Goal: Task Accomplishment & Management: Complete application form

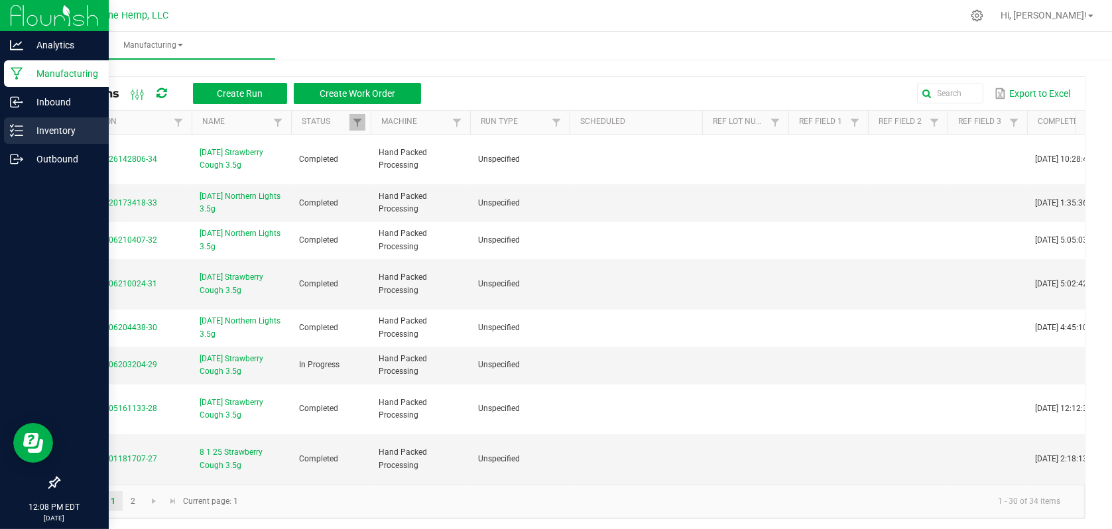
click at [34, 129] on p "Inventory" at bounding box center [63, 131] width 80 height 16
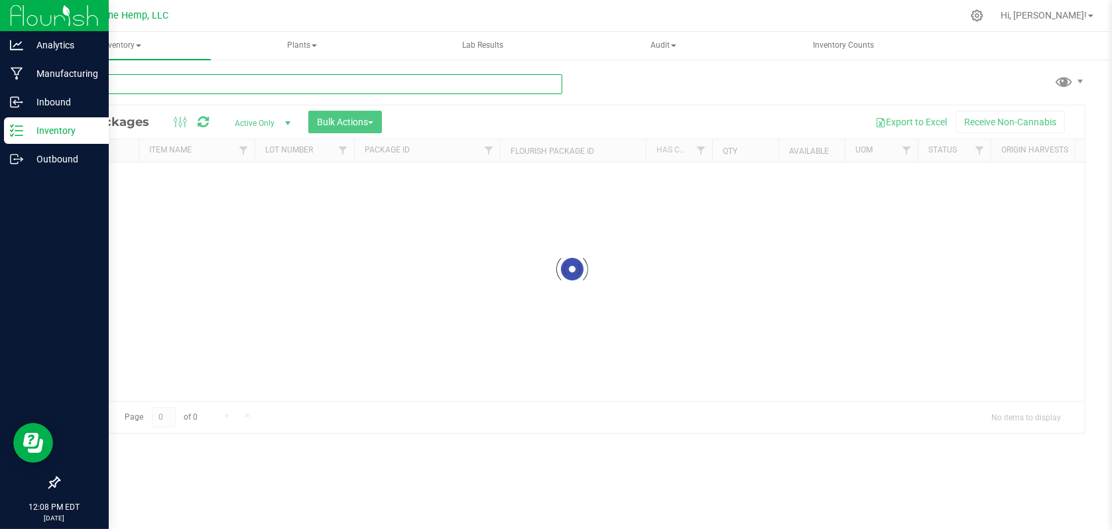
click at [119, 86] on input "text" at bounding box center [310, 84] width 504 height 20
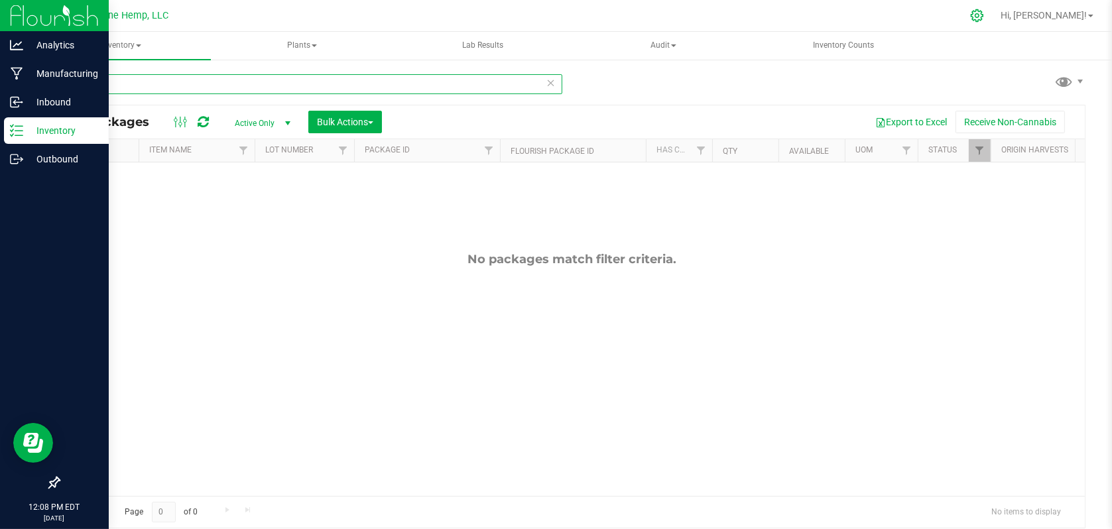
type input "kief"
click at [984, 13] on icon at bounding box center [977, 15] width 13 height 13
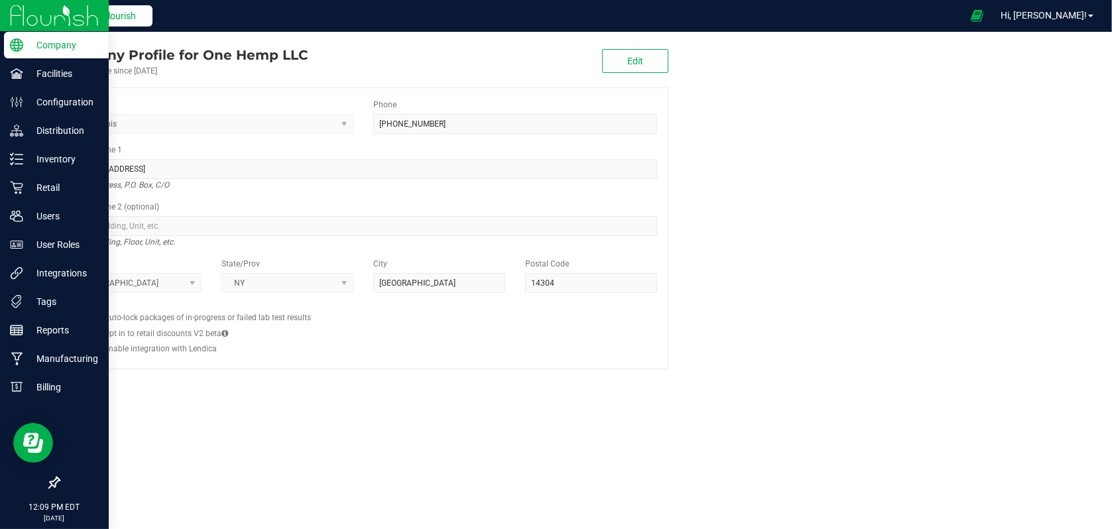
click at [115, 19] on span "Back to Flourish" at bounding box center [103, 16] width 66 height 11
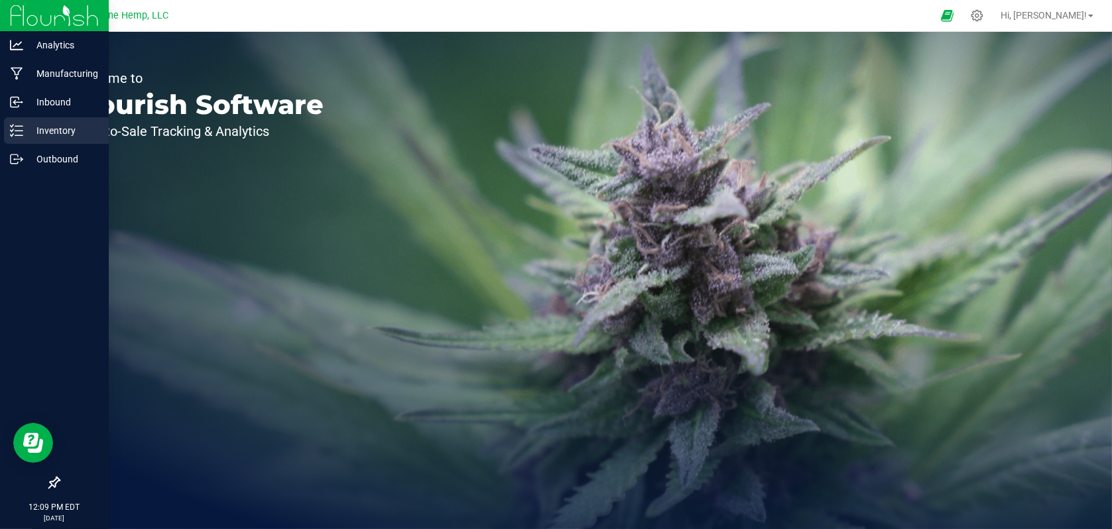
click at [48, 131] on p "Inventory" at bounding box center [63, 131] width 80 height 16
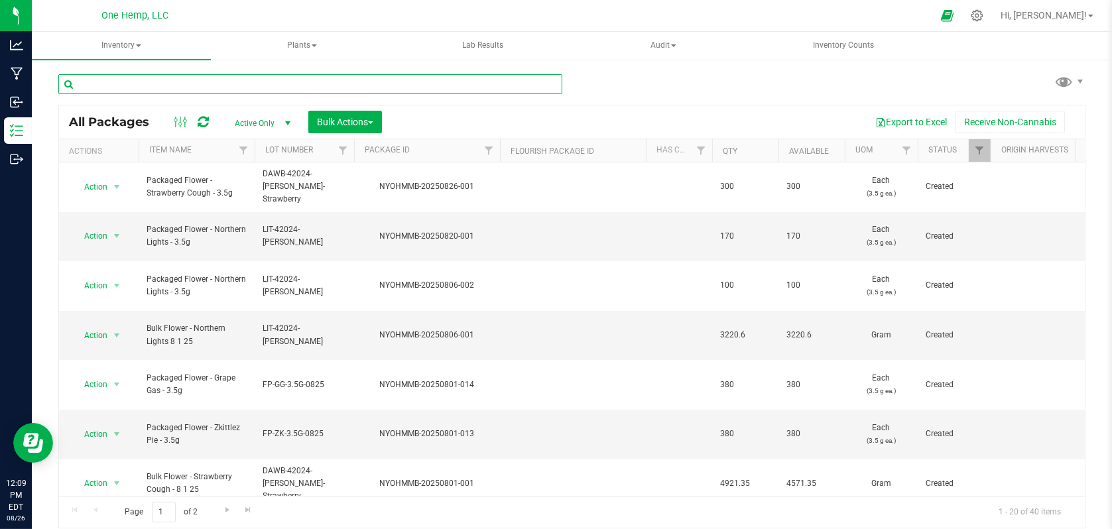
click at [113, 90] on input "text" at bounding box center [310, 84] width 504 height 20
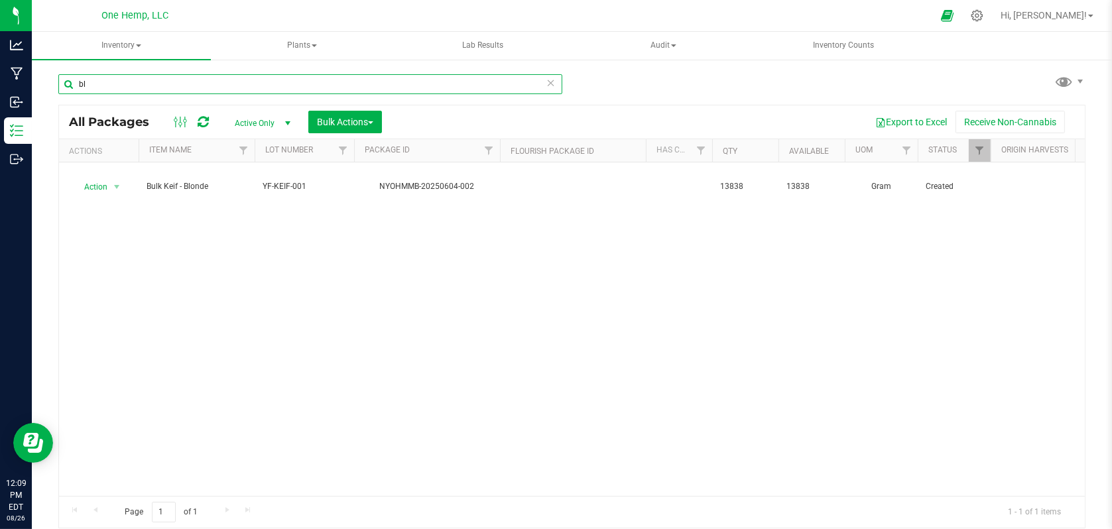
type input "b"
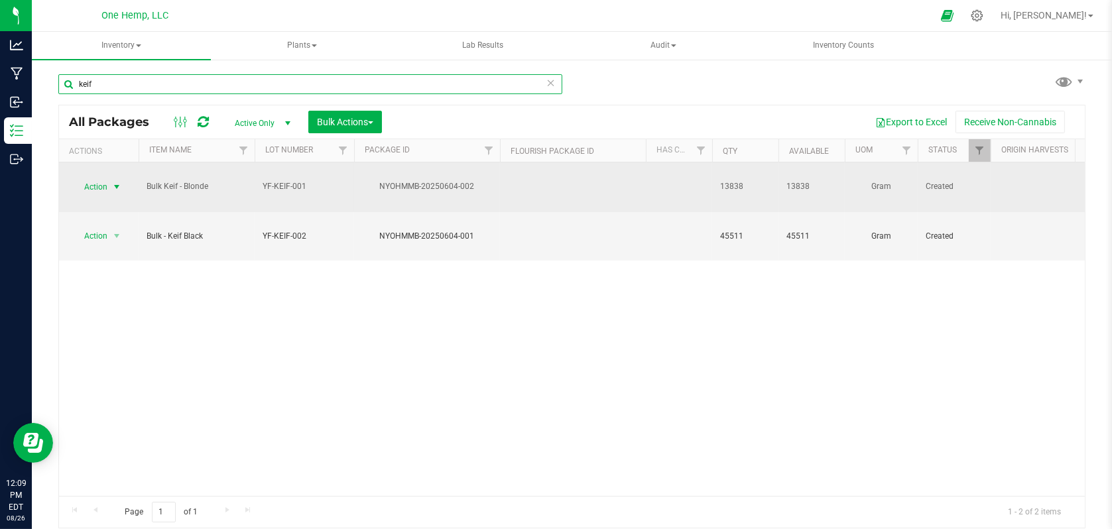
type input "keif"
click at [117, 182] on span "select" at bounding box center [116, 187] width 11 height 11
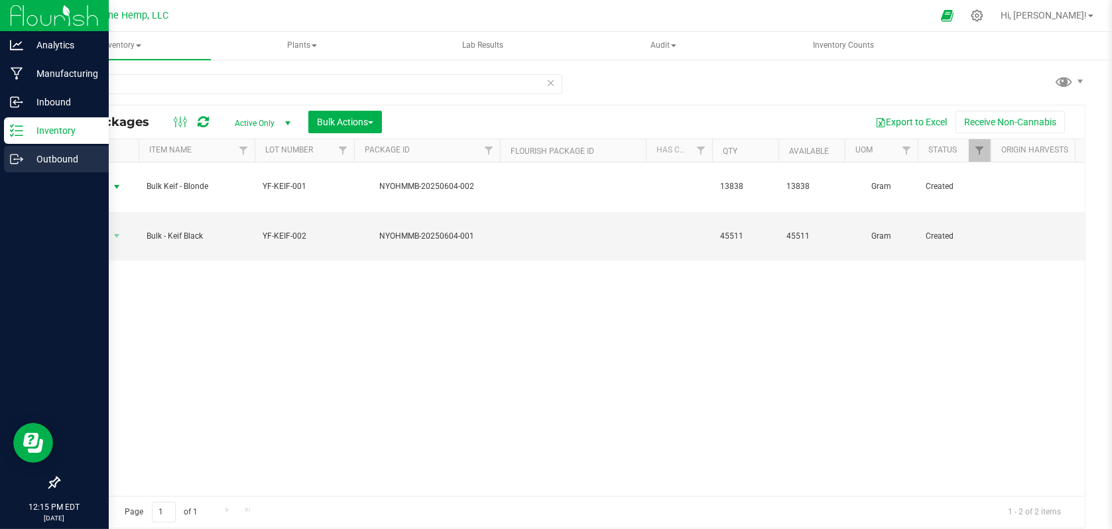
click at [40, 157] on p "Outbound" at bounding box center [63, 159] width 80 height 16
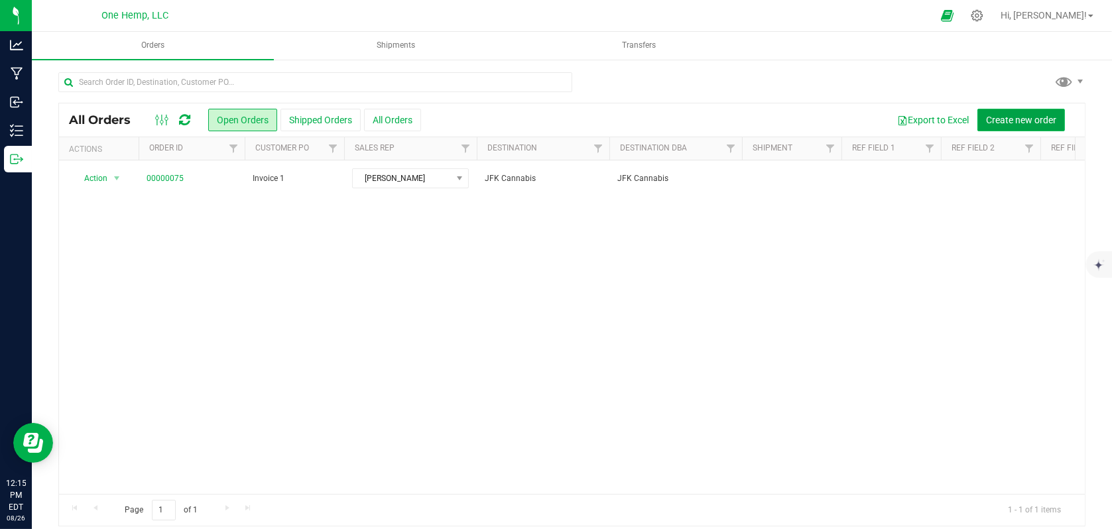
click at [998, 123] on span "Create new order" at bounding box center [1021, 120] width 70 height 11
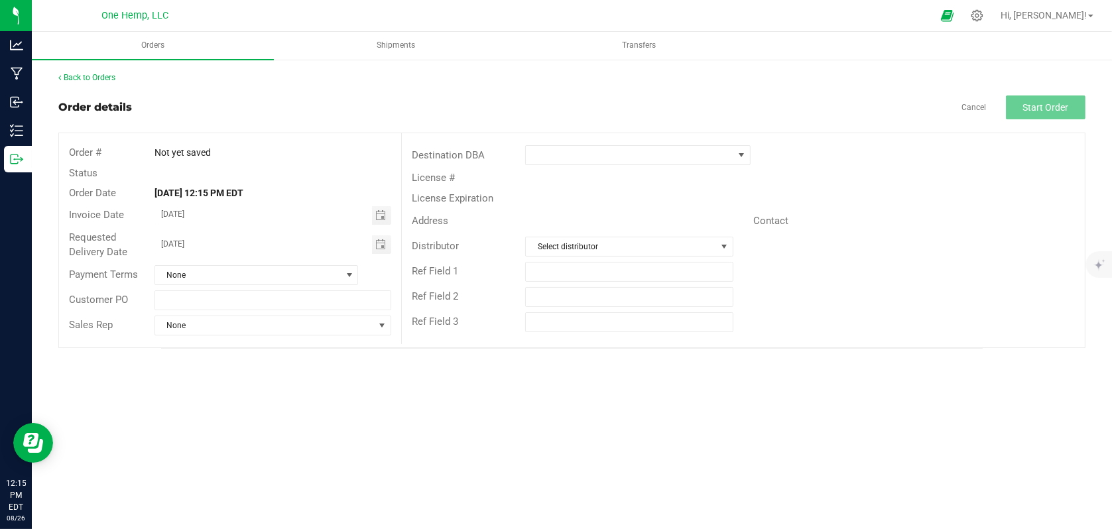
click at [228, 285] on div "Payment Terms None" at bounding box center [230, 275] width 342 height 25
click at [103, 78] on link "Back to Orders" at bounding box center [86, 77] width 57 height 9
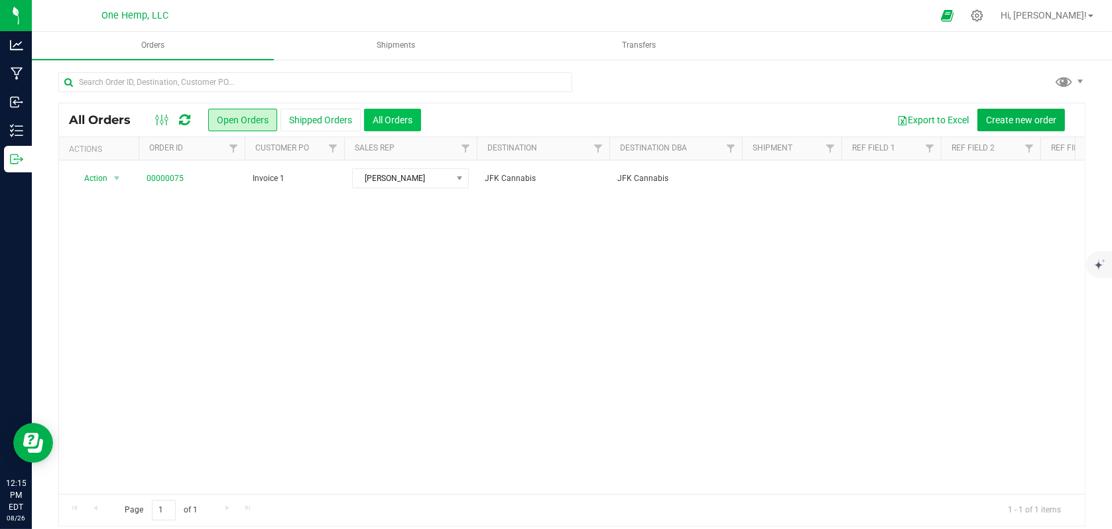
click at [385, 117] on button "All Orders" at bounding box center [392, 120] width 57 height 23
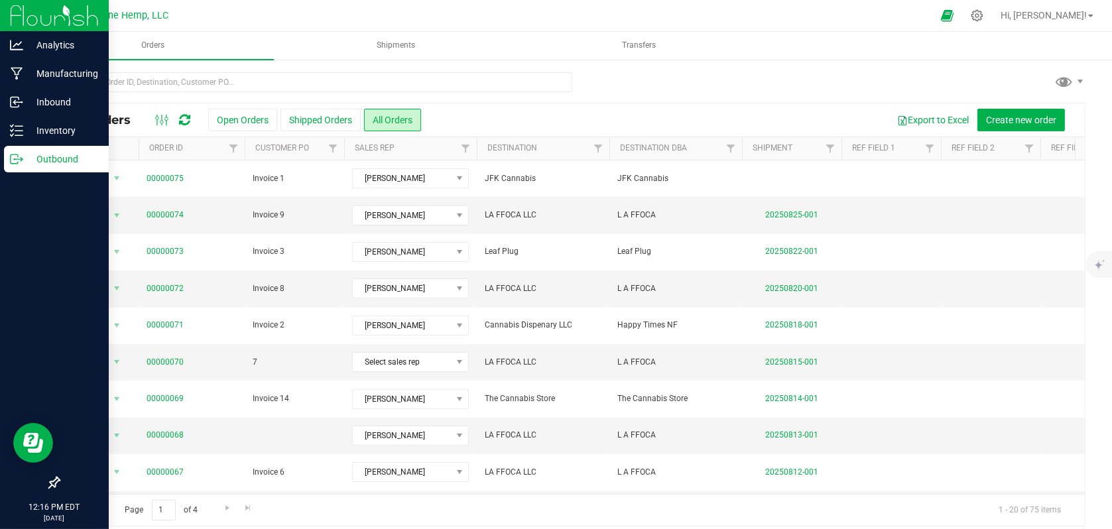
click at [37, 155] on p "Outbound" at bounding box center [63, 159] width 80 height 16
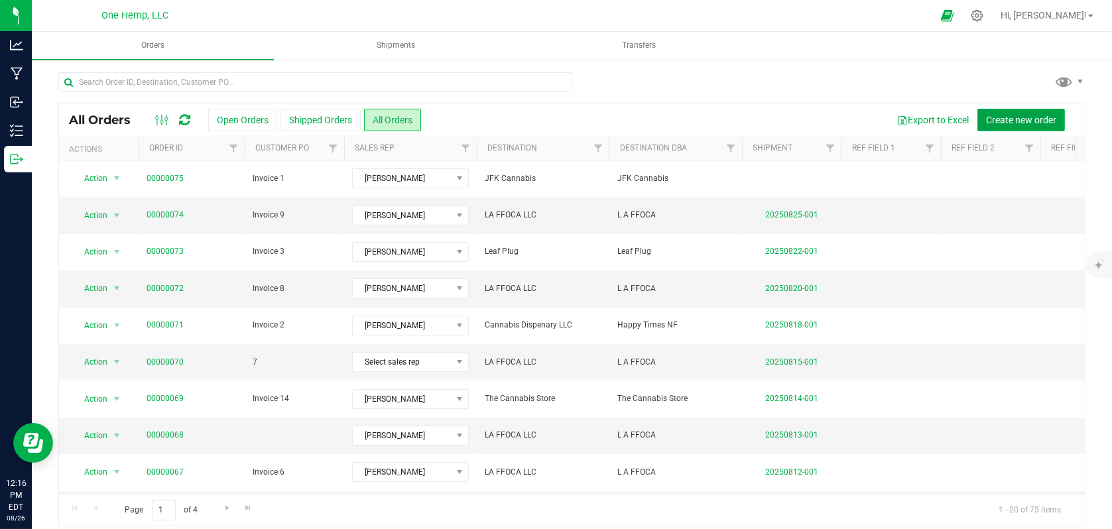
click at [996, 123] on span "Create new order" at bounding box center [1021, 120] width 70 height 11
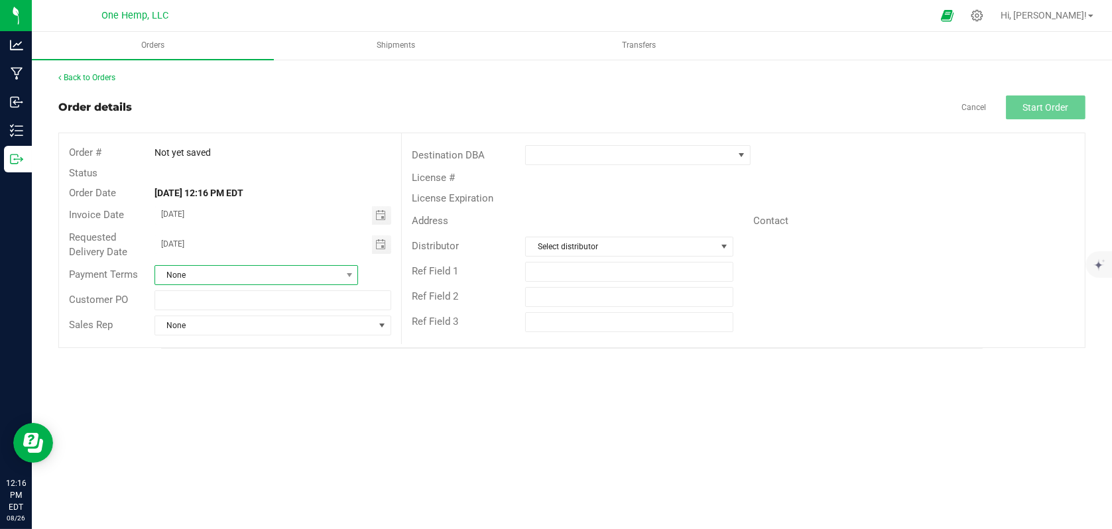
click at [243, 270] on span "None" at bounding box center [248, 275] width 186 height 19
click at [205, 338] on li "Net 3" at bounding box center [256, 331] width 202 height 23
click at [255, 278] on span "Net 3" at bounding box center [248, 275] width 186 height 19
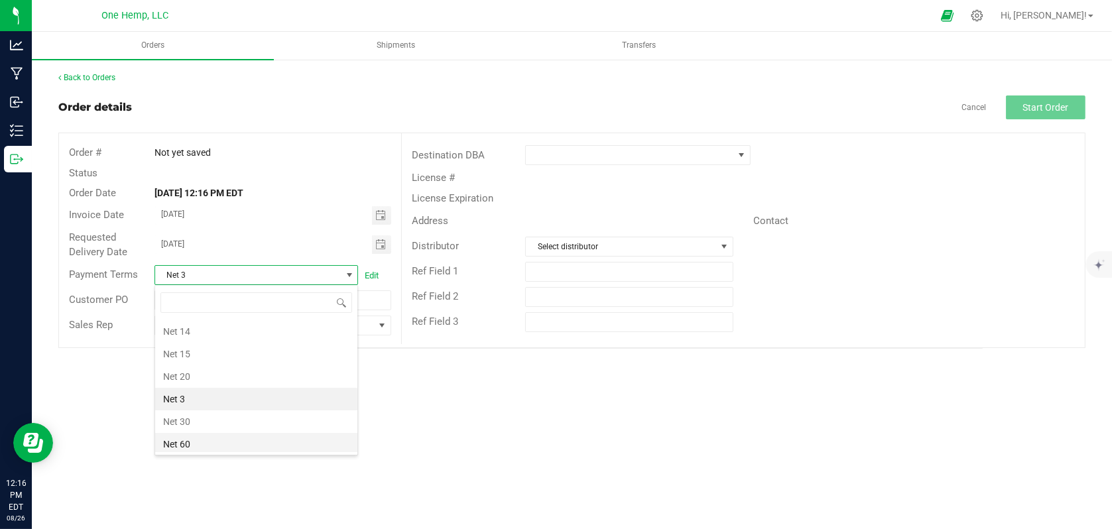
scroll to position [113, 0]
click at [184, 397] on li "Net 30" at bounding box center [256, 398] width 202 height 23
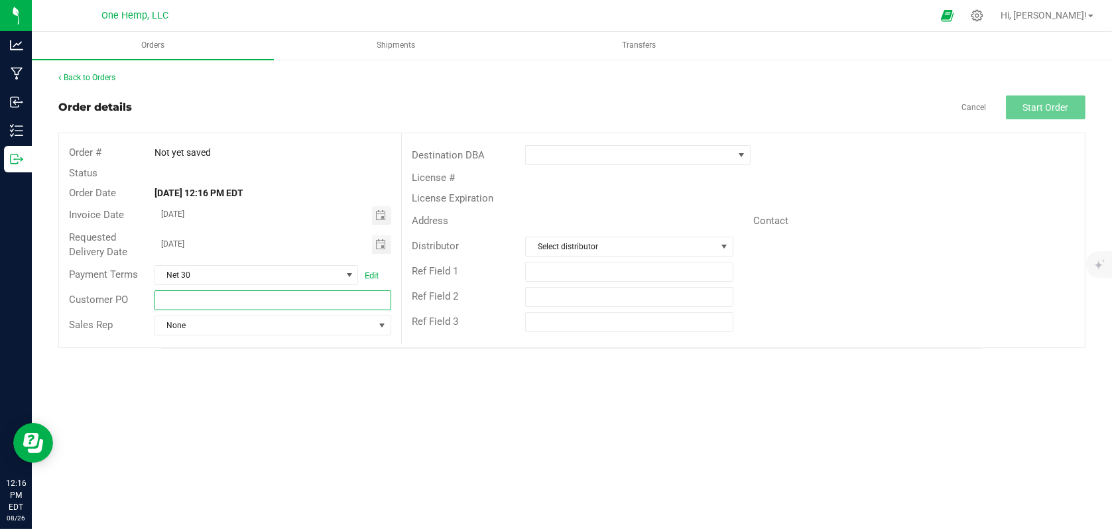
click at [205, 300] on input "text" at bounding box center [273, 301] width 237 height 20
type input "Invoice 31"
click at [300, 335] on div "Sales Rep None" at bounding box center [230, 325] width 342 height 25
click at [379, 324] on span at bounding box center [382, 325] width 11 height 11
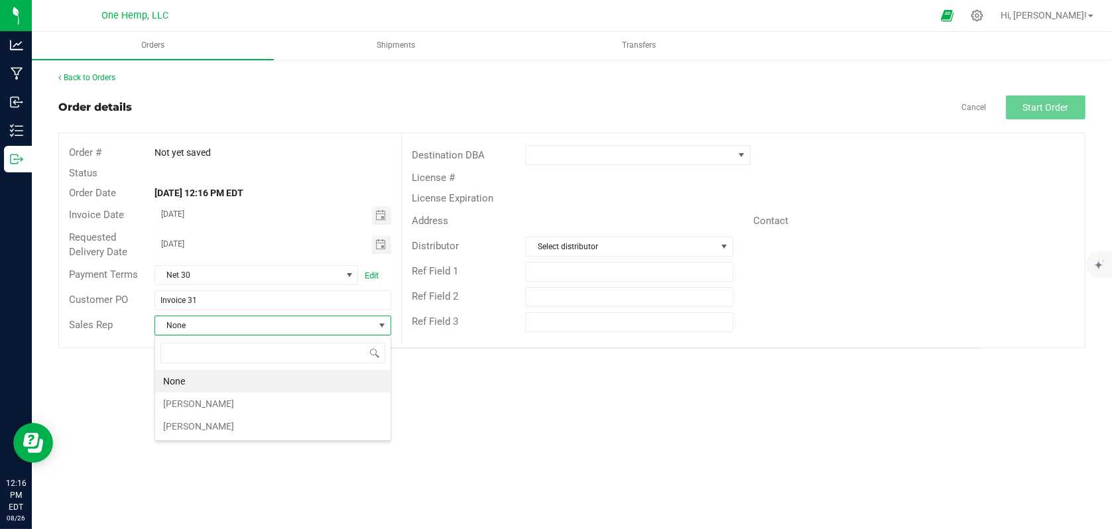
scroll to position [19, 237]
click at [202, 404] on li "[PERSON_NAME]" at bounding box center [272, 404] width 235 height 23
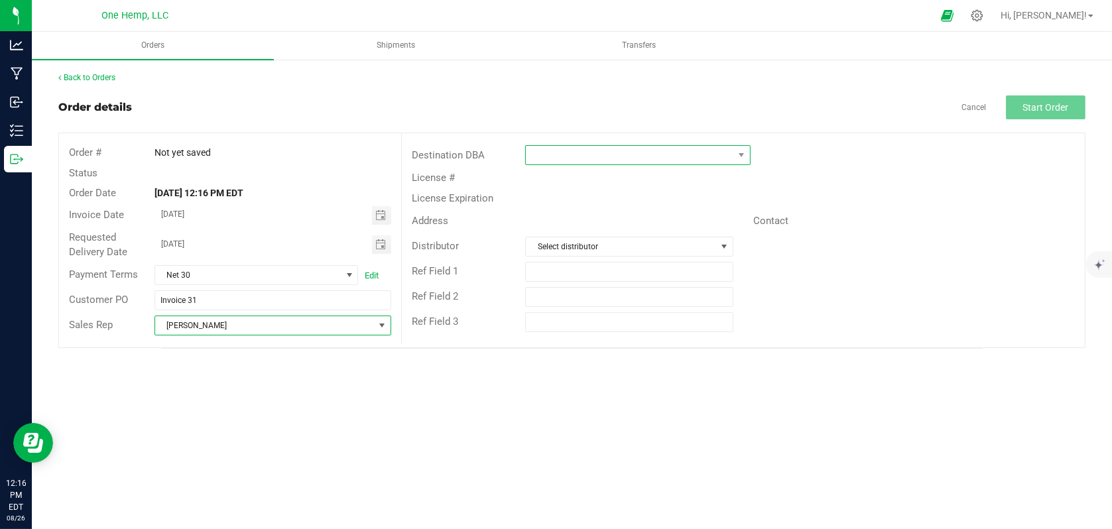
click at [572, 161] on span at bounding box center [629, 155] width 207 height 19
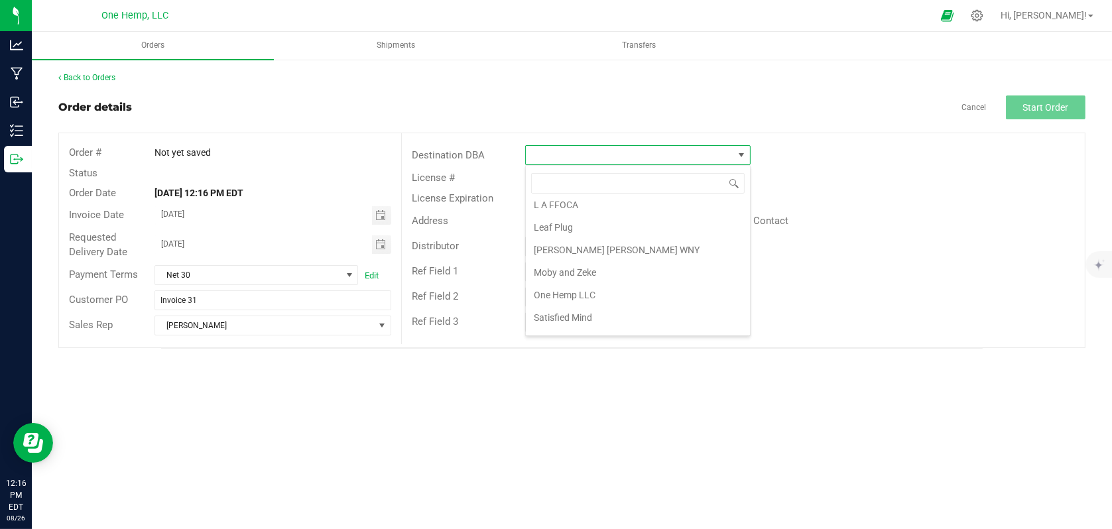
scroll to position [332, 0]
click at [600, 235] on li "[PERSON_NAME] [PERSON_NAME] WNY" at bounding box center [638, 240] width 224 height 23
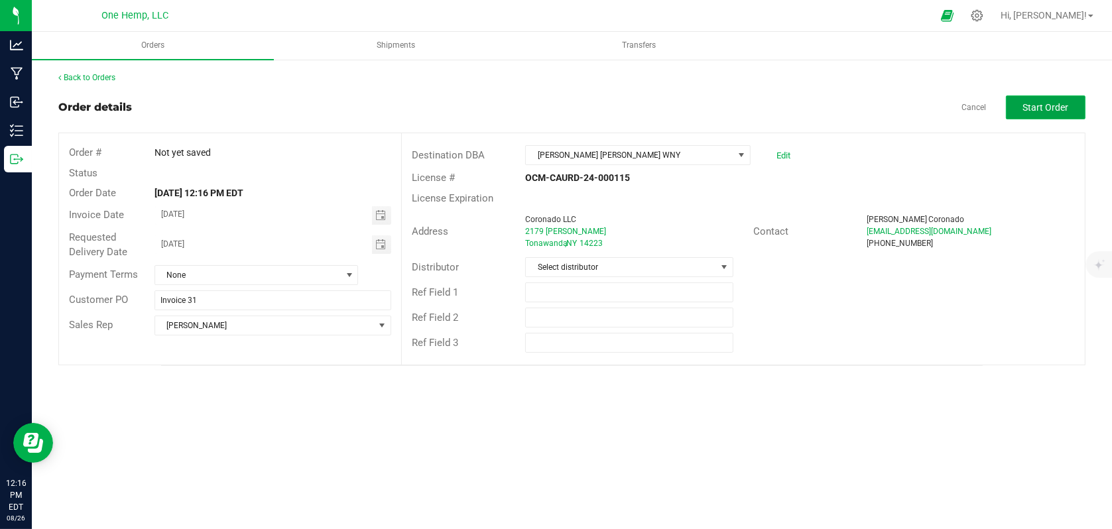
click at [1060, 111] on span "Start Order" at bounding box center [1046, 107] width 46 height 11
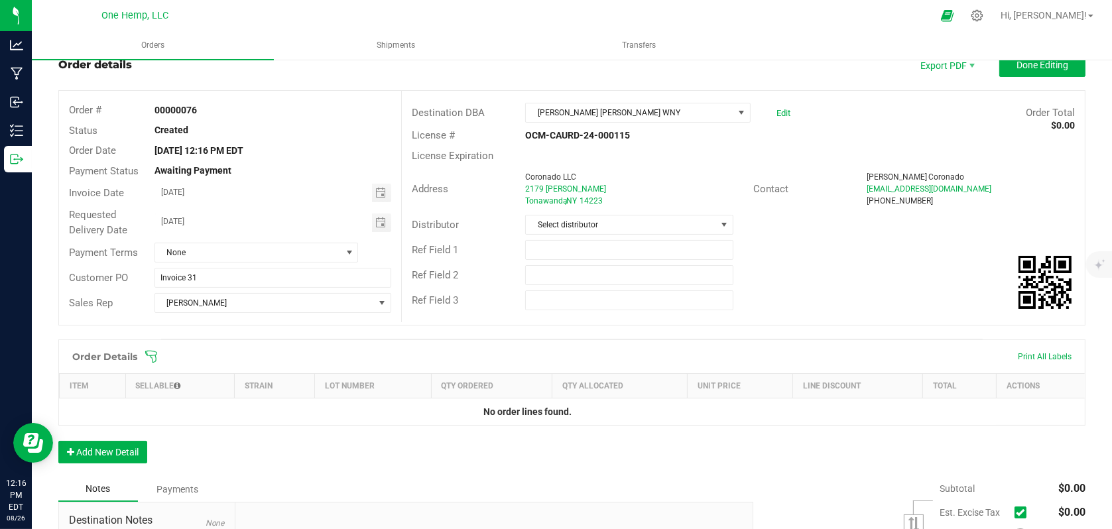
scroll to position [66, 0]
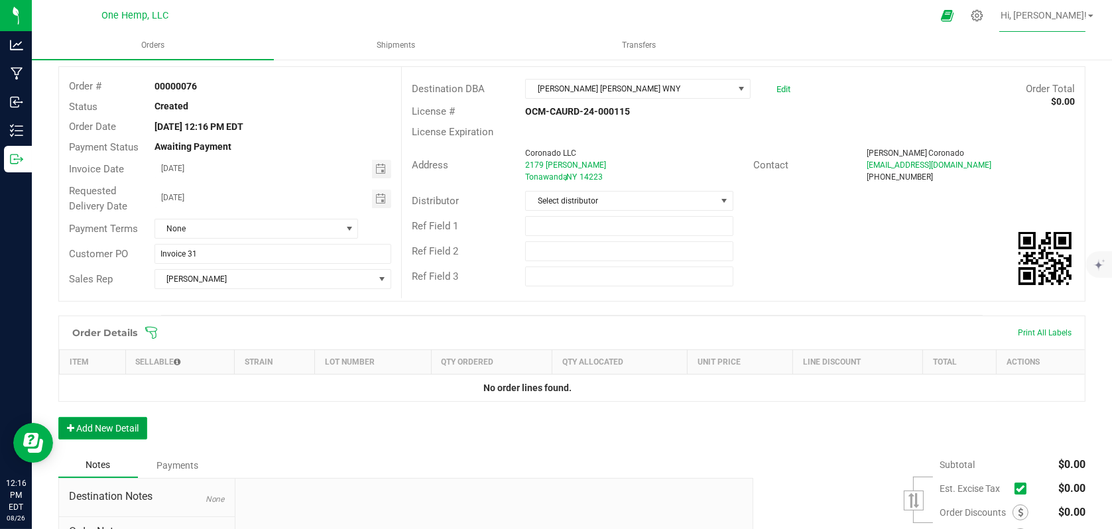
click at [120, 436] on button "Add New Detail" at bounding box center [102, 428] width 89 height 23
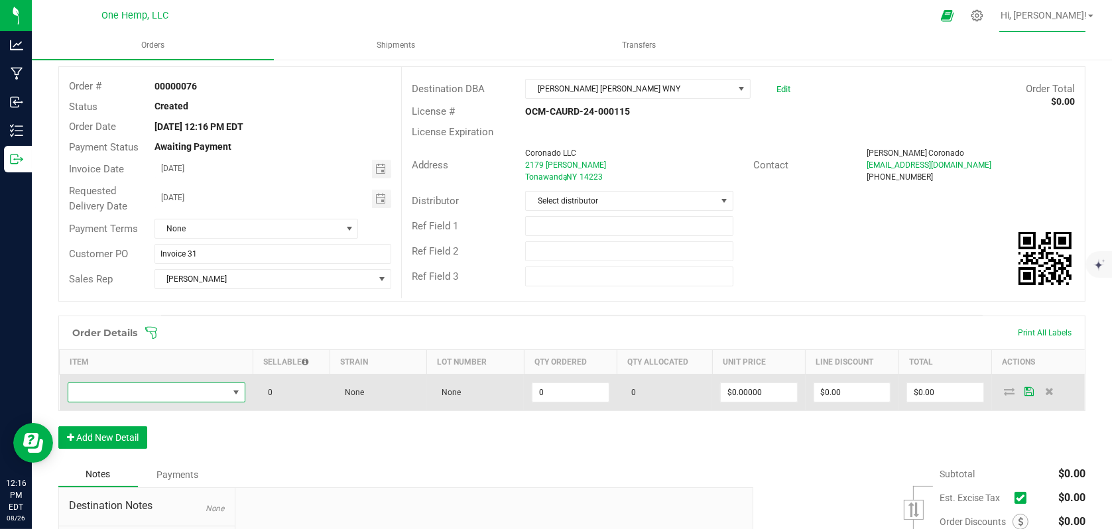
click at [224, 391] on span "NO DATA FOUND" at bounding box center [148, 392] width 160 height 19
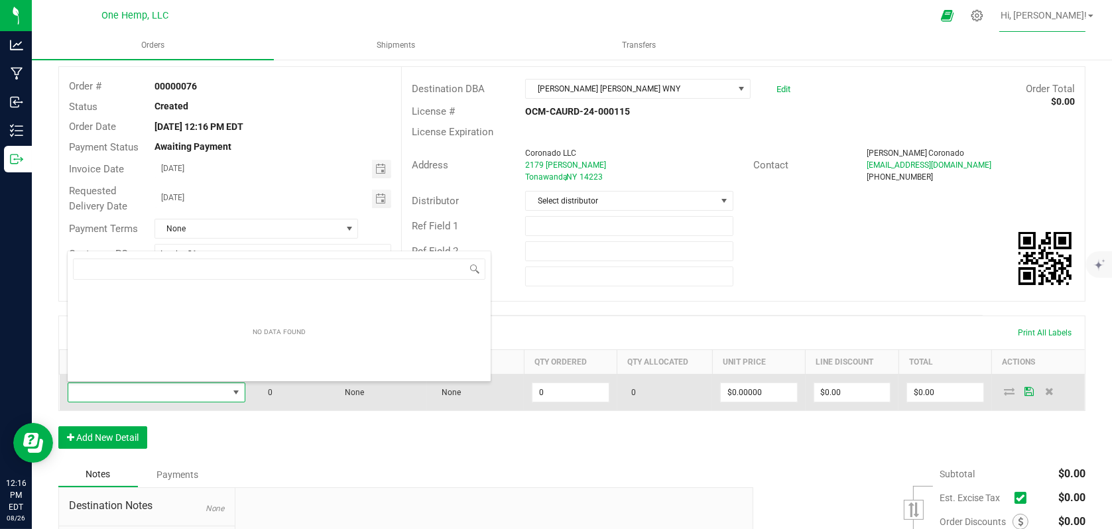
scroll to position [19, 174]
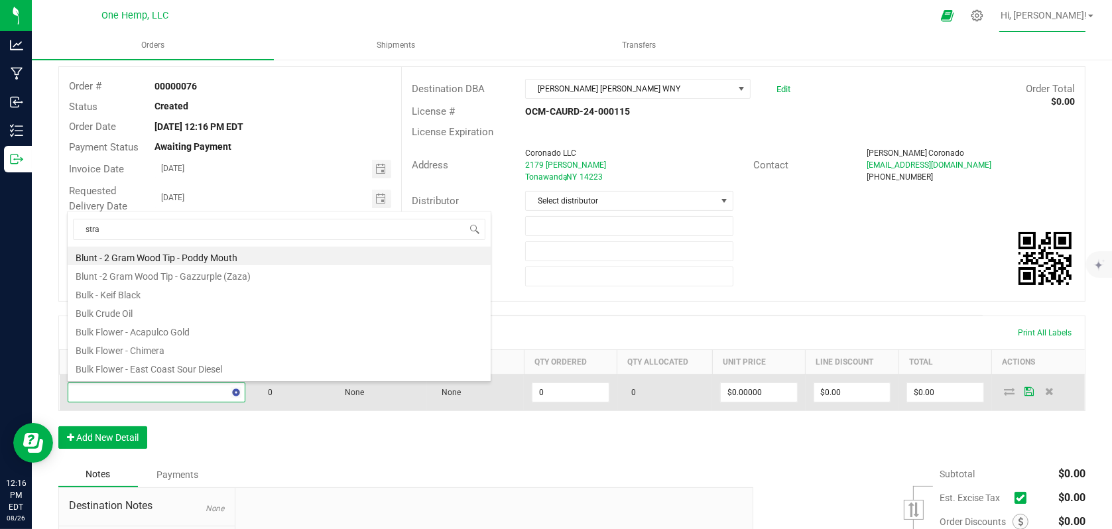
type input "straw"
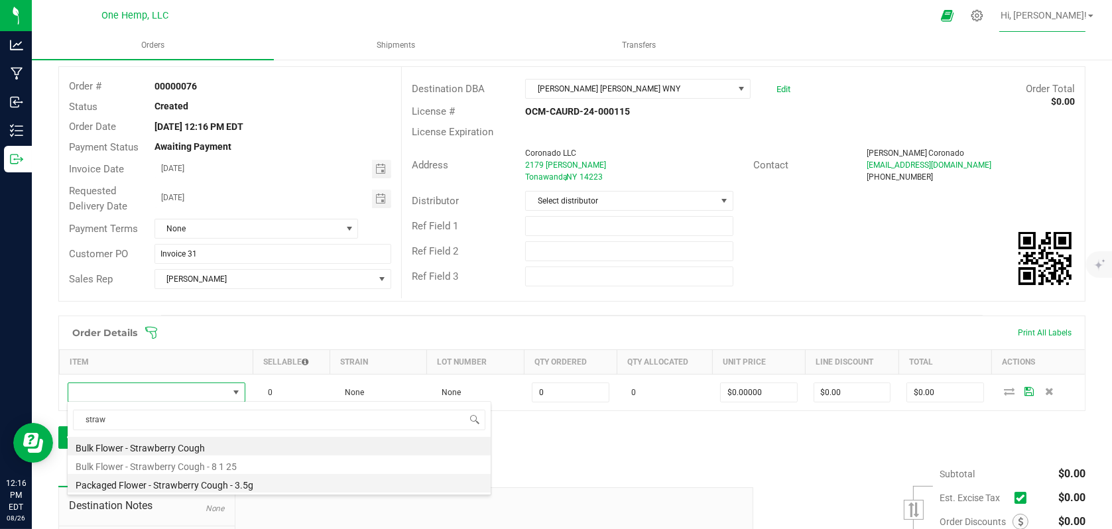
click at [245, 483] on li "Packaged Flower - Strawberry Cough - 3.5g" at bounding box center [279, 483] width 423 height 19
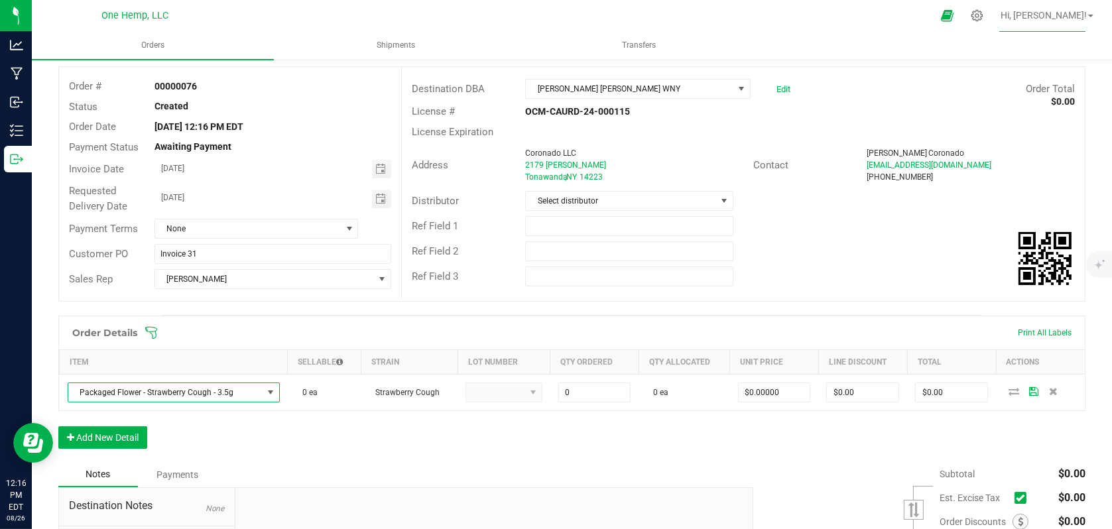
type input "0 ea"
type input "$12.00000"
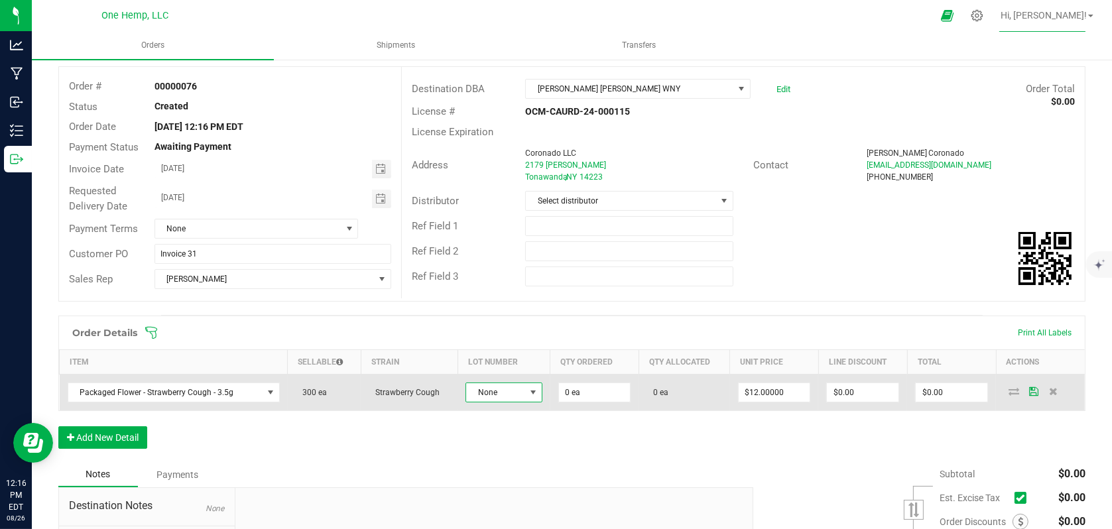
click at [528, 392] on span at bounding box center [533, 392] width 11 height 11
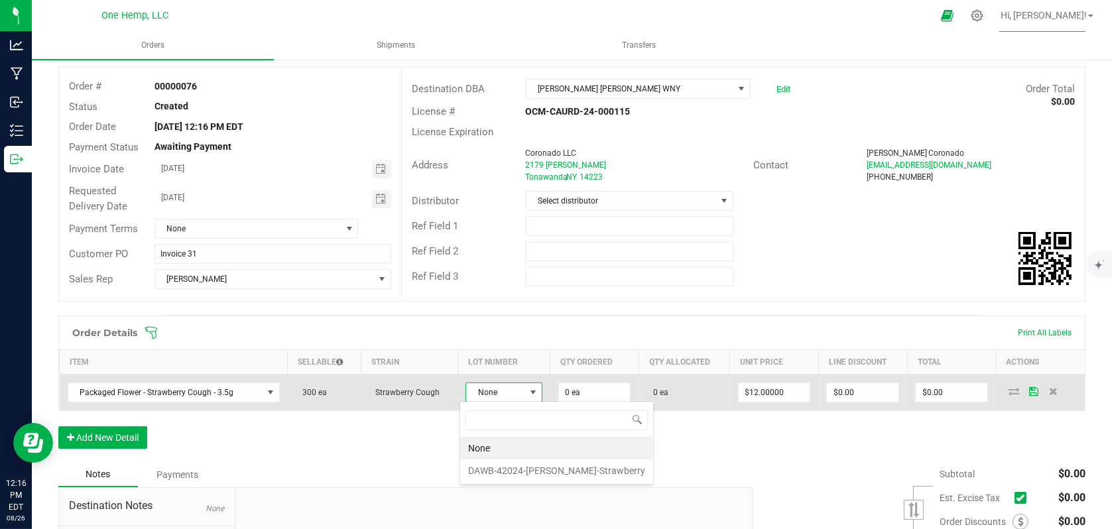
scroll to position [19, 76]
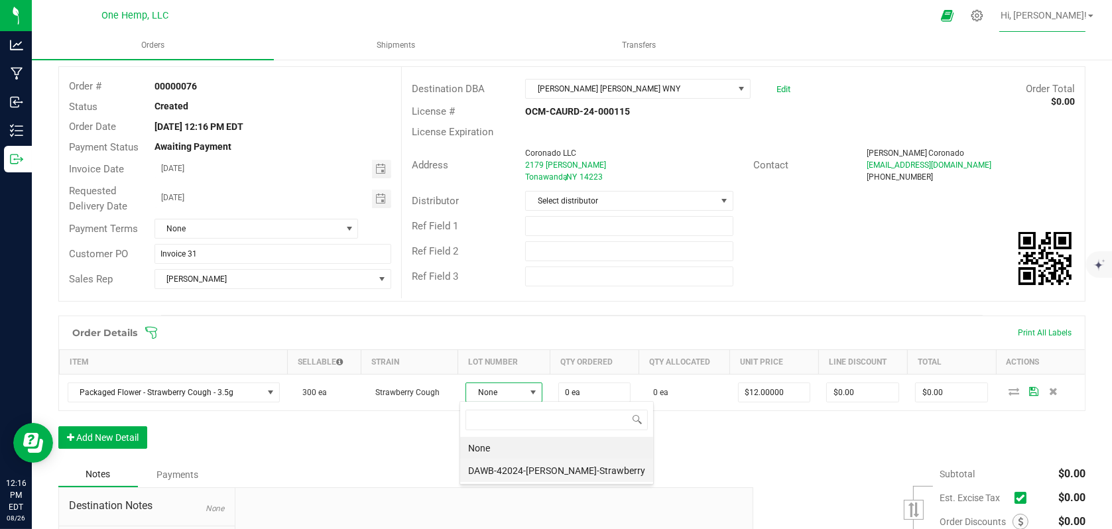
click at [518, 472] on li "DAWB-42024-[PERSON_NAME]-Strawberry" at bounding box center [556, 471] width 193 height 23
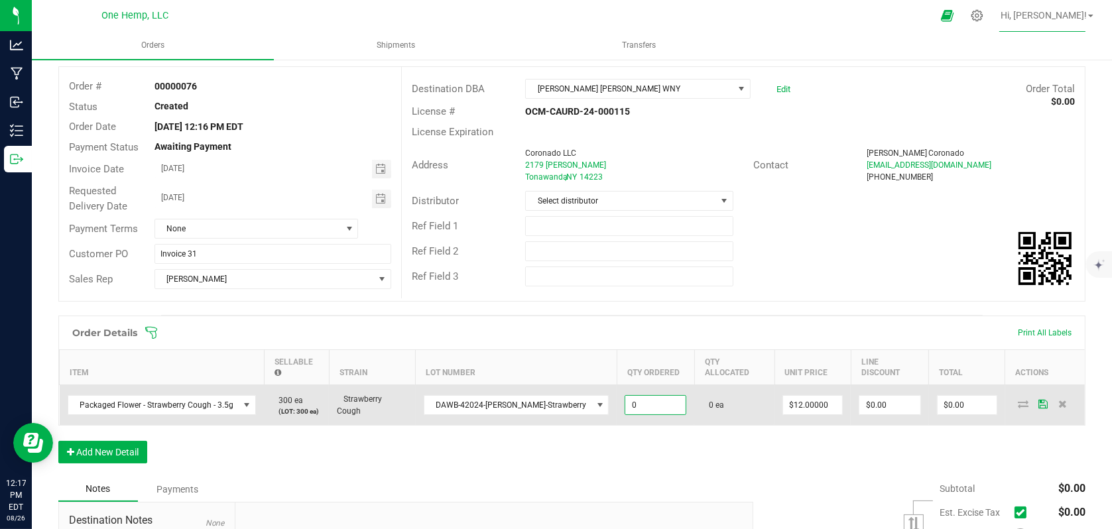
click at [637, 396] on input "0" at bounding box center [655, 405] width 60 height 19
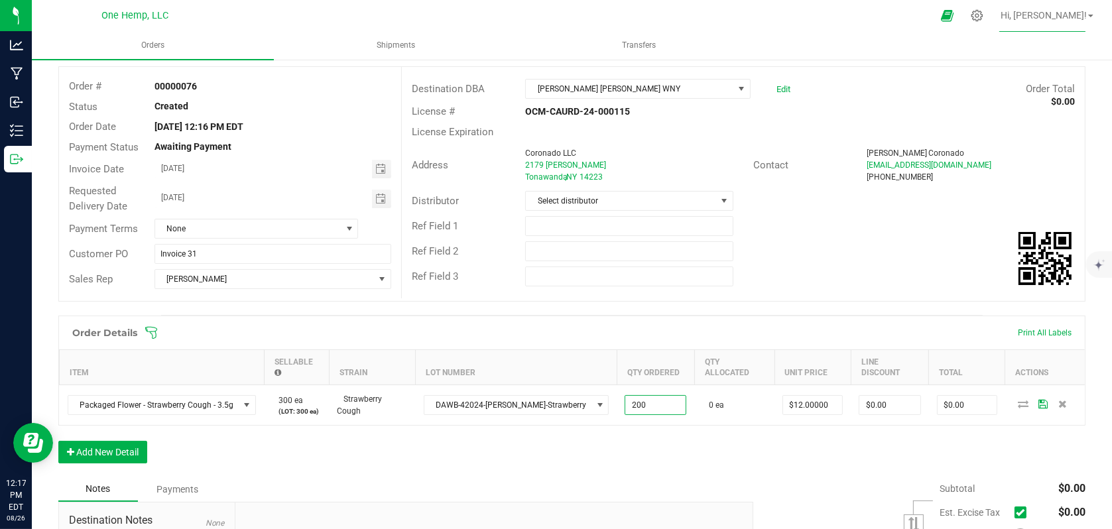
type input "200 ea"
type input "$2,400.00"
click at [727, 477] on div "Notes Payments" at bounding box center [400, 489] width 685 height 25
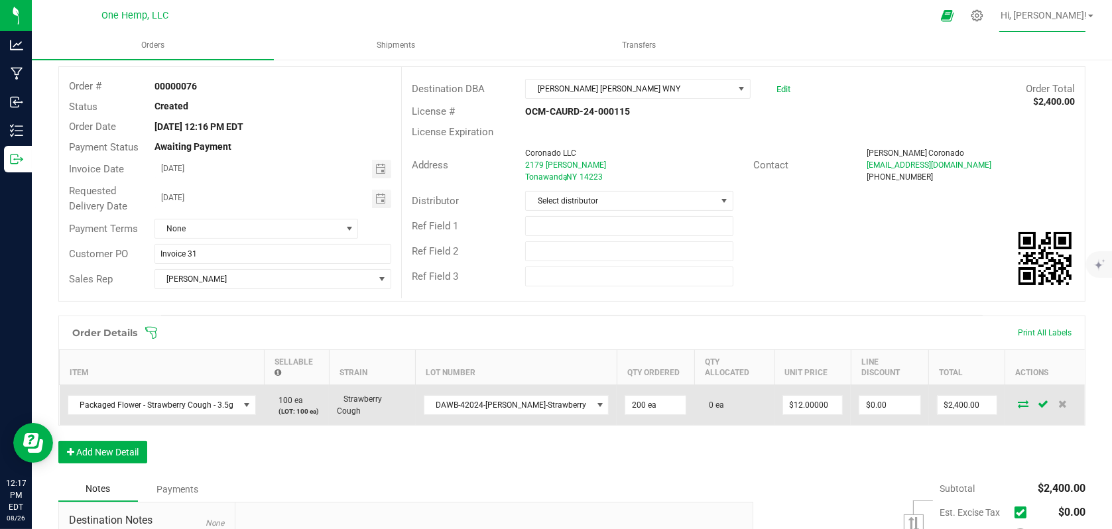
click at [1018, 400] on icon at bounding box center [1023, 404] width 11 height 8
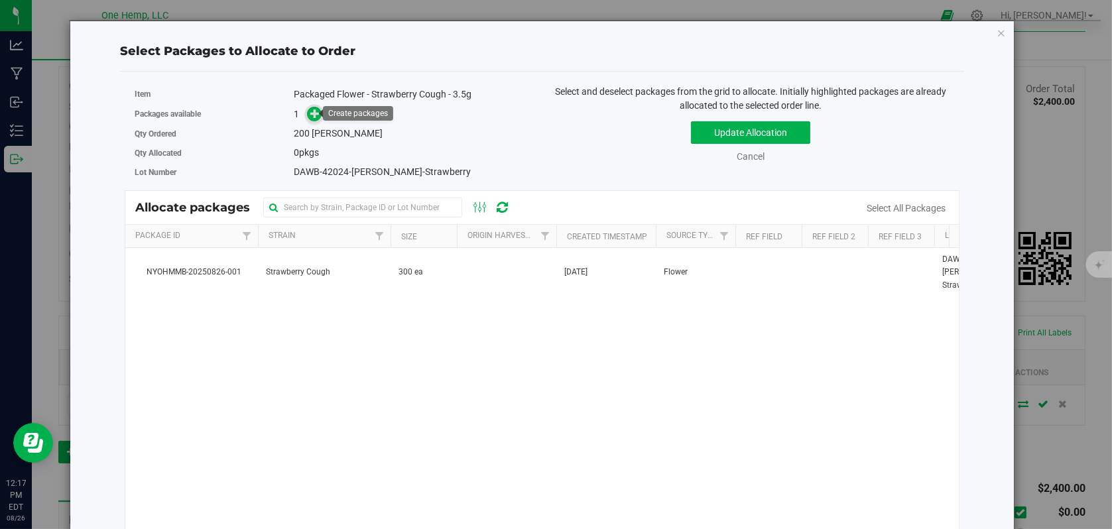
click at [307, 111] on span at bounding box center [314, 114] width 15 height 15
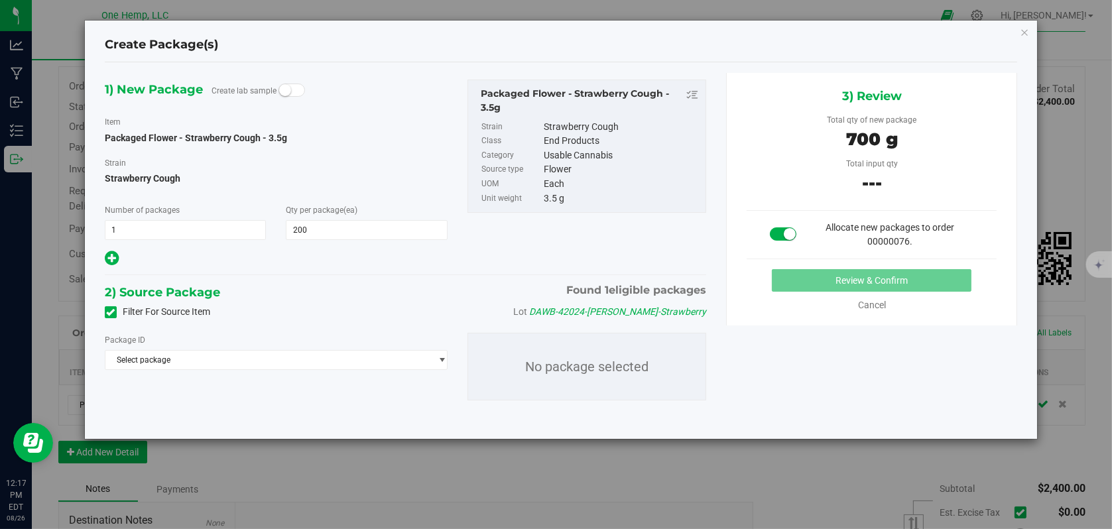
click at [107, 312] on icon at bounding box center [111, 312] width 9 height 0
click at [0, 0] on input "Filter For Source Item" at bounding box center [0, 0] width 0 height 0
click at [369, 362] on span "Select package" at bounding box center [267, 360] width 325 height 19
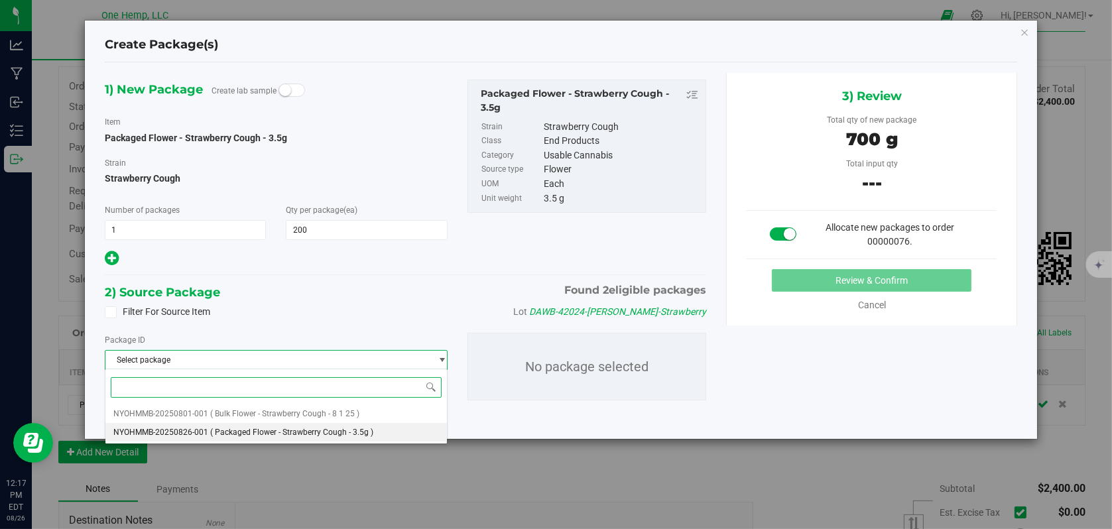
click at [262, 424] on li "NYOHMMB-20250826-001 ( Packaged Flower - Strawberry Cough - 3.5g )" at bounding box center [276, 432] width 342 height 19
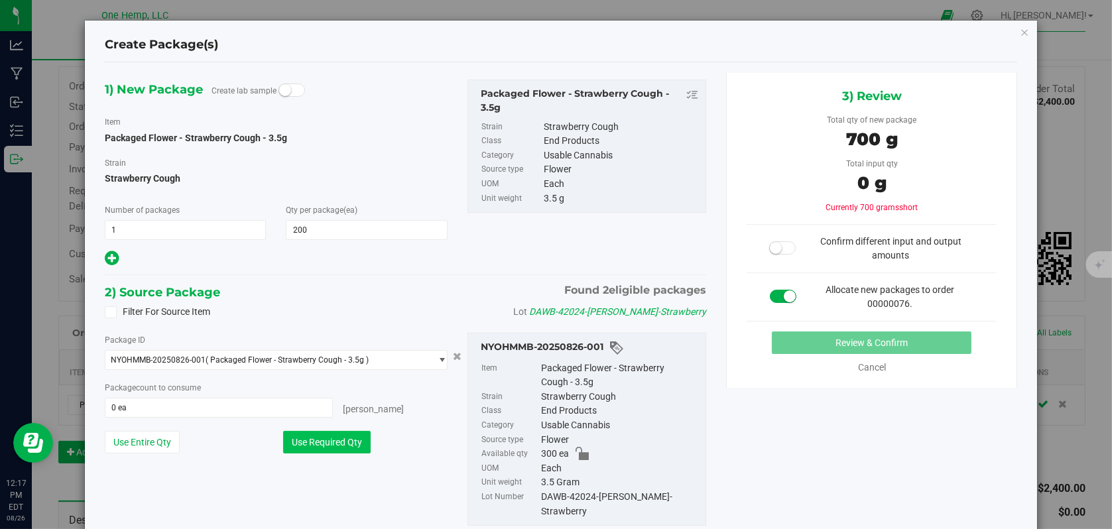
click at [338, 444] on button "Use Required Qty" at bounding box center [327, 442] width 88 height 23
type input "200 ea"
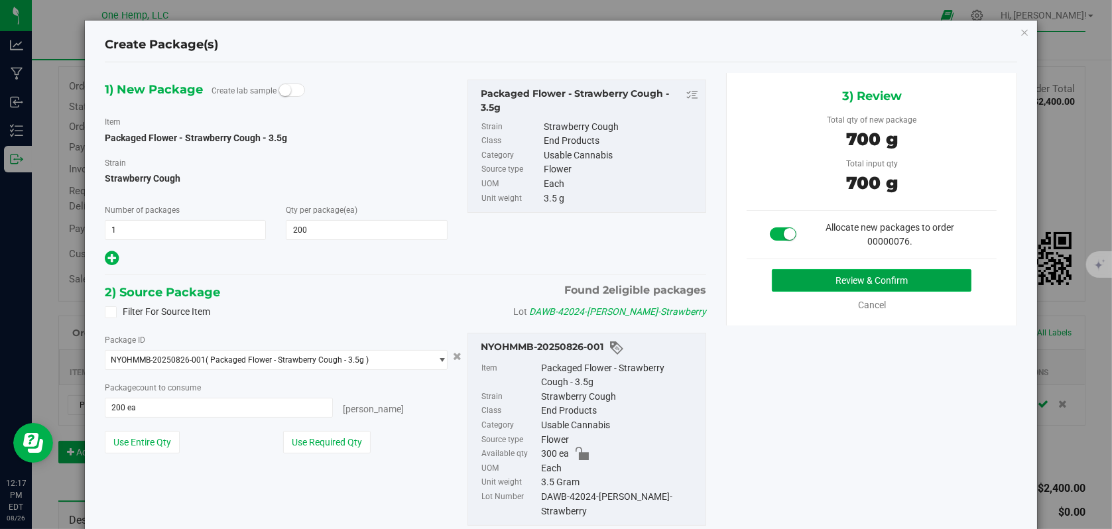
click at [852, 281] on button "Review & Confirm" at bounding box center [872, 280] width 200 height 23
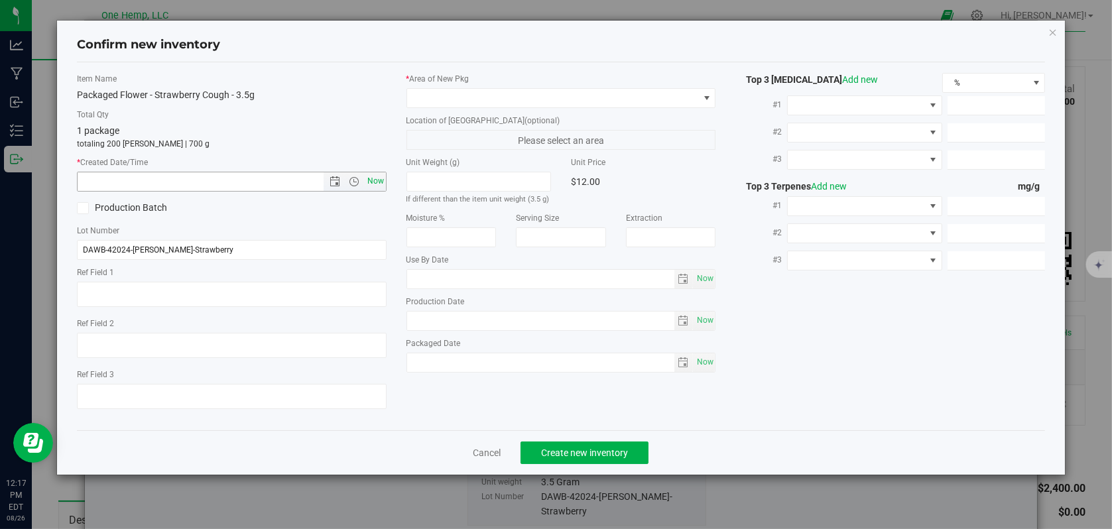
click at [373, 174] on span "Now" at bounding box center [375, 181] width 23 height 19
type input "[DATE] 12:17 PM"
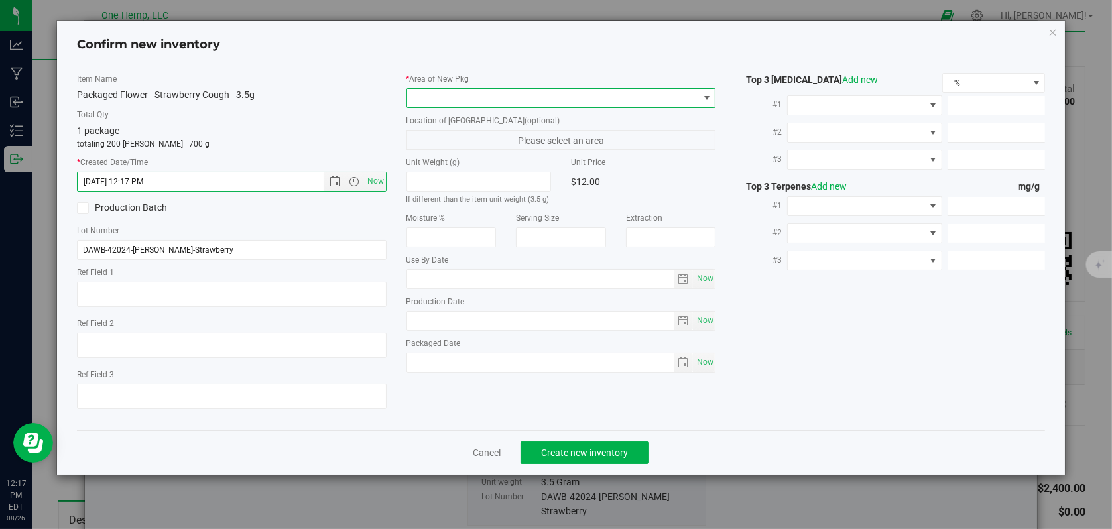
click at [712, 99] on span at bounding box center [707, 98] width 11 height 11
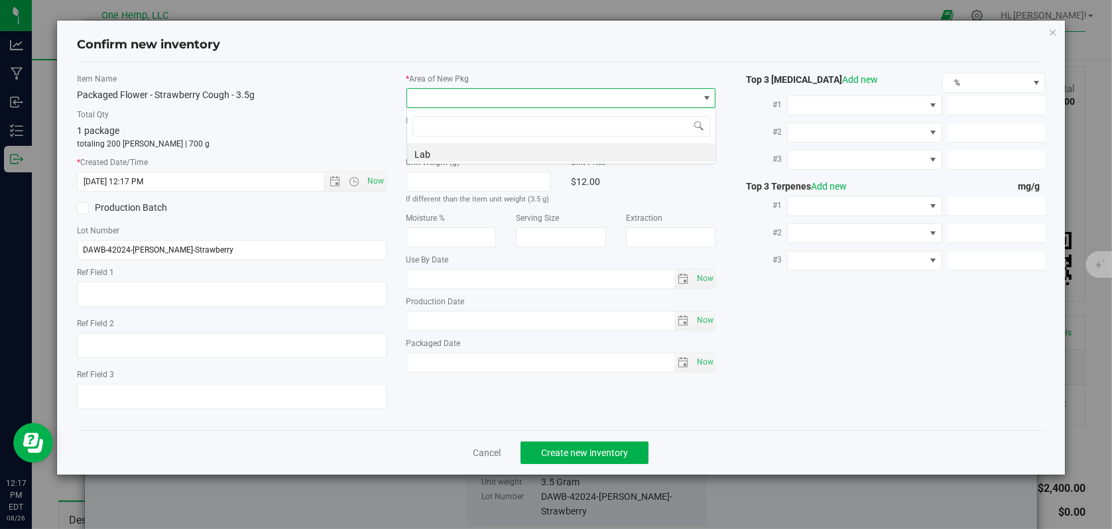
scroll to position [19, 310]
click at [462, 155] on li "Lab" at bounding box center [561, 152] width 308 height 19
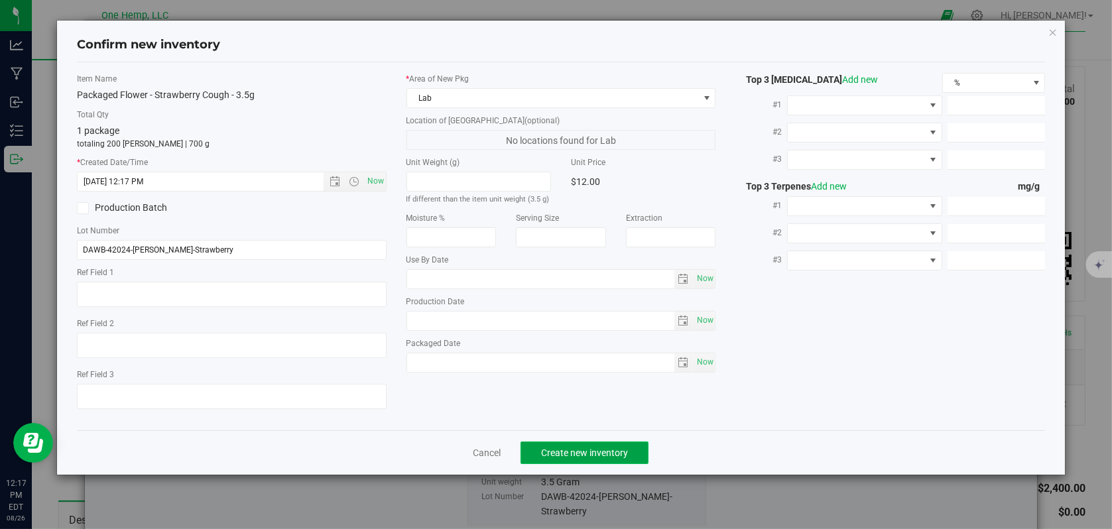
click at [575, 456] on button "Create new inventory" at bounding box center [585, 453] width 128 height 23
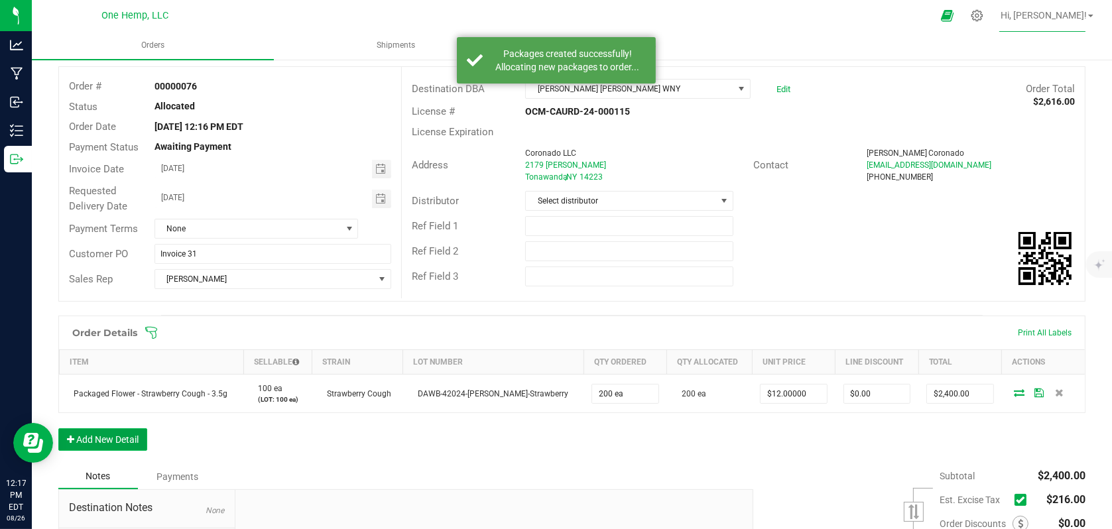
click at [127, 436] on button "Add New Detail" at bounding box center [102, 439] width 89 height 23
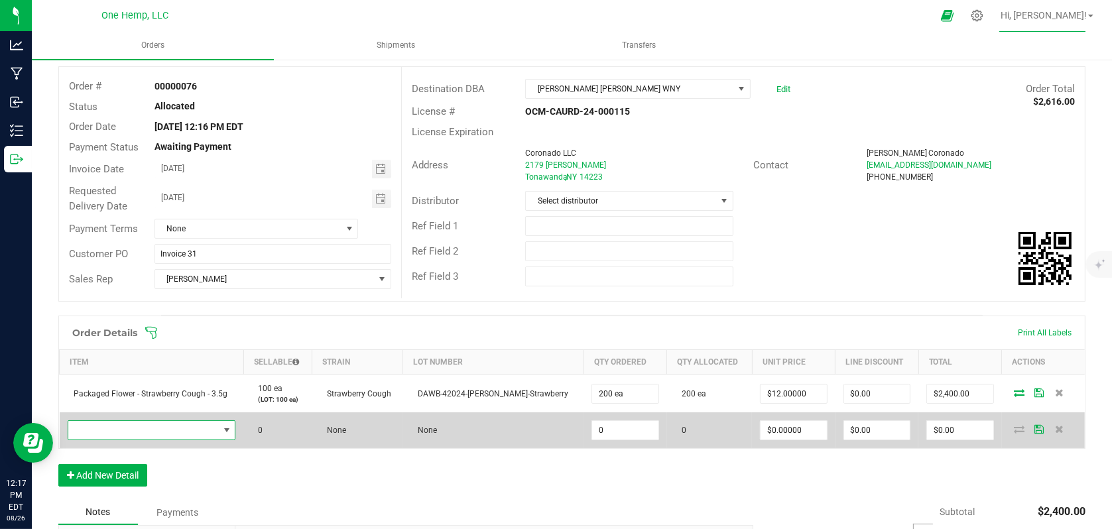
click at [230, 430] on span "NO DATA FOUND" at bounding box center [227, 430] width 11 height 11
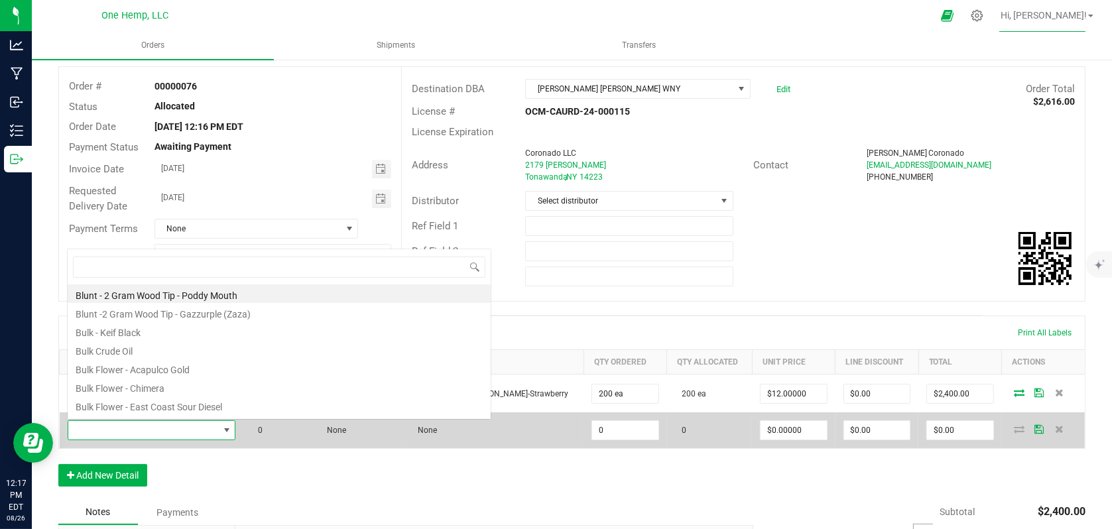
scroll to position [19, 170]
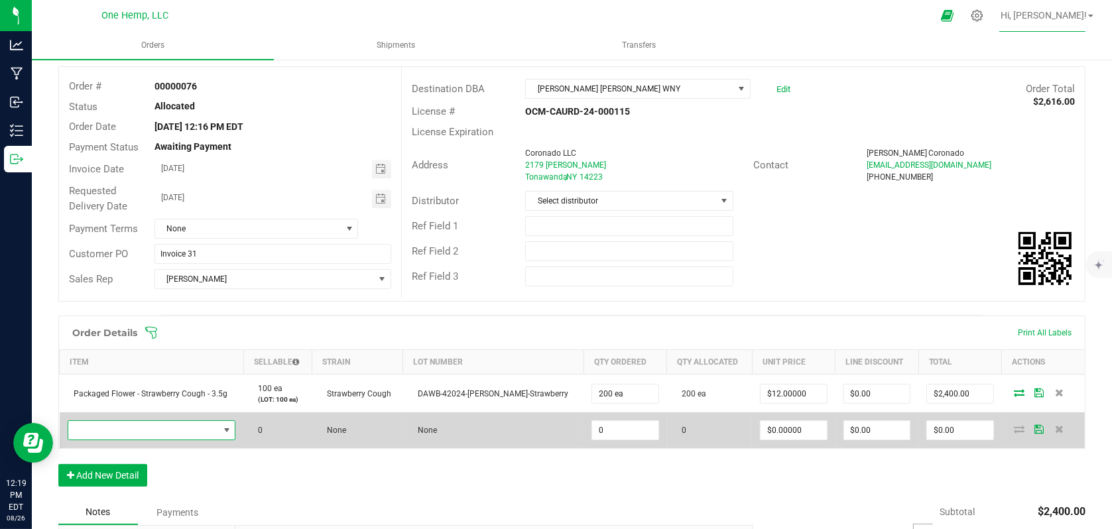
click at [230, 428] on span "NO DATA FOUND" at bounding box center [227, 430] width 11 height 11
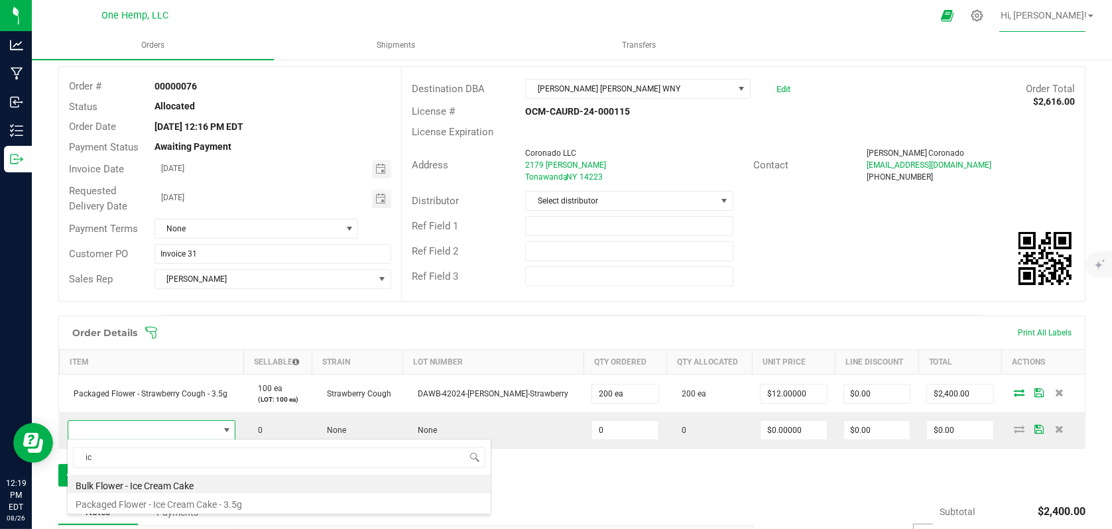
type input "ice"
click at [210, 499] on li "Packaged Flower - Ice Cream Cake - 3.5g" at bounding box center [279, 502] width 423 height 19
type input "0 ea"
type input "$15.00000"
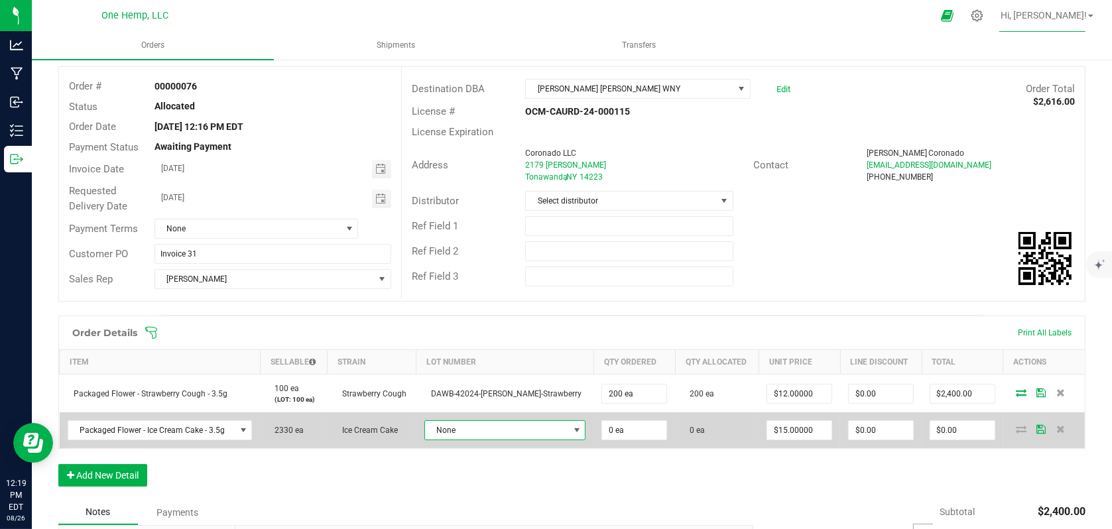
click at [572, 433] on span at bounding box center [577, 430] width 11 height 11
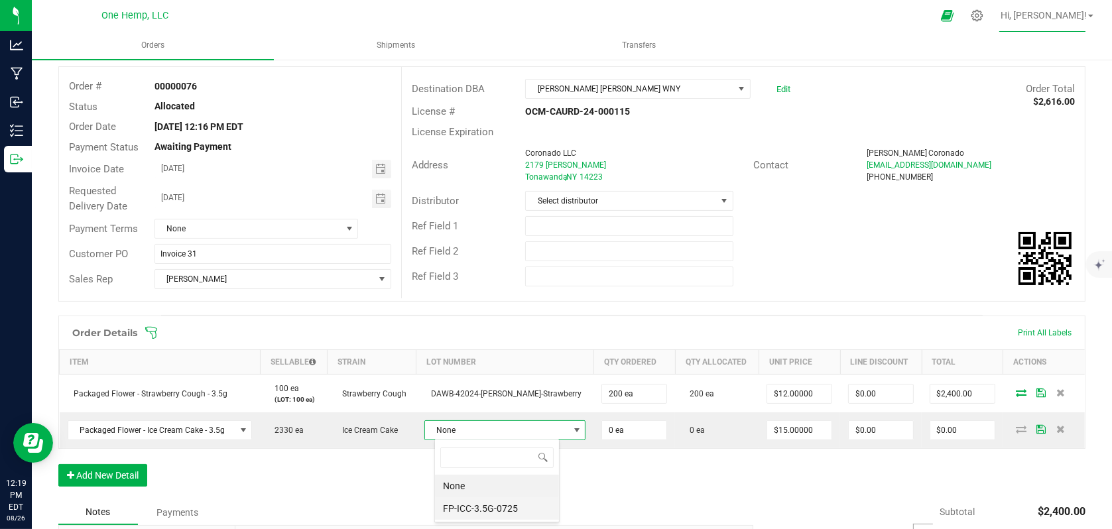
click at [503, 505] on li "FP-ICC-3.5G-0725" at bounding box center [497, 508] width 124 height 23
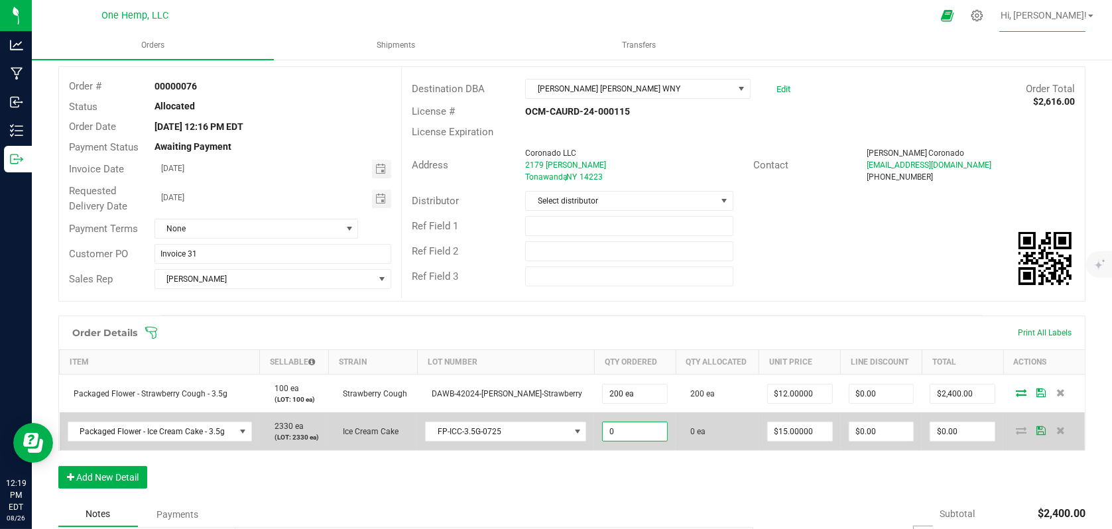
click at [627, 430] on input "0" at bounding box center [635, 432] width 64 height 19
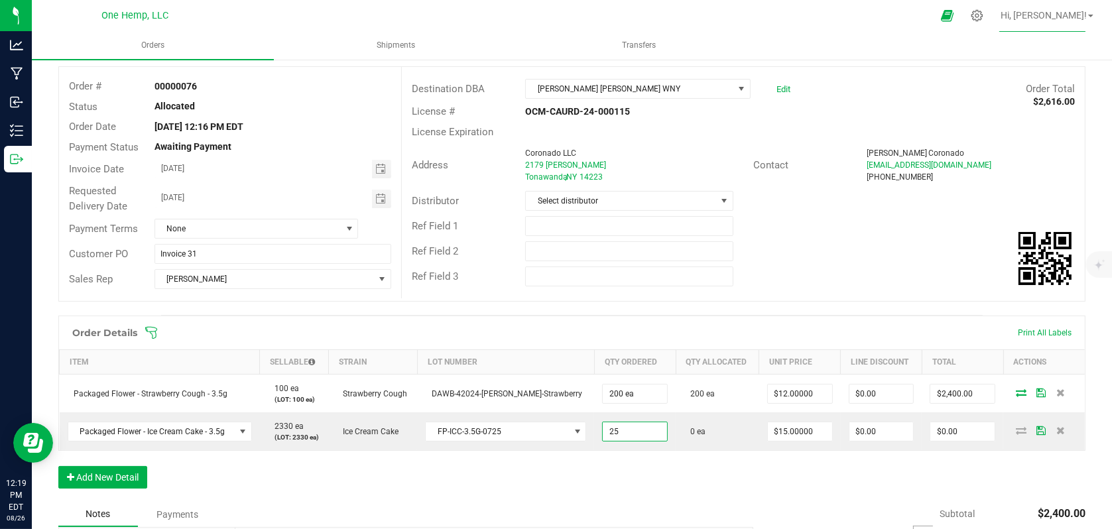
type input "25 ea"
type input "$375.00"
click at [664, 466] on div "Order Details Print All Labels Item Sellable Strain Lot Number Qty Ordered Qty …" at bounding box center [571, 409] width 1027 height 186
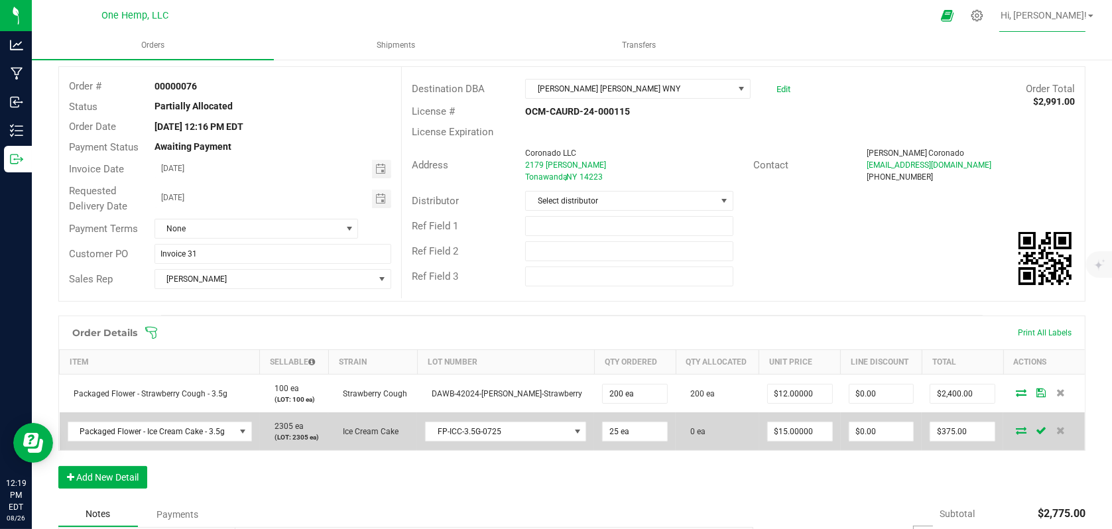
click at [1016, 434] on icon at bounding box center [1021, 430] width 11 height 8
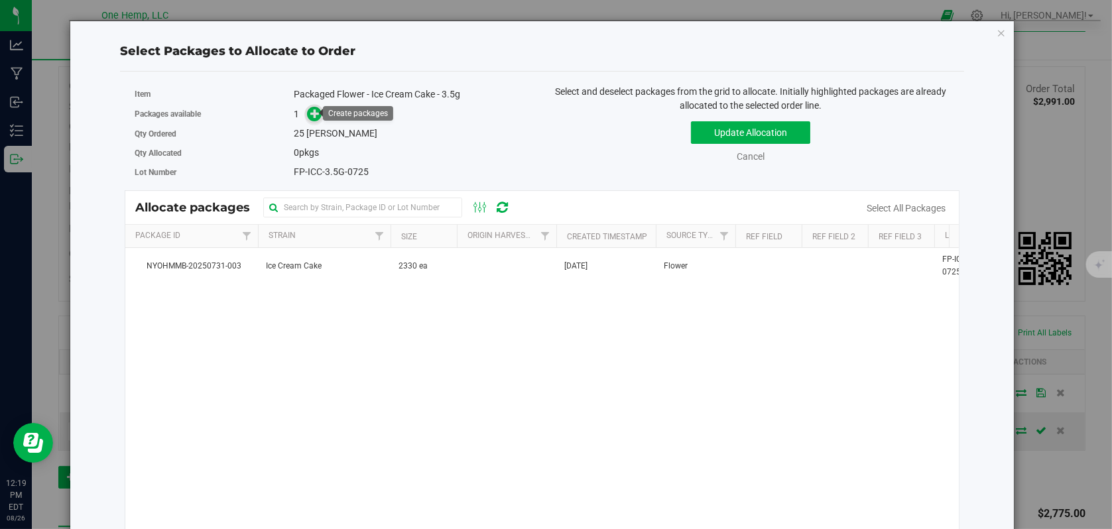
click at [316, 114] on icon at bounding box center [314, 113] width 9 height 9
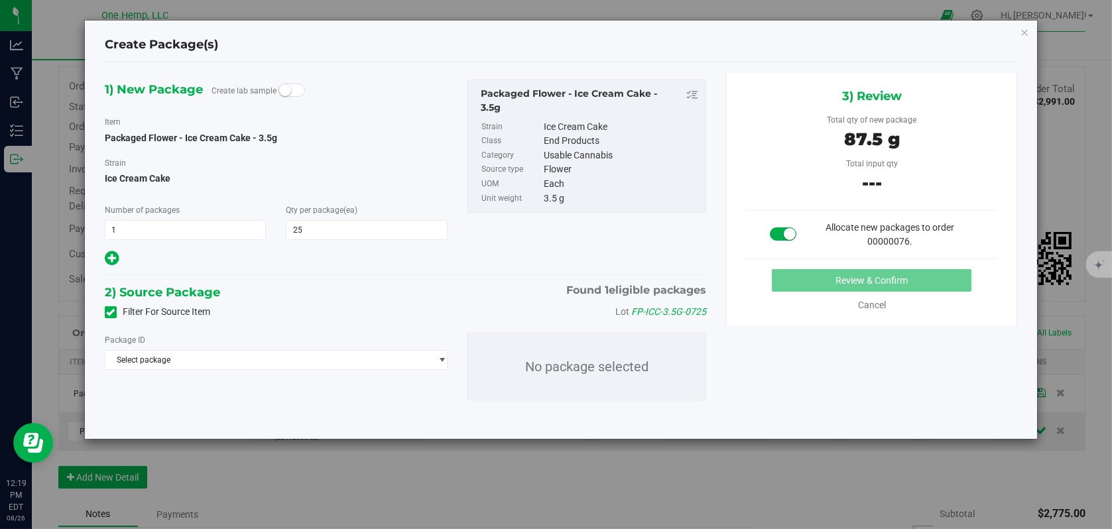
click at [115, 313] on span at bounding box center [111, 312] width 12 height 12
click at [0, 0] on input "Filter For Source Item" at bounding box center [0, 0] width 0 height 0
click at [312, 365] on span "Select package" at bounding box center [267, 360] width 325 height 19
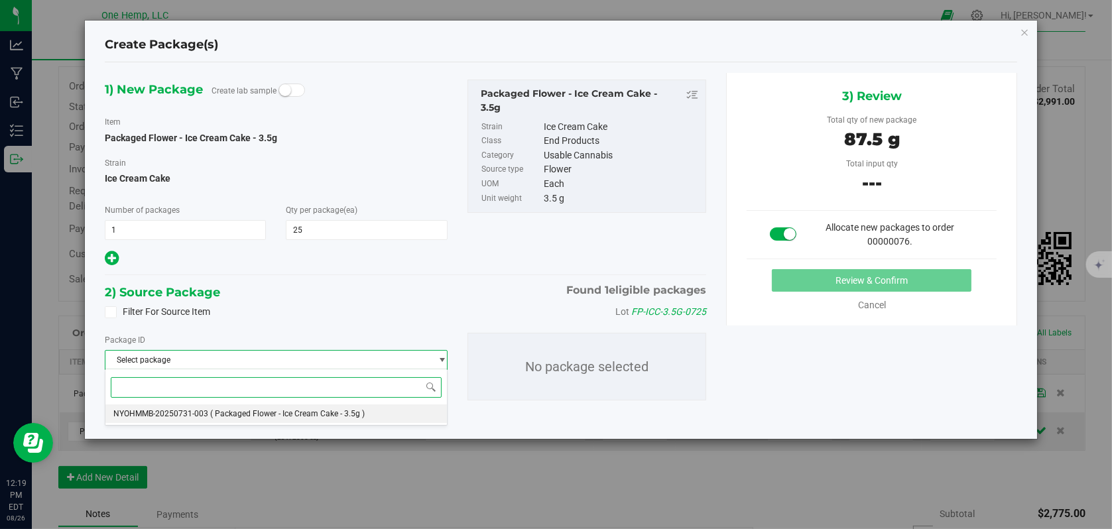
click at [305, 406] on li "NYOHMMB-20250731-003 ( Packaged Flower - Ice Cream Cake - 3.5g )" at bounding box center [276, 414] width 342 height 19
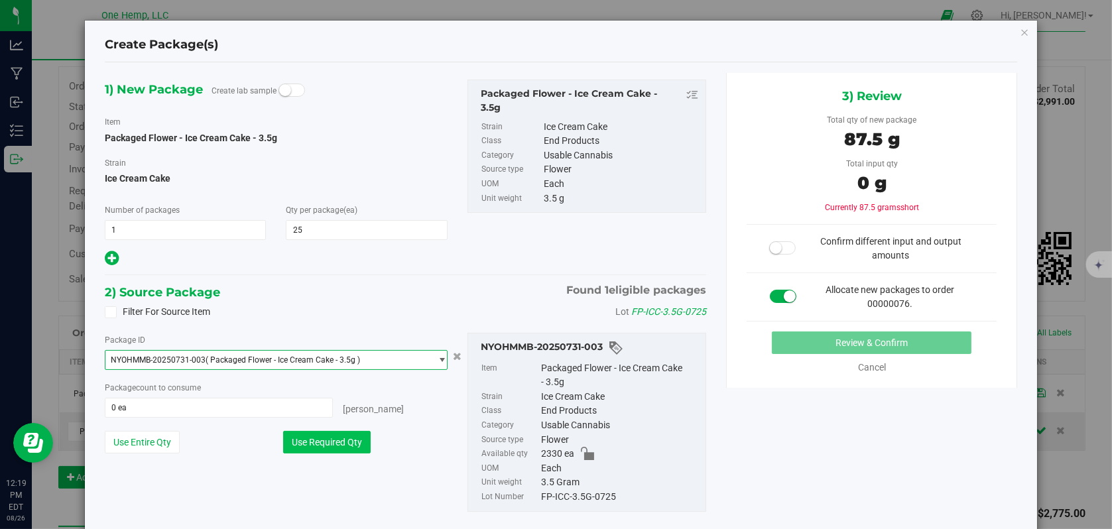
click at [344, 438] on button "Use Required Qty" at bounding box center [327, 442] width 88 height 23
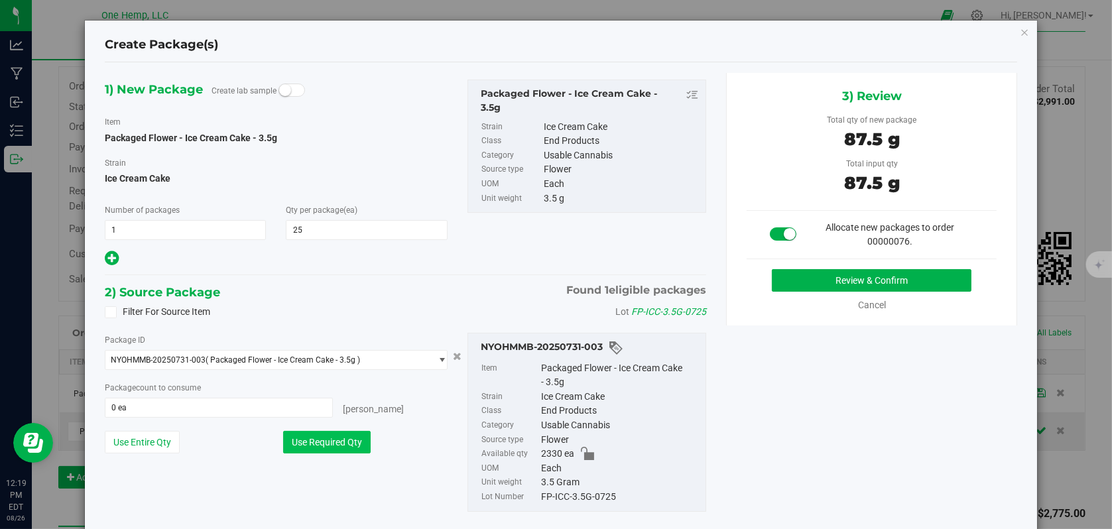
type input "25 ea"
click at [921, 277] on button "Review & Confirm" at bounding box center [872, 280] width 200 height 23
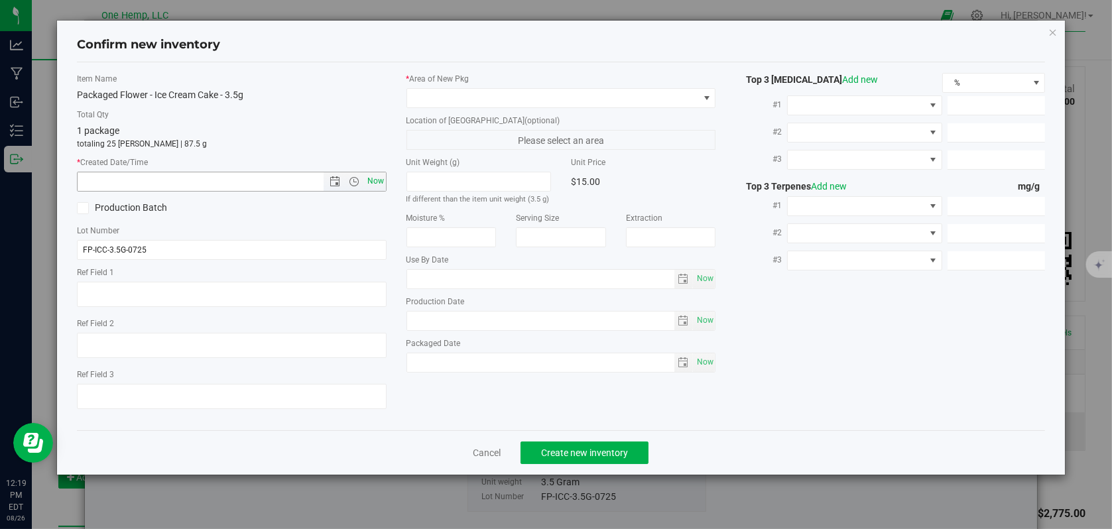
click at [373, 186] on span "Now" at bounding box center [375, 181] width 23 height 19
type input "[DATE] 12:19 PM"
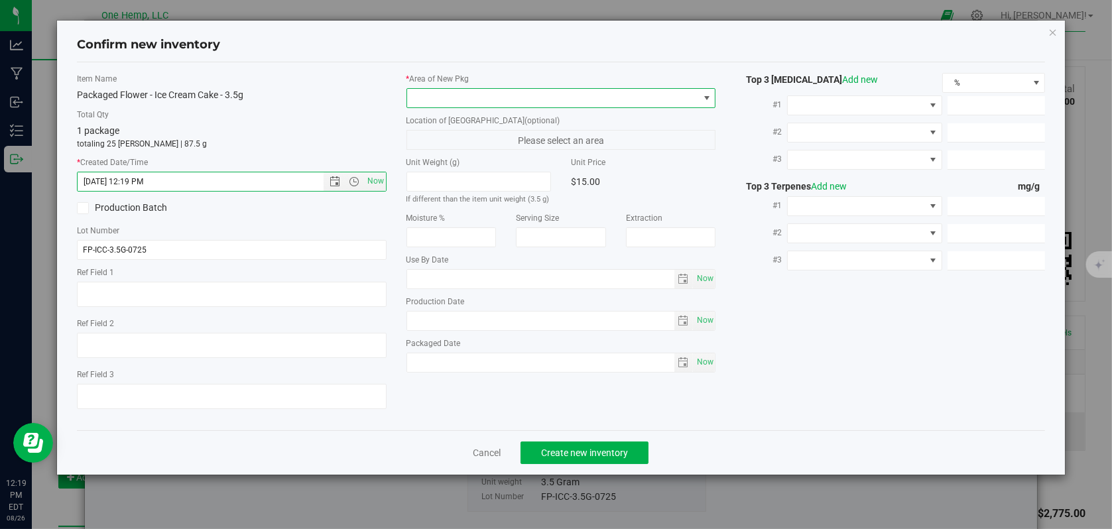
click at [709, 97] on span at bounding box center [707, 98] width 11 height 11
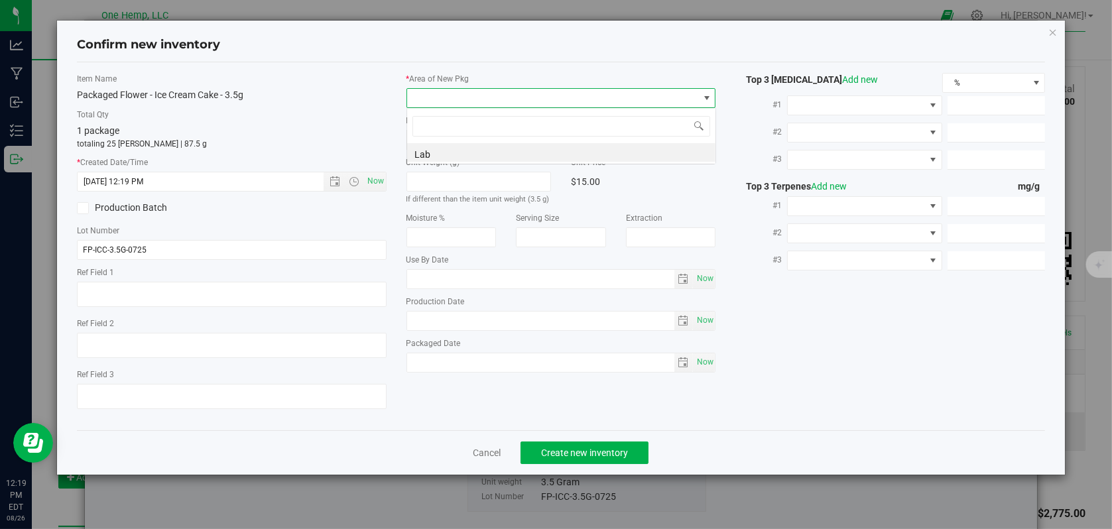
scroll to position [19, 310]
click at [411, 147] on li "Lab" at bounding box center [561, 152] width 308 height 19
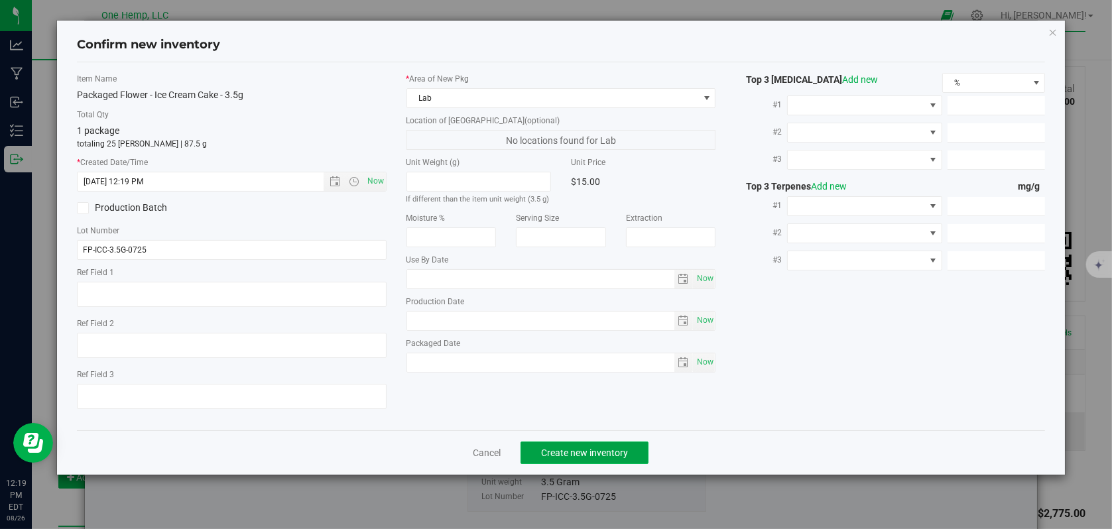
click at [591, 460] on button "Create new inventory" at bounding box center [585, 453] width 128 height 23
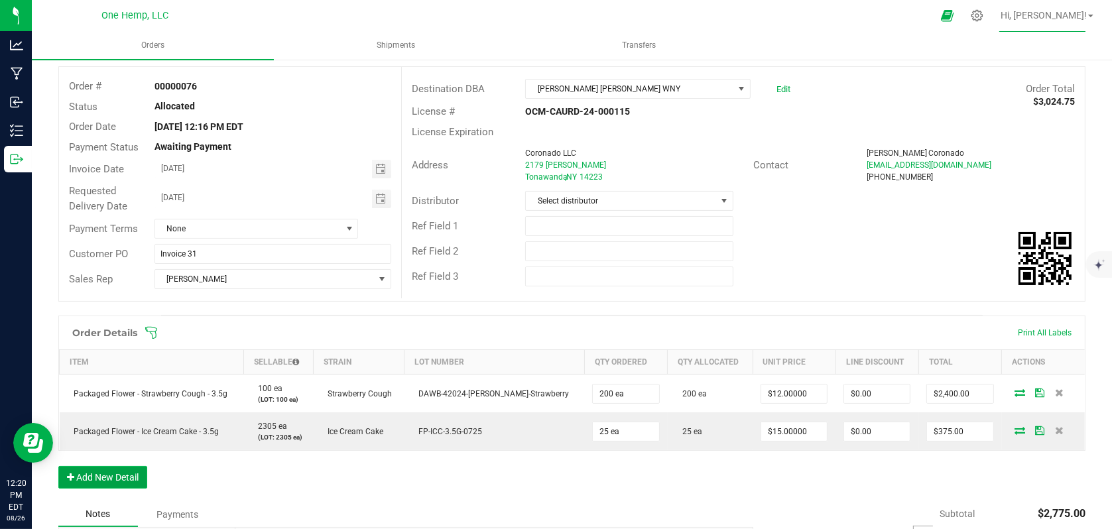
click at [106, 472] on button "Add New Detail" at bounding box center [102, 477] width 89 height 23
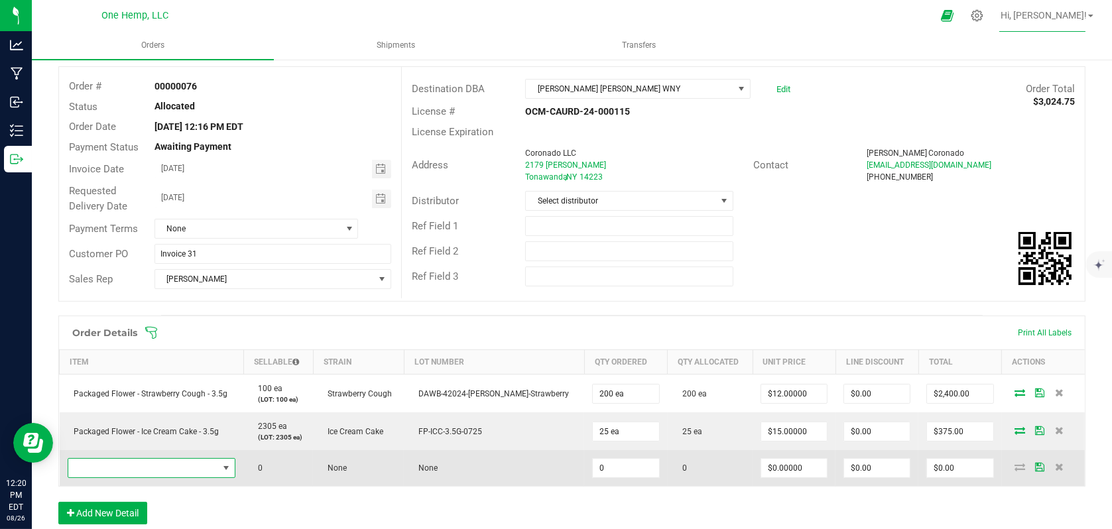
click at [139, 471] on span "NO DATA FOUND" at bounding box center [143, 468] width 151 height 19
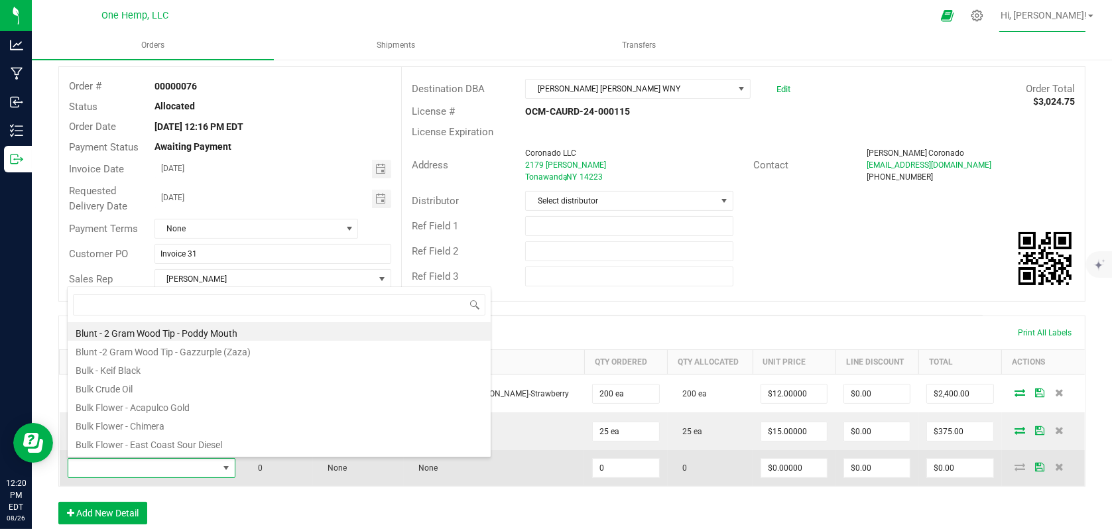
scroll to position [19, 170]
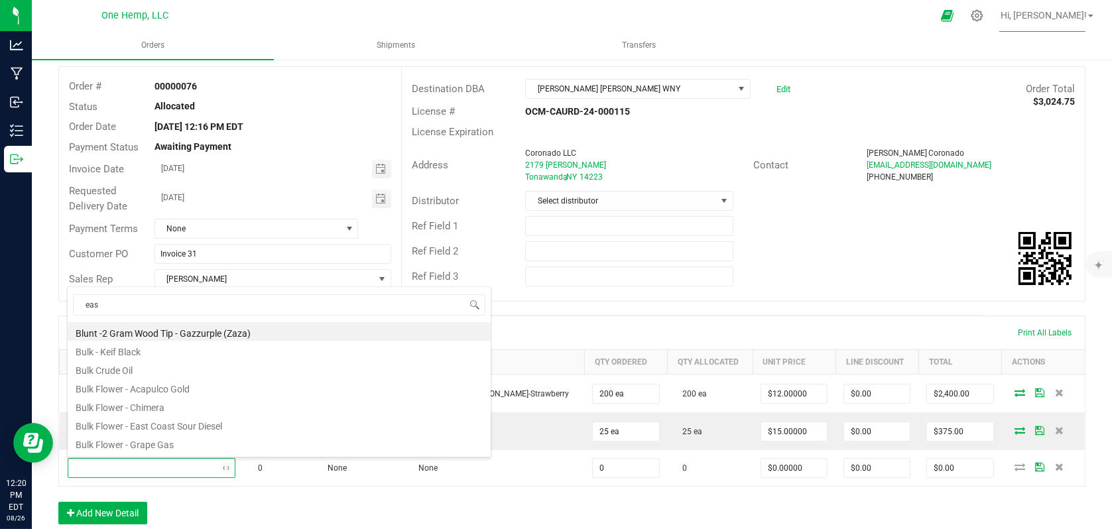
type input "east"
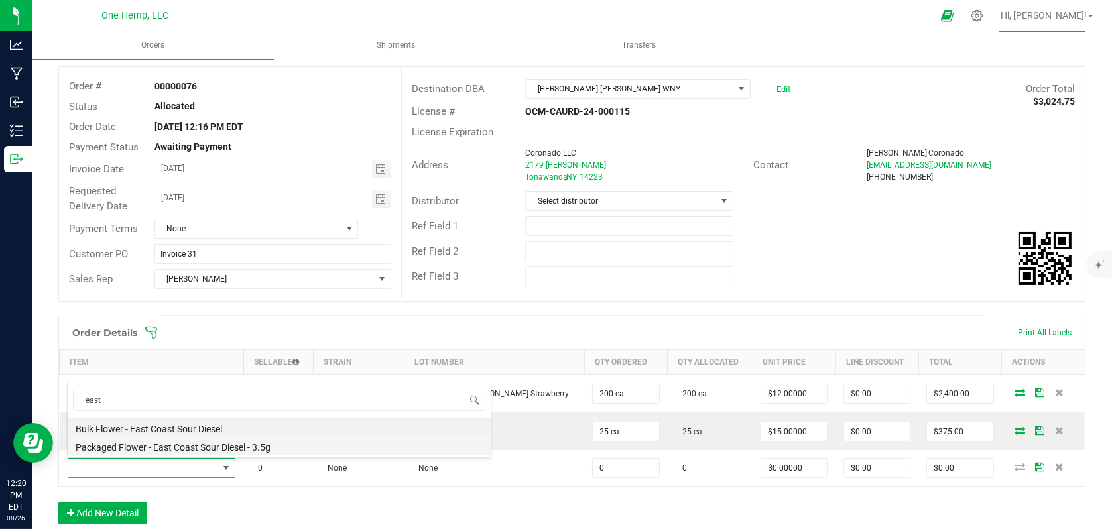
click at [125, 447] on li "Packaged Flower - East Coast Sour Diesel - 3.5g" at bounding box center [279, 445] width 423 height 19
type input "0 ea"
type input "$17.00000"
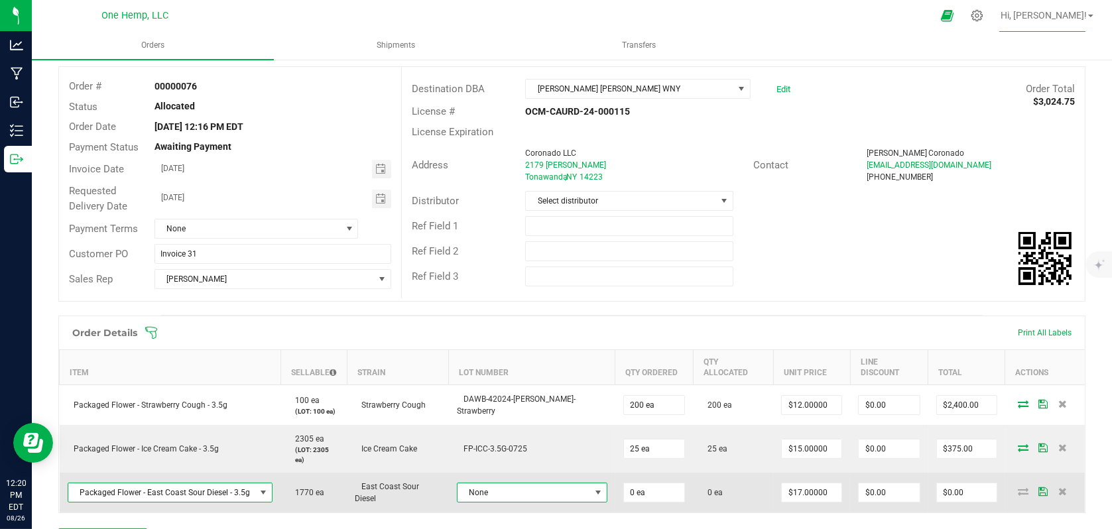
click at [593, 488] on span at bounding box center [598, 493] width 11 height 11
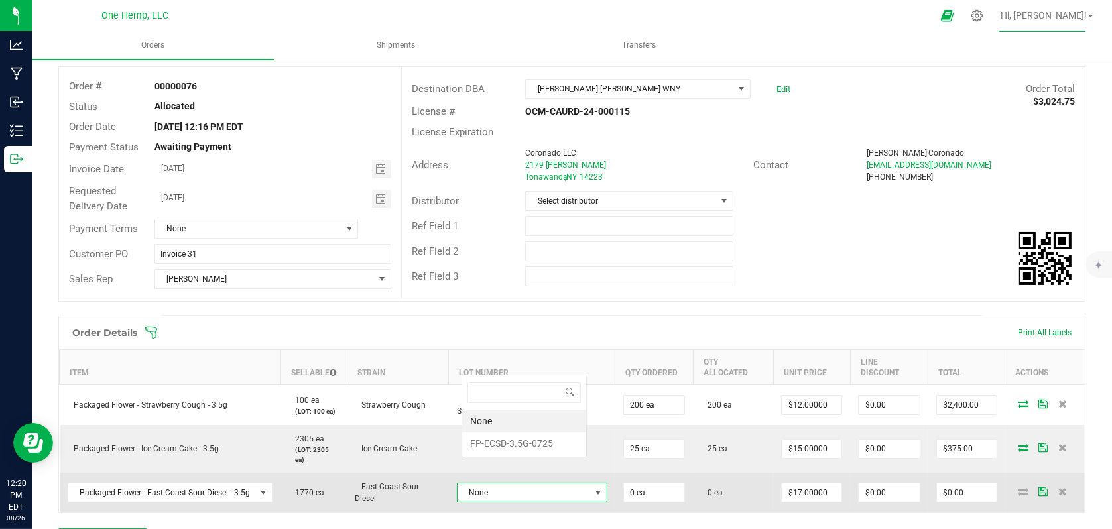
scroll to position [19, 118]
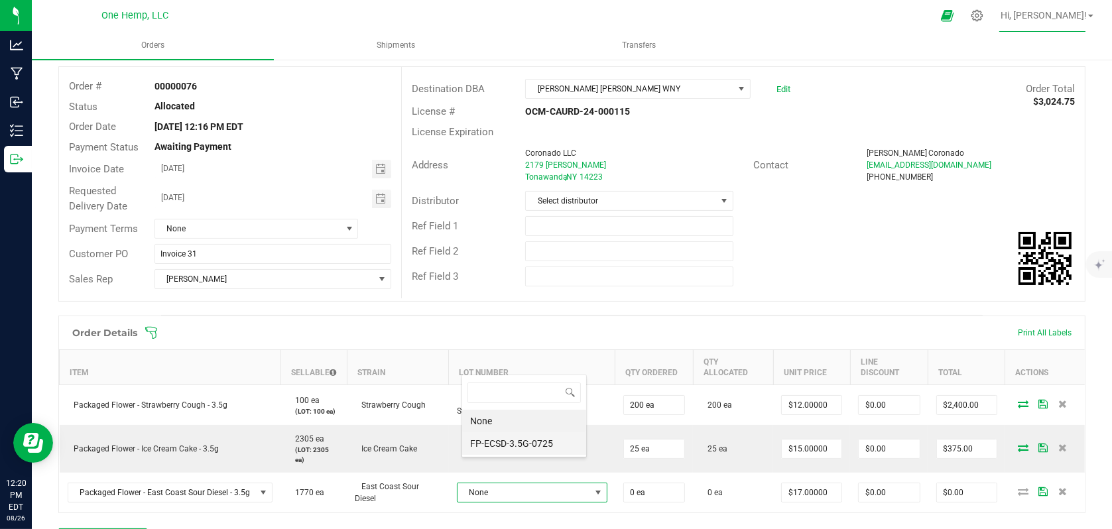
click at [556, 445] on li "FP-ECSD-3.5G-0725" at bounding box center [524, 443] width 124 height 23
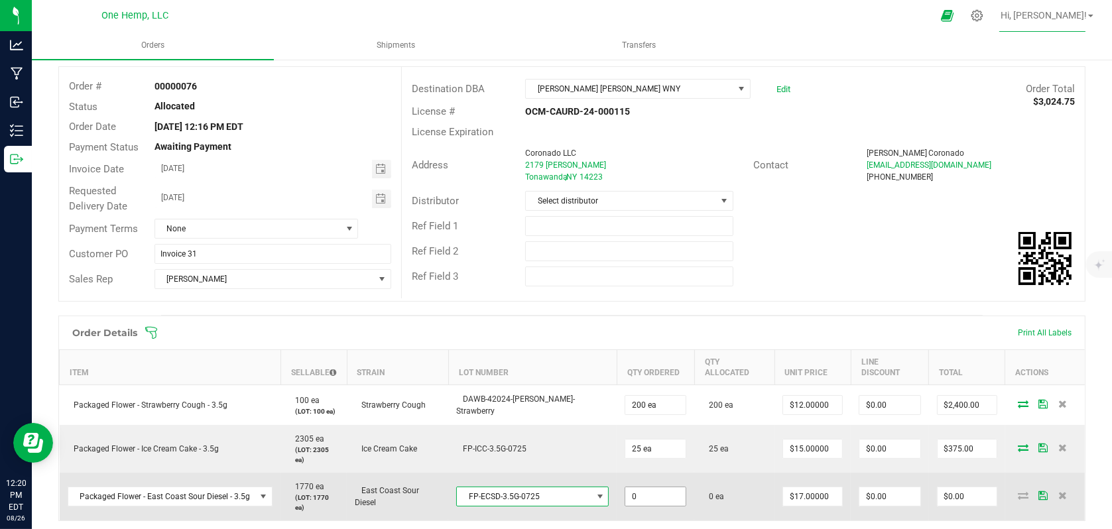
click at [639, 488] on input "0" at bounding box center [655, 497] width 60 height 19
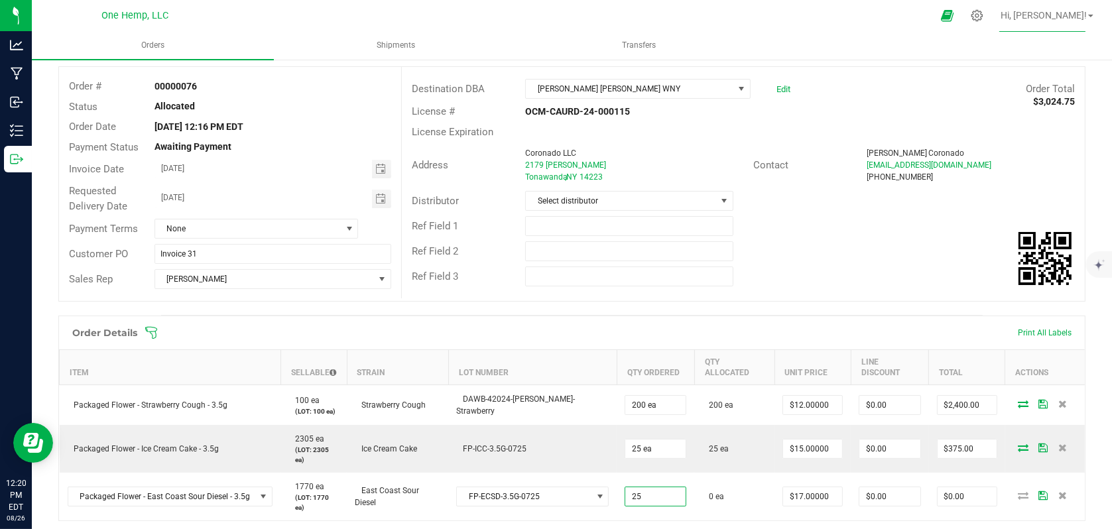
type input "25 ea"
type input "$425.00"
click at [698, 498] on div "Order Details Print All Labels Item Sellable Strain Lot Number Qty Ordered Qty …" at bounding box center [571, 444] width 1027 height 257
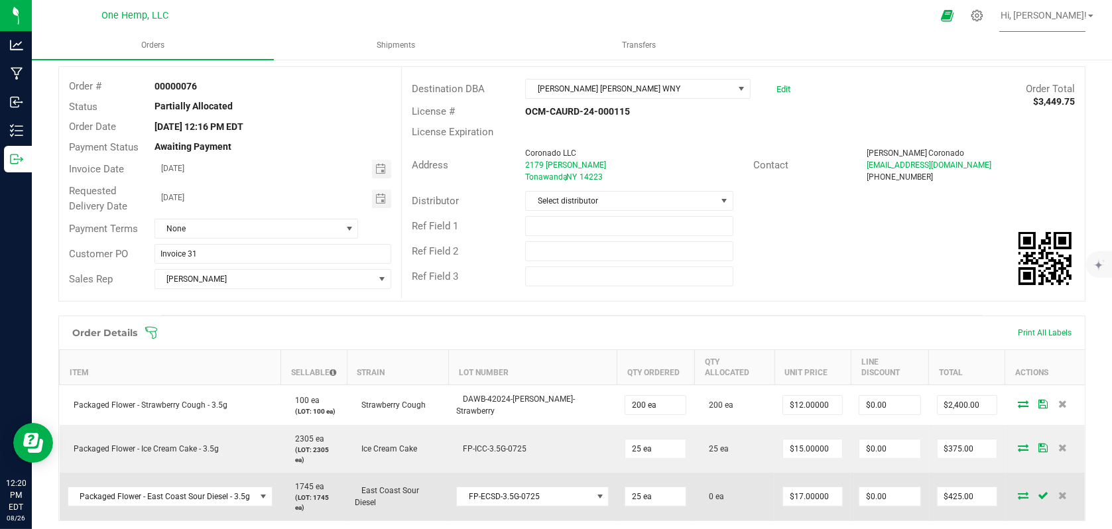
click at [1018, 491] on icon at bounding box center [1023, 495] width 11 height 8
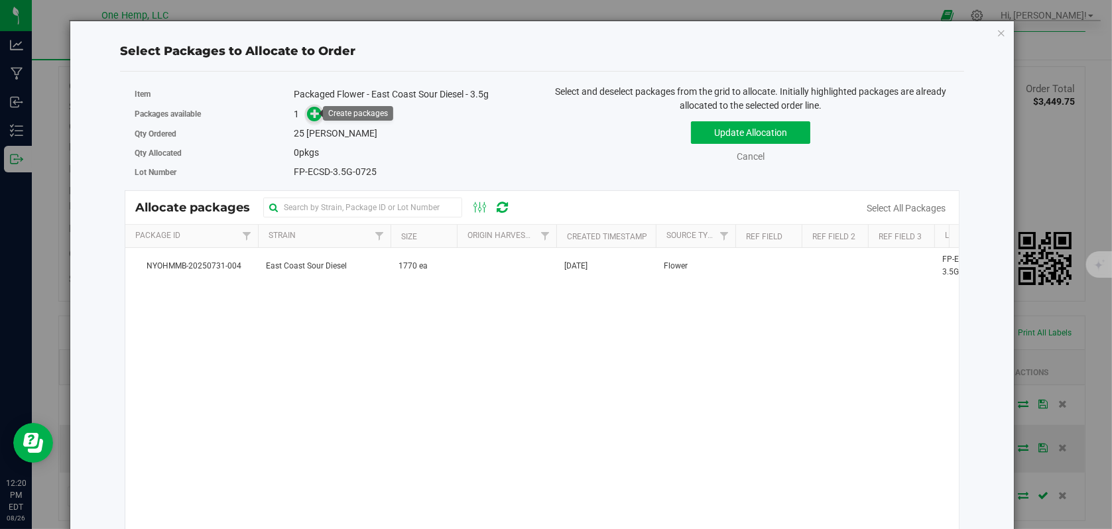
click at [307, 117] on span at bounding box center [314, 114] width 15 height 15
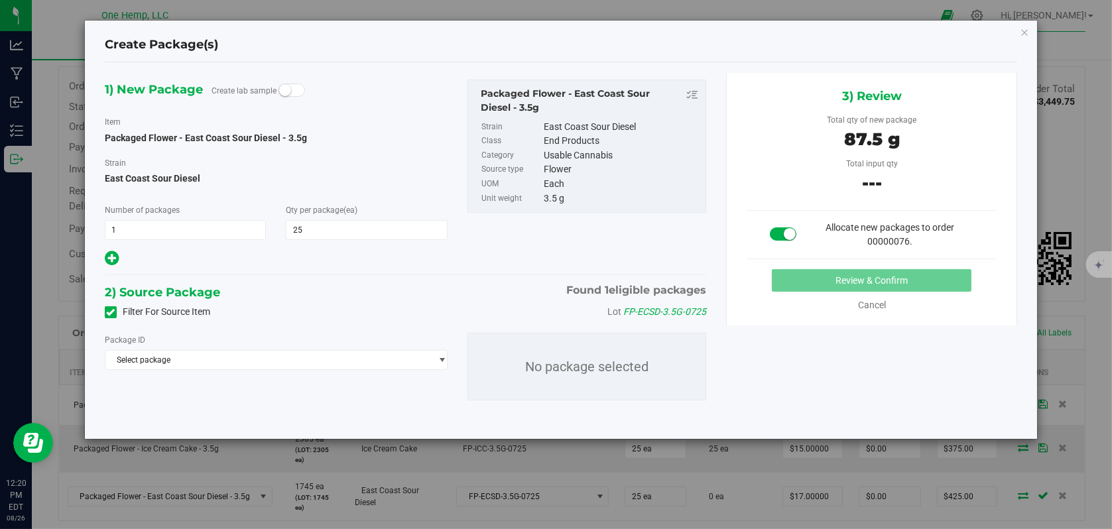
click at [115, 314] on span at bounding box center [111, 312] width 12 height 12
click at [0, 0] on input "Filter For Source Item" at bounding box center [0, 0] width 0 height 0
click at [214, 359] on span "Select package" at bounding box center [267, 360] width 325 height 19
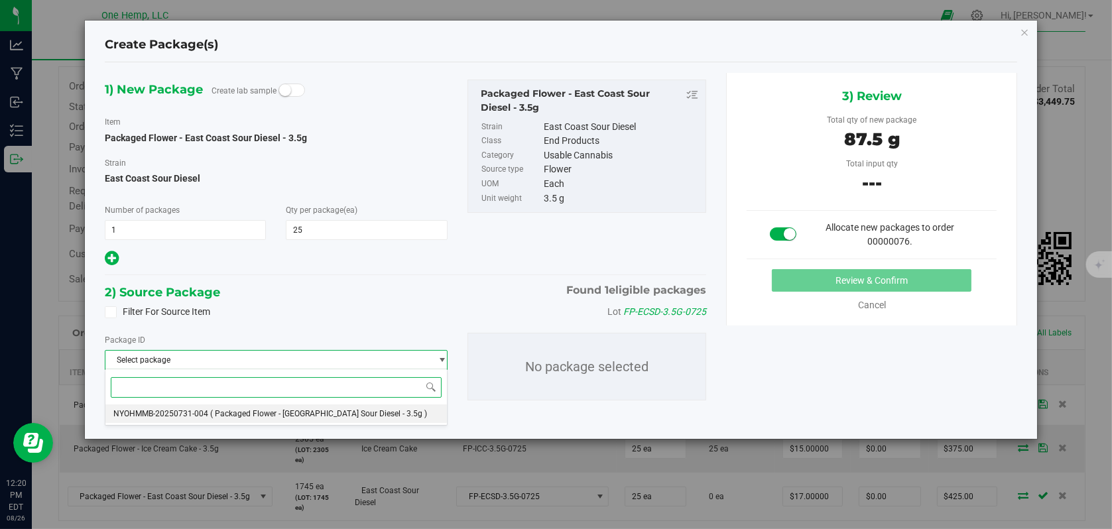
click at [220, 408] on li "NYOHMMB-20250731-004 ( Packaged Flower - [GEOGRAPHIC_DATA] Sour Diesel - 3.5g )" at bounding box center [276, 414] width 342 height 19
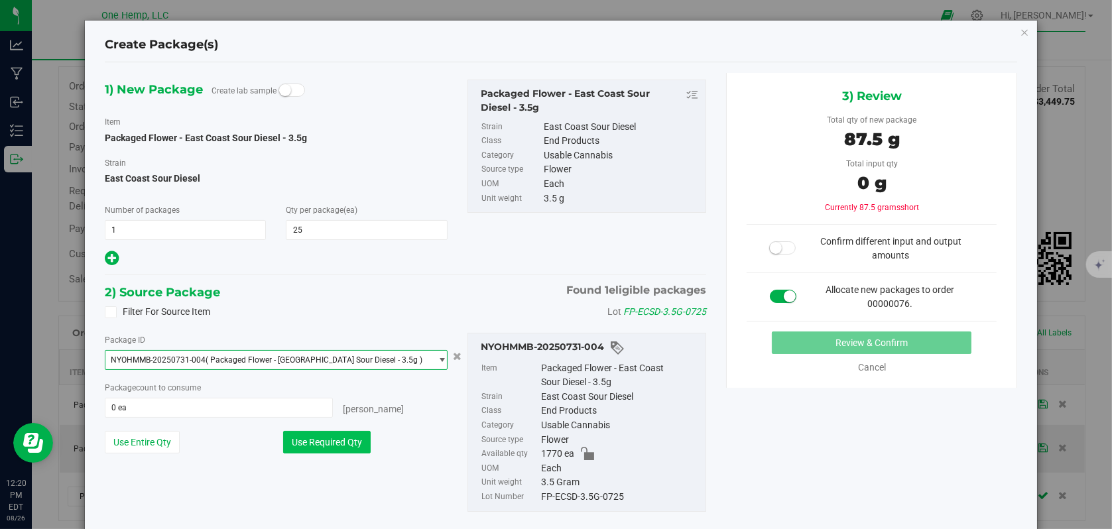
click at [327, 433] on button "Use Required Qty" at bounding box center [327, 442] width 88 height 23
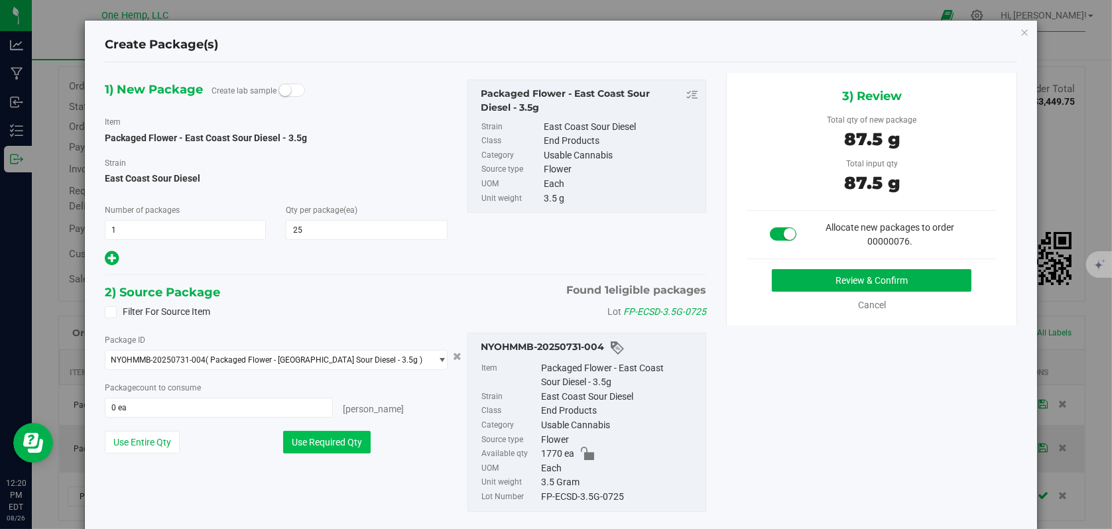
type input "25 ea"
click at [816, 284] on button "Review & Confirm" at bounding box center [872, 280] width 200 height 23
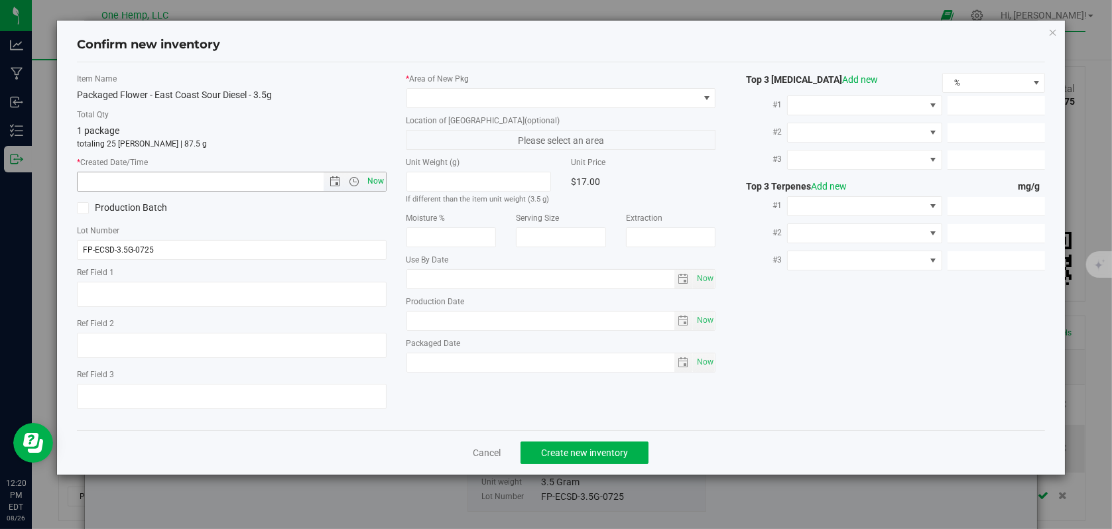
click at [375, 182] on span "Now" at bounding box center [375, 181] width 23 height 19
type input "[DATE] 12:20 PM"
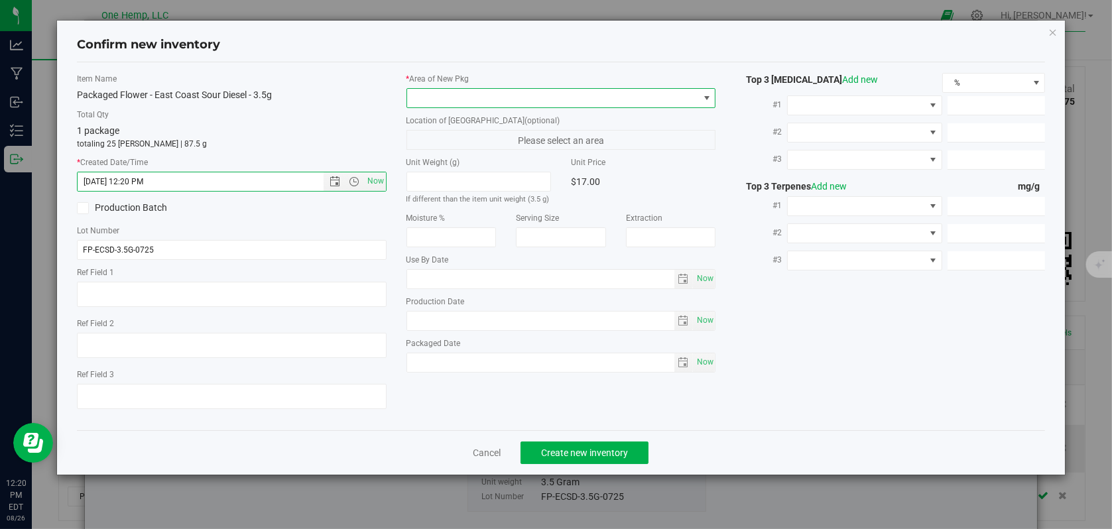
click at [708, 101] on span at bounding box center [707, 98] width 11 height 11
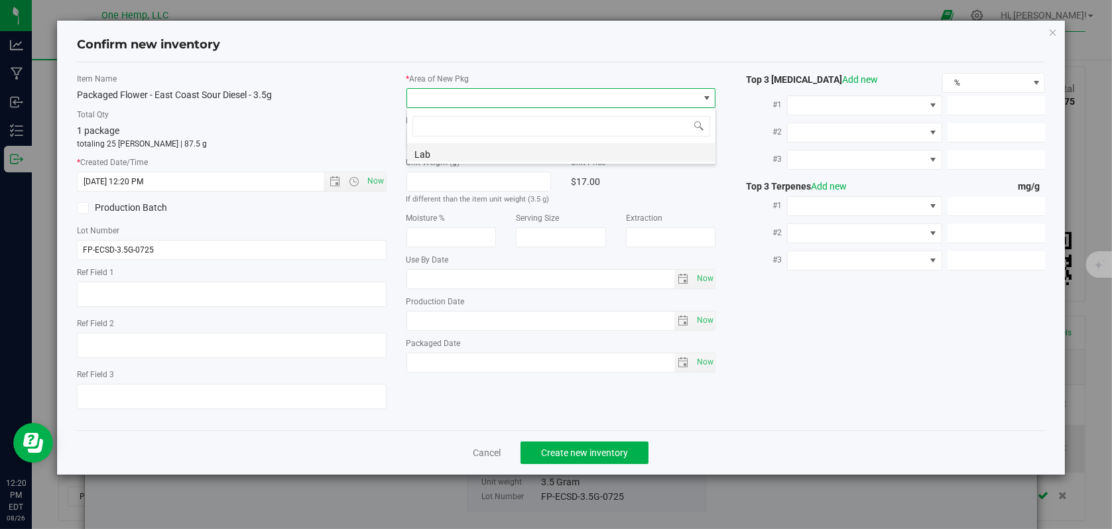
click at [432, 153] on li "Lab" at bounding box center [561, 152] width 308 height 19
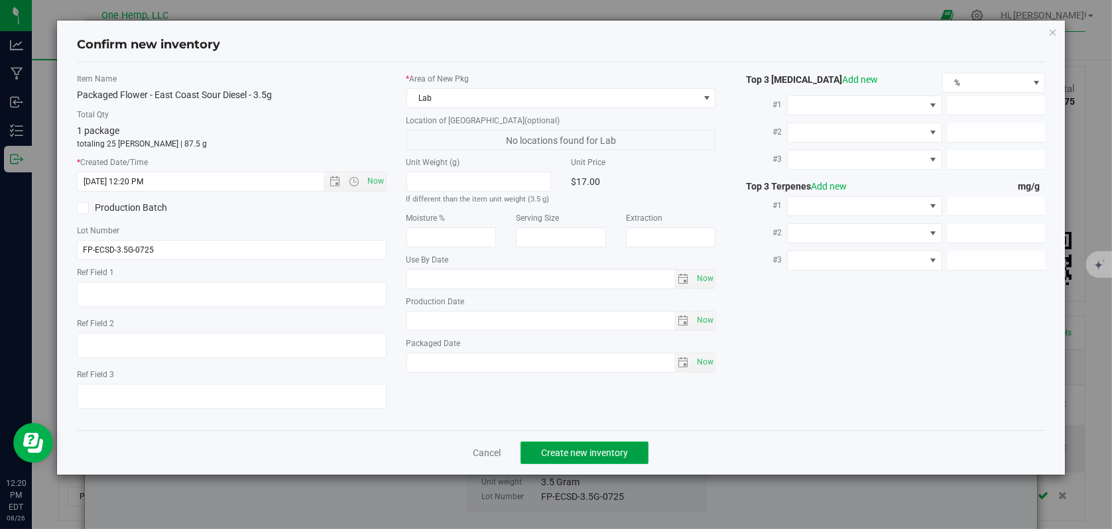
click at [619, 452] on span "Create new inventory" at bounding box center [584, 453] width 87 height 11
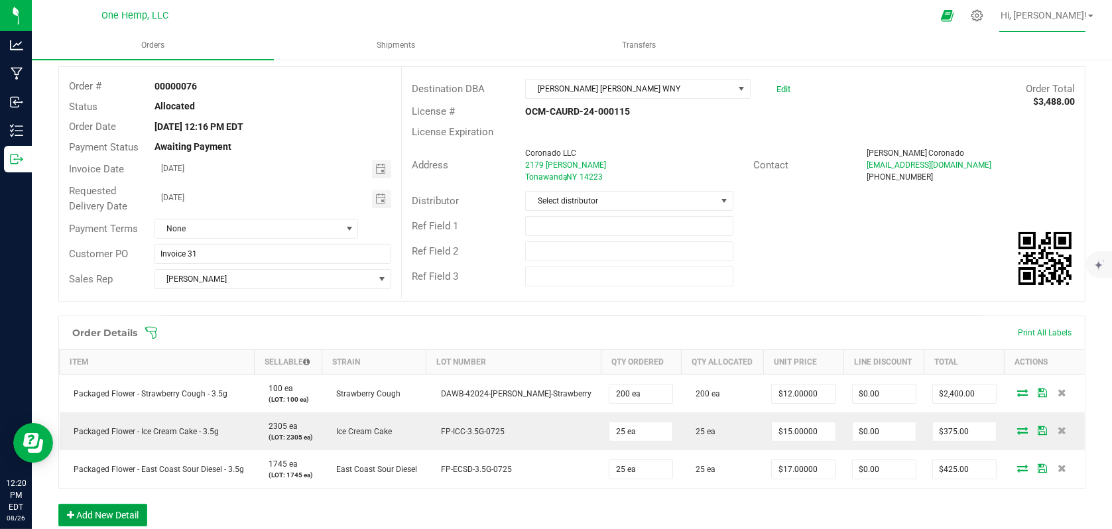
click at [131, 513] on button "Add New Detail" at bounding box center [102, 515] width 89 height 23
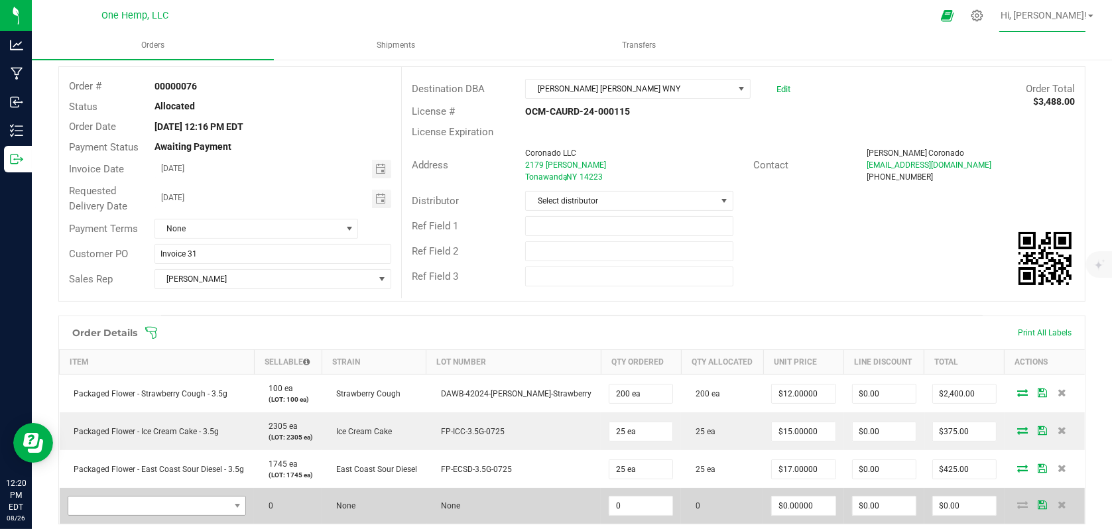
scroll to position [199, 0]
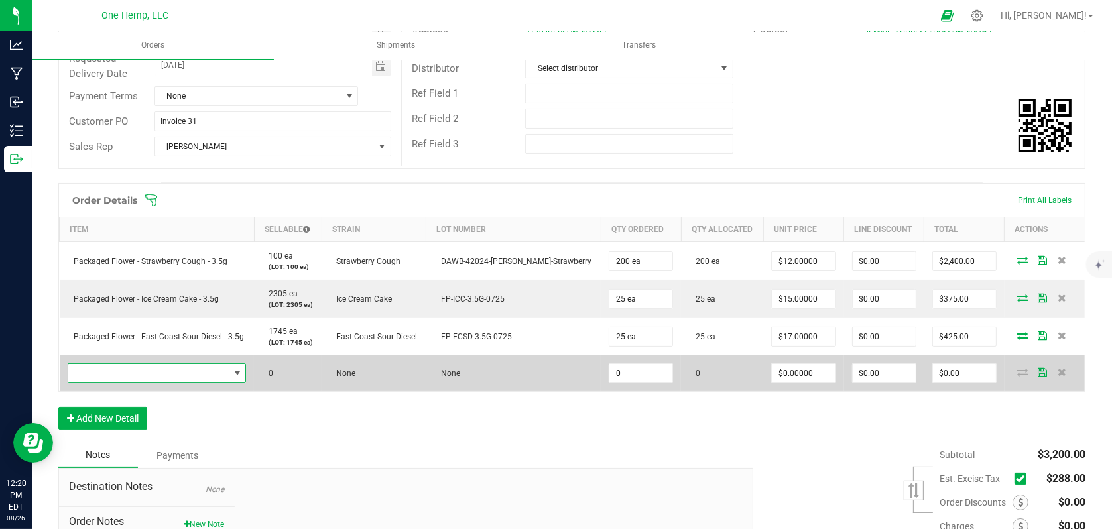
click at [241, 373] on span "NO DATA FOUND" at bounding box center [237, 373] width 11 height 11
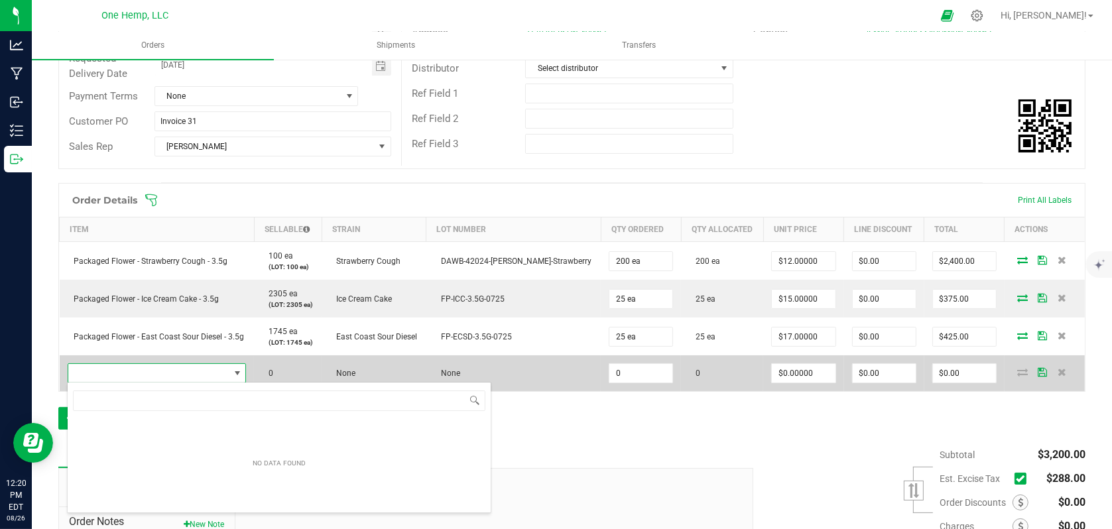
scroll to position [19, 182]
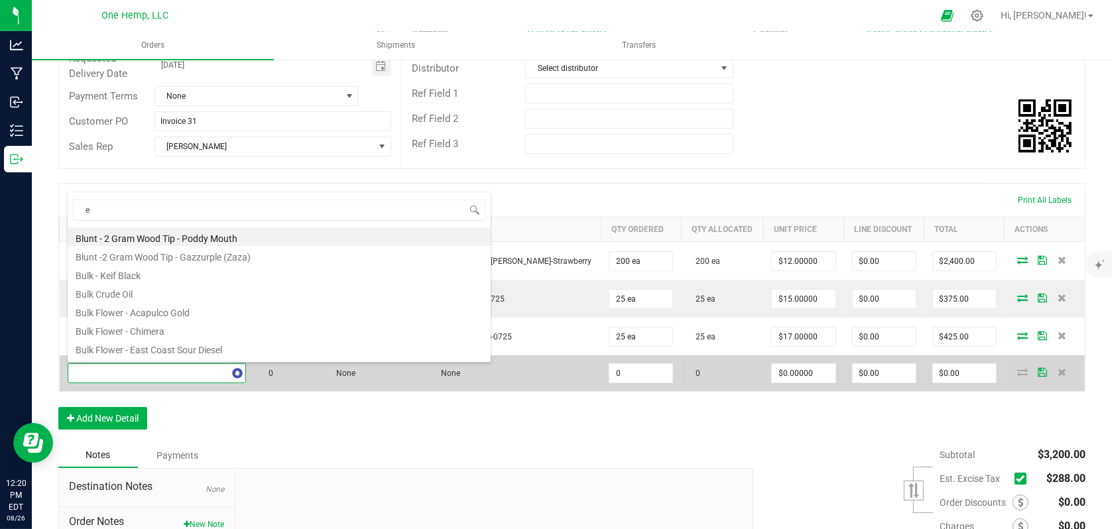
type input "em"
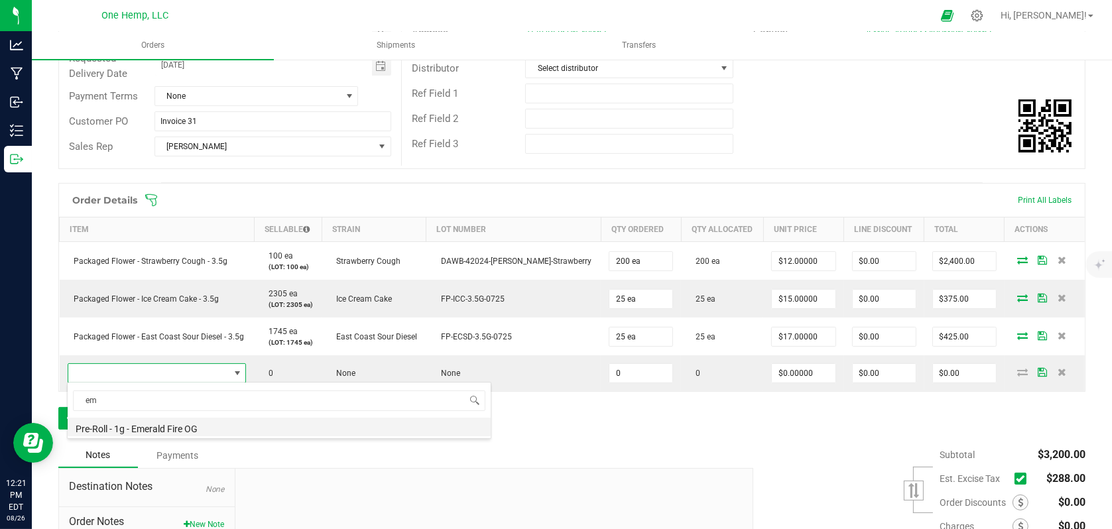
click at [159, 425] on li "Pre-Roll - 1g - Emerald Fire OG" at bounding box center [279, 427] width 423 height 19
type input "0 ea"
type input "$4.50000"
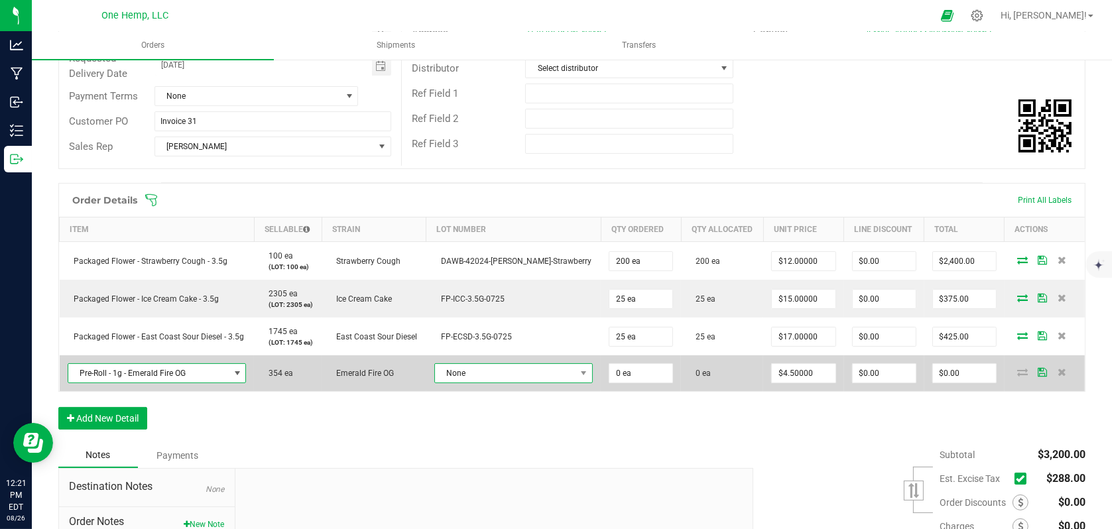
click at [547, 373] on span "None" at bounding box center [505, 373] width 141 height 19
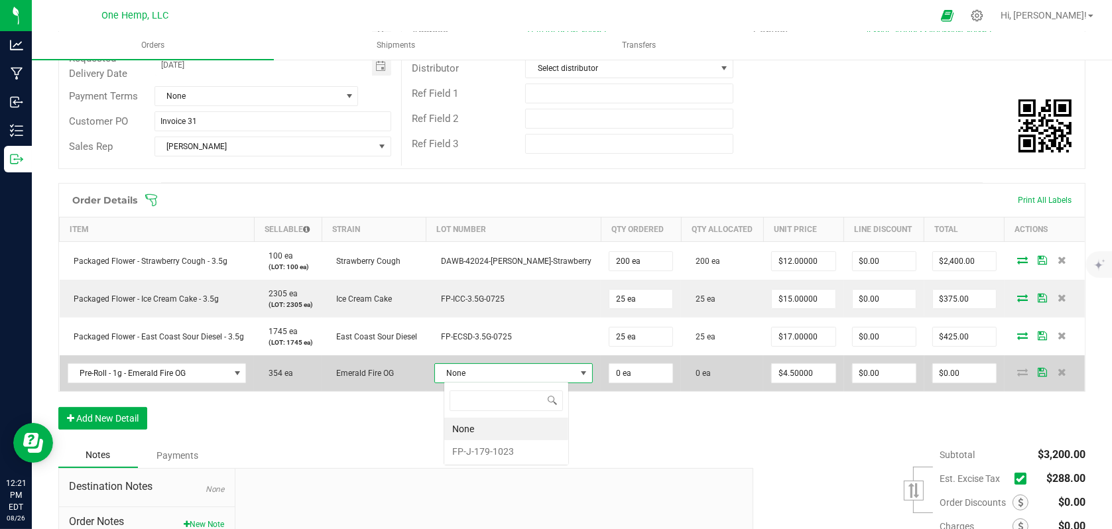
scroll to position [19, 123]
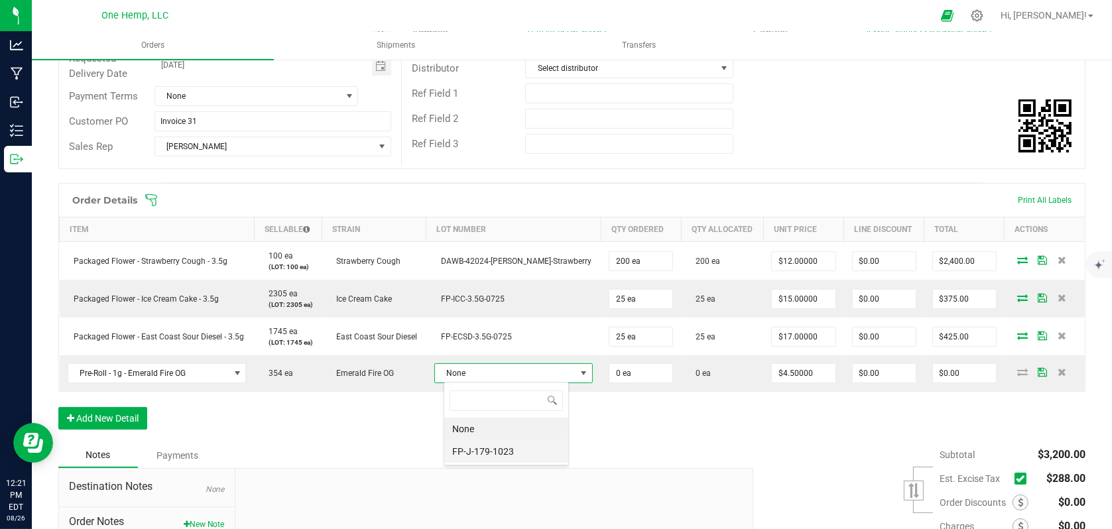
click at [495, 448] on li "FP-J-179-1023" at bounding box center [506, 451] width 124 height 23
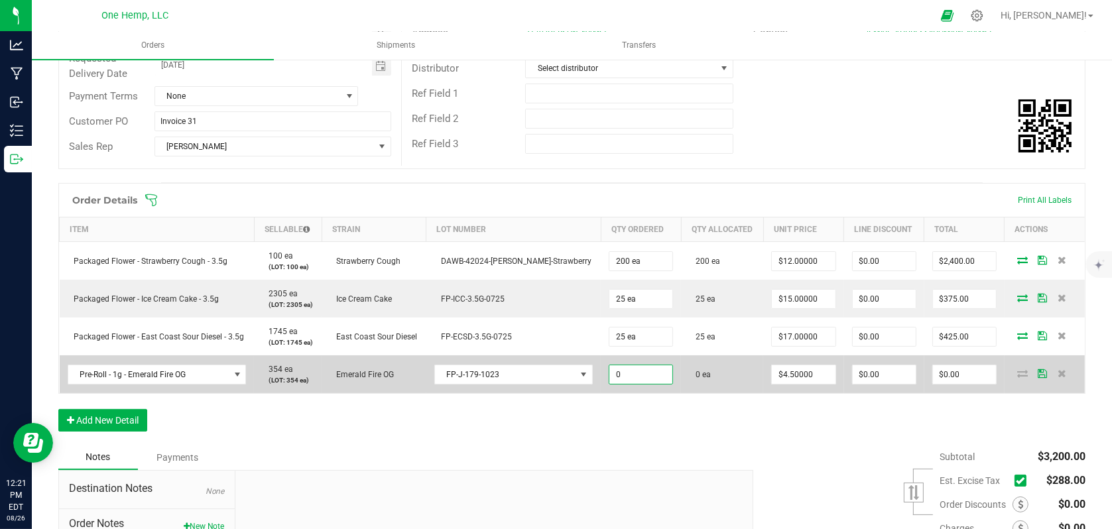
click at [618, 366] on input "0" at bounding box center [641, 374] width 63 height 19
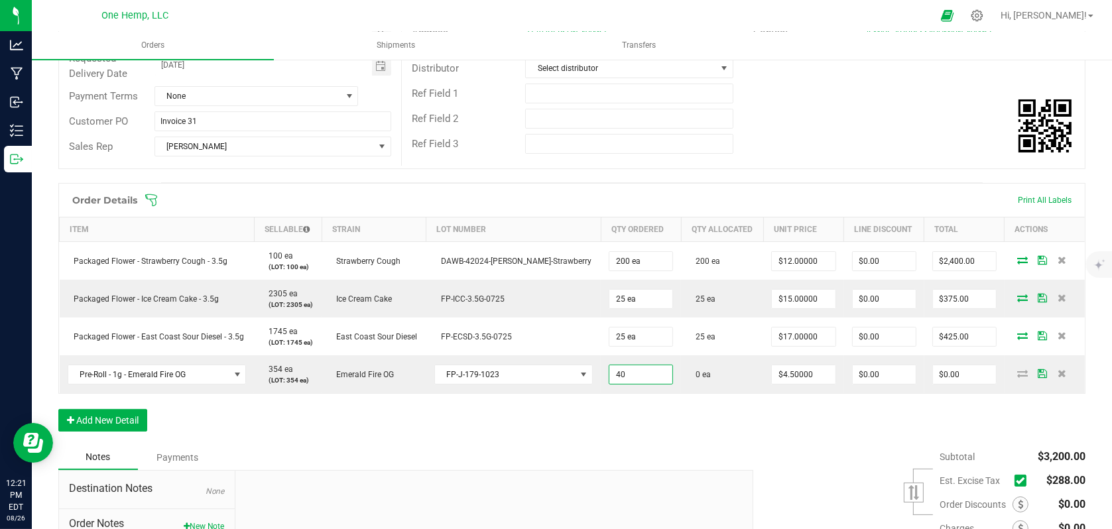
type input "40 ea"
type input "$180.00"
click at [773, 458] on div "Subtotal $3,200.00 Est. Excise Tax" at bounding box center [915, 529] width 342 height 168
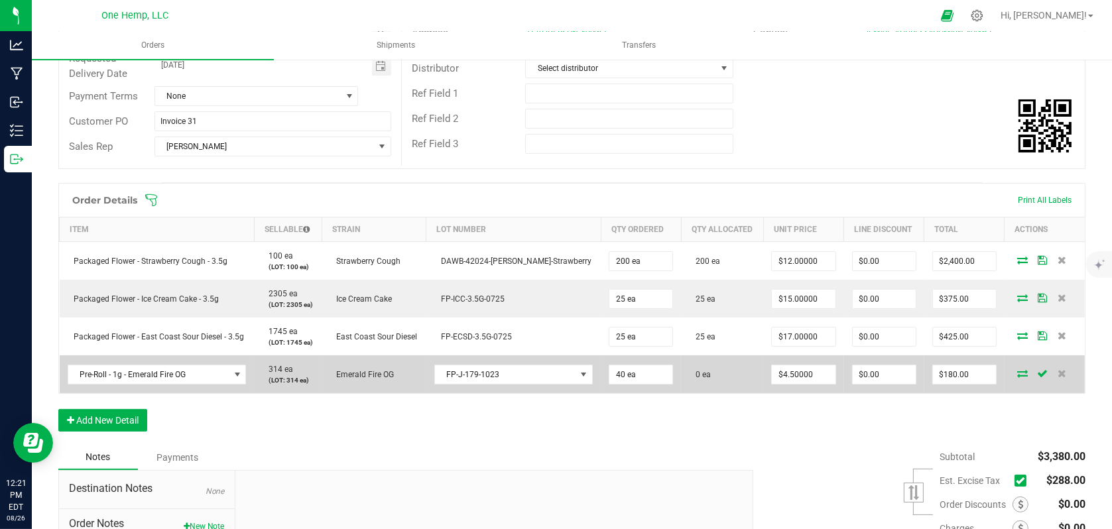
click at [1017, 373] on icon at bounding box center [1022, 373] width 11 height 8
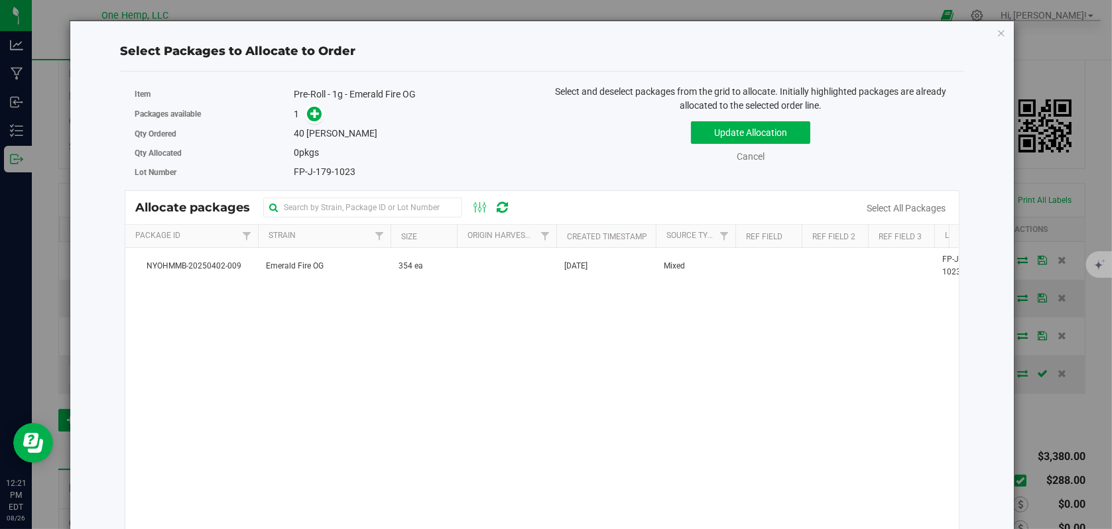
click at [303, 115] on span at bounding box center [311, 114] width 22 height 16
click at [310, 114] on icon at bounding box center [314, 113] width 9 height 9
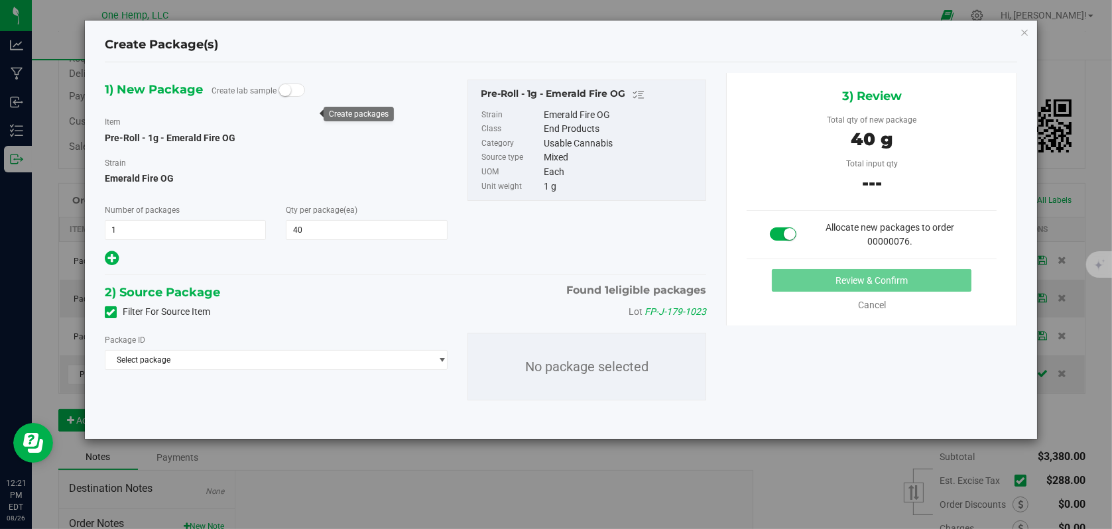
click at [108, 312] on icon at bounding box center [111, 312] width 9 height 0
click at [0, 0] on input "Filter For Source Item" at bounding box center [0, 0] width 0 height 0
click at [220, 367] on span "Select package" at bounding box center [267, 360] width 325 height 19
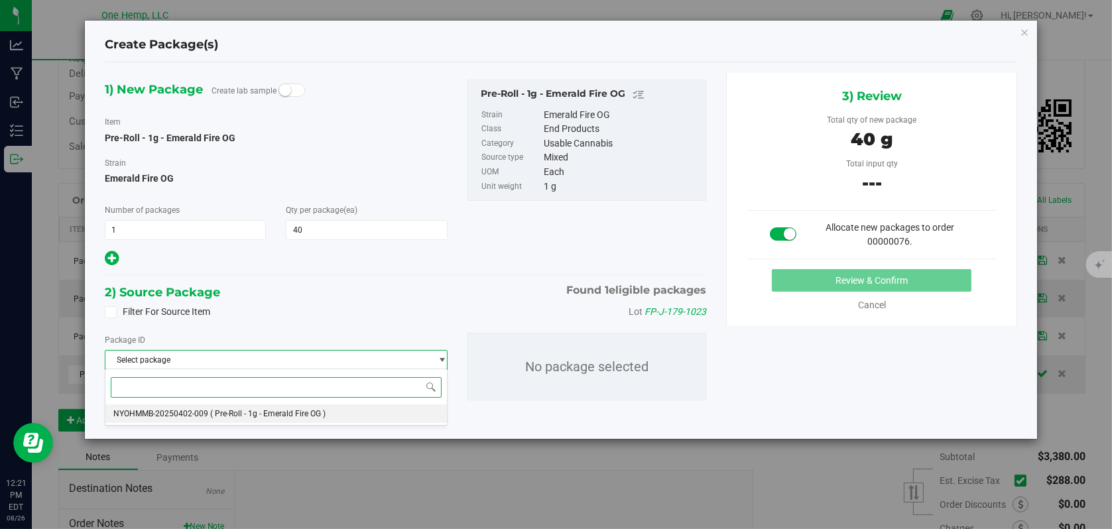
click at [224, 412] on span "( Pre-Roll - 1g - Emerald Fire OG )" at bounding box center [267, 413] width 115 height 9
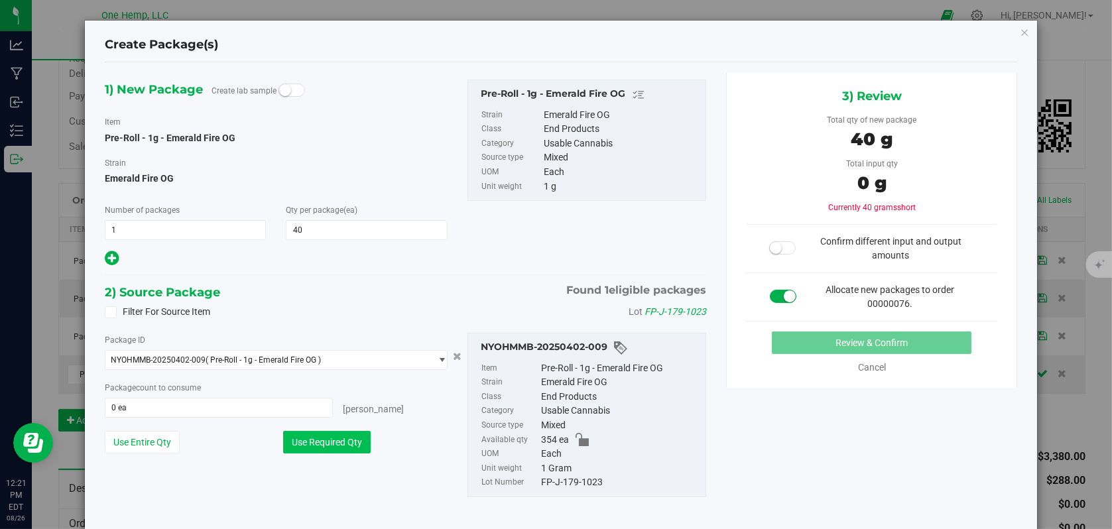
click at [303, 433] on button "Use Required Qty" at bounding box center [327, 442] width 88 height 23
type input "40 ea"
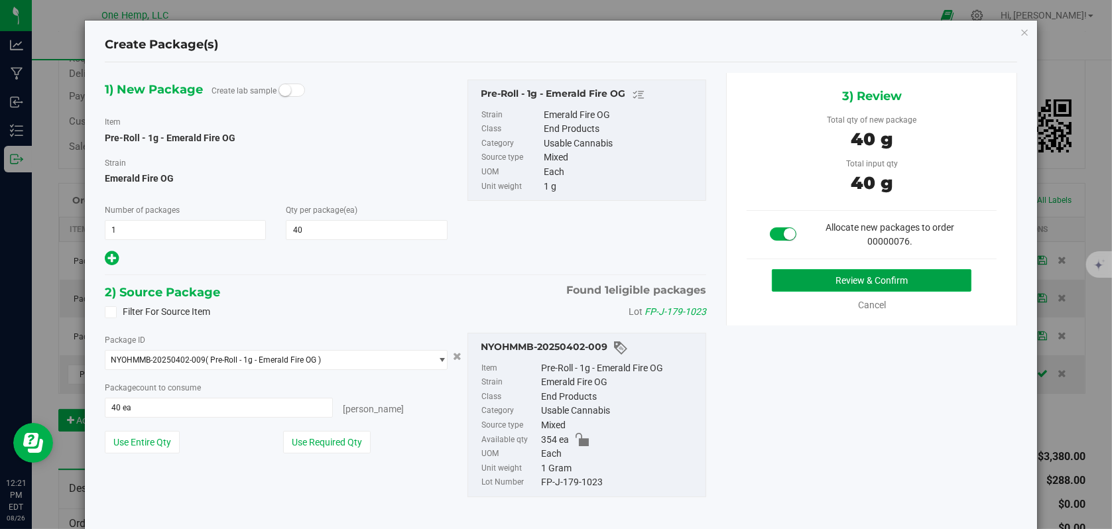
click at [845, 274] on button "Review & Confirm" at bounding box center [872, 280] width 200 height 23
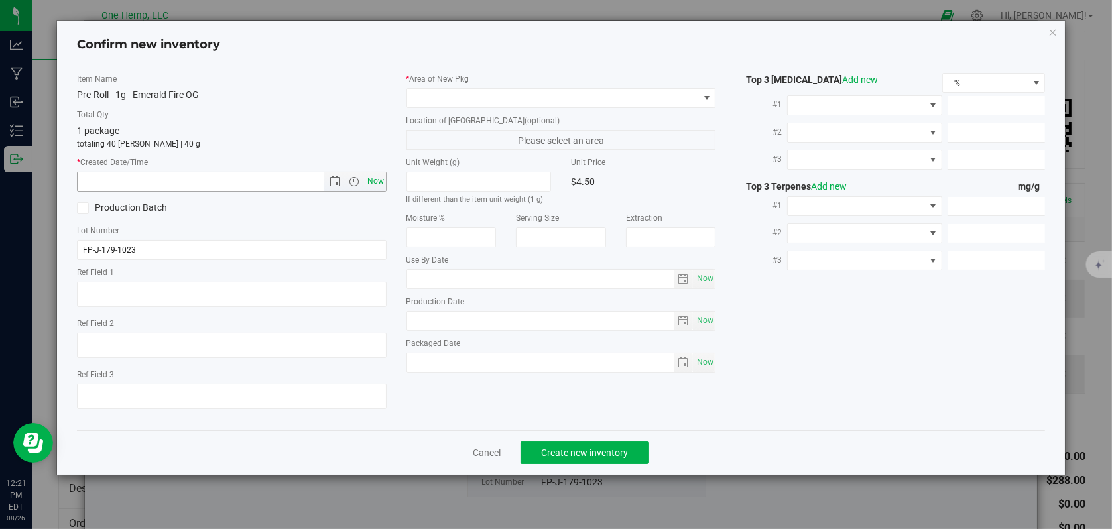
click at [374, 179] on span "Now" at bounding box center [375, 181] width 23 height 19
type input "[DATE] 12:21 PM"
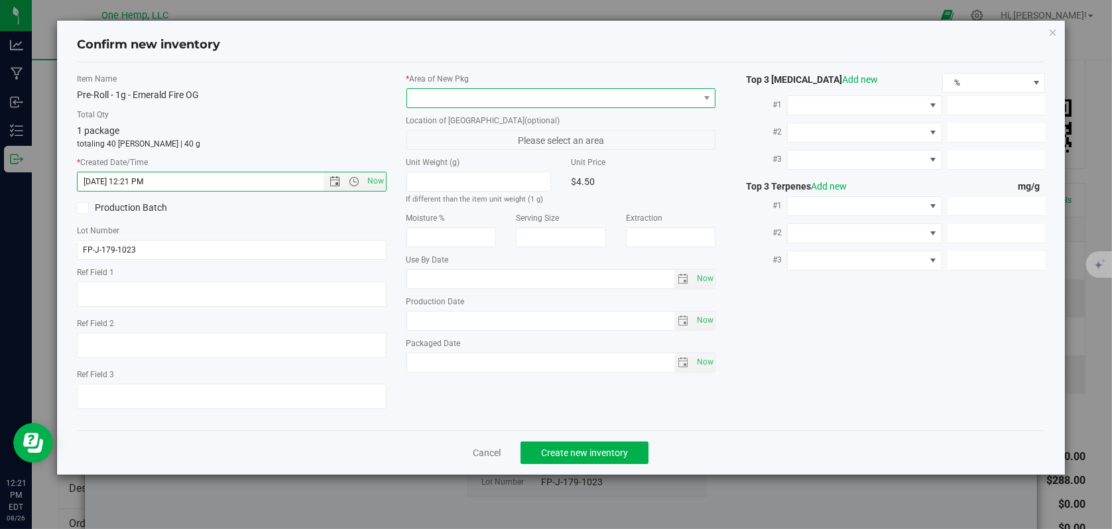
click at [700, 99] on span at bounding box center [706, 98] width 17 height 19
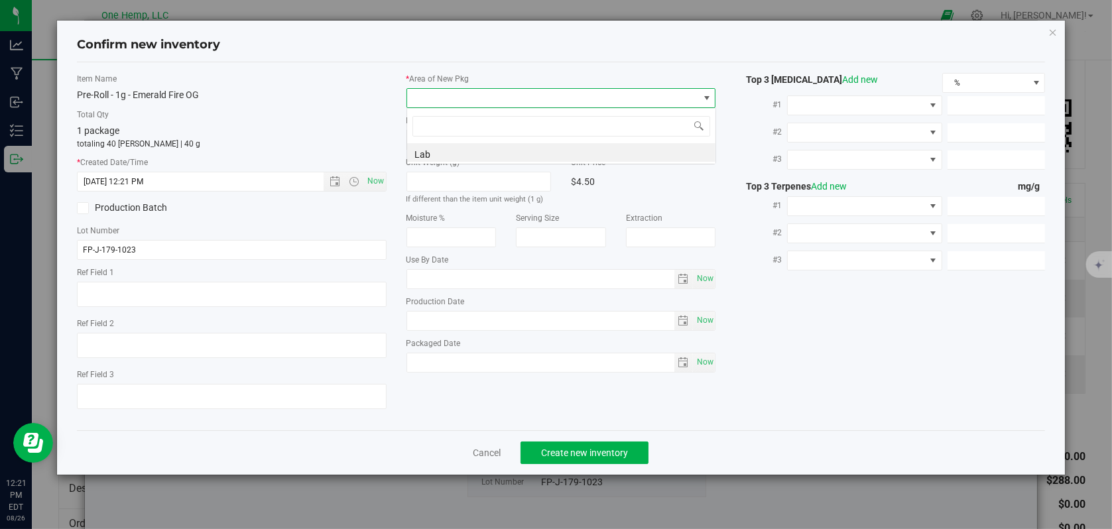
scroll to position [19, 310]
click at [431, 153] on li "Lab" at bounding box center [561, 152] width 308 height 19
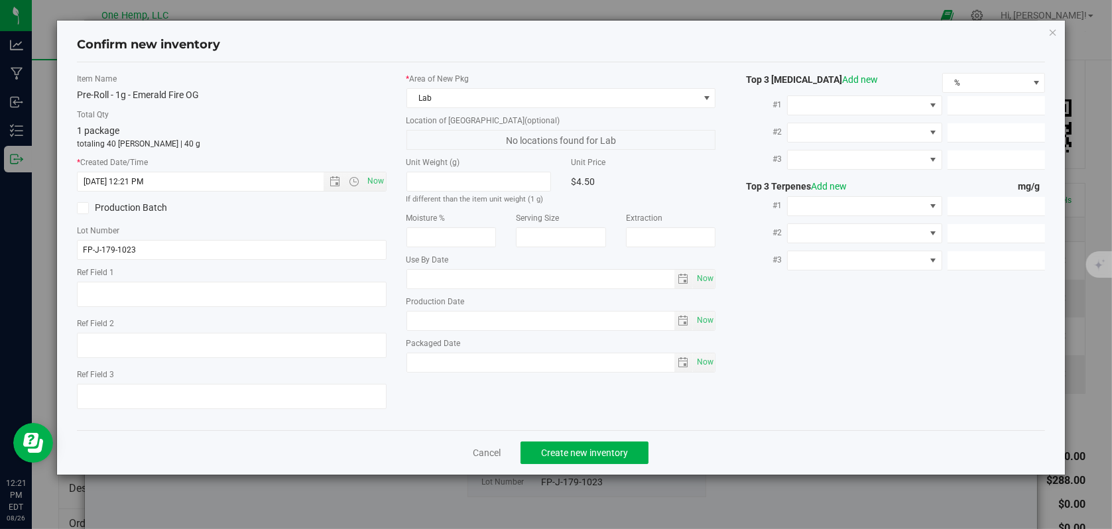
click at [604, 464] on div "Cancel Create new inventory" at bounding box center [561, 452] width 969 height 44
click at [604, 458] on button "Create new inventory" at bounding box center [585, 453] width 128 height 23
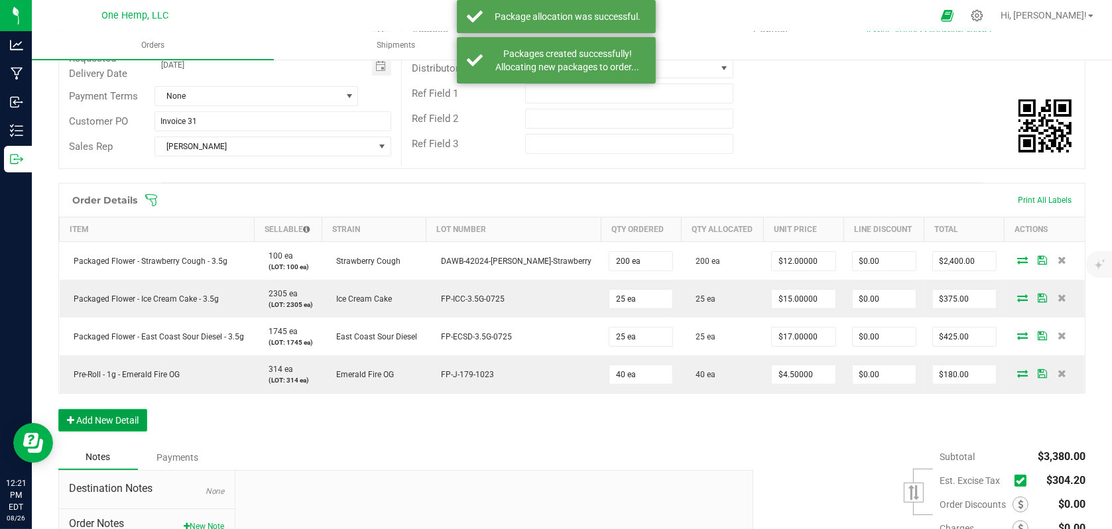
click at [121, 418] on button "Add New Detail" at bounding box center [102, 420] width 89 height 23
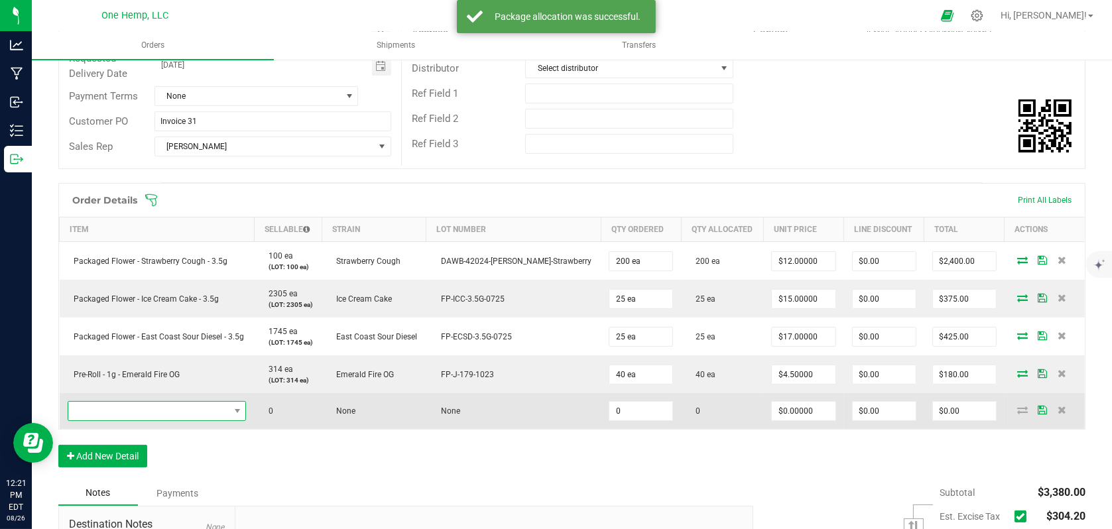
click at [136, 412] on span "NO DATA FOUND" at bounding box center [148, 411] width 161 height 19
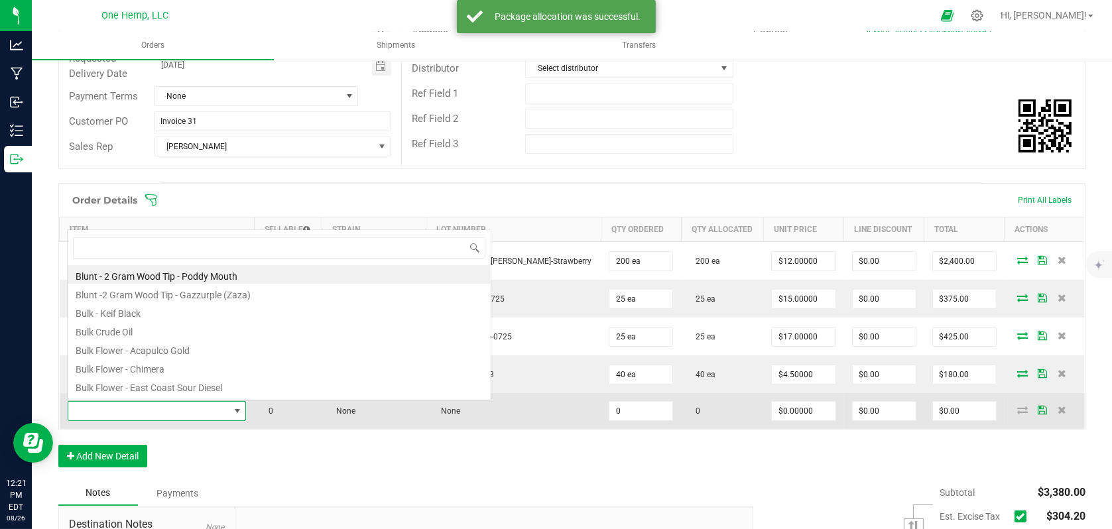
scroll to position [19, 182]
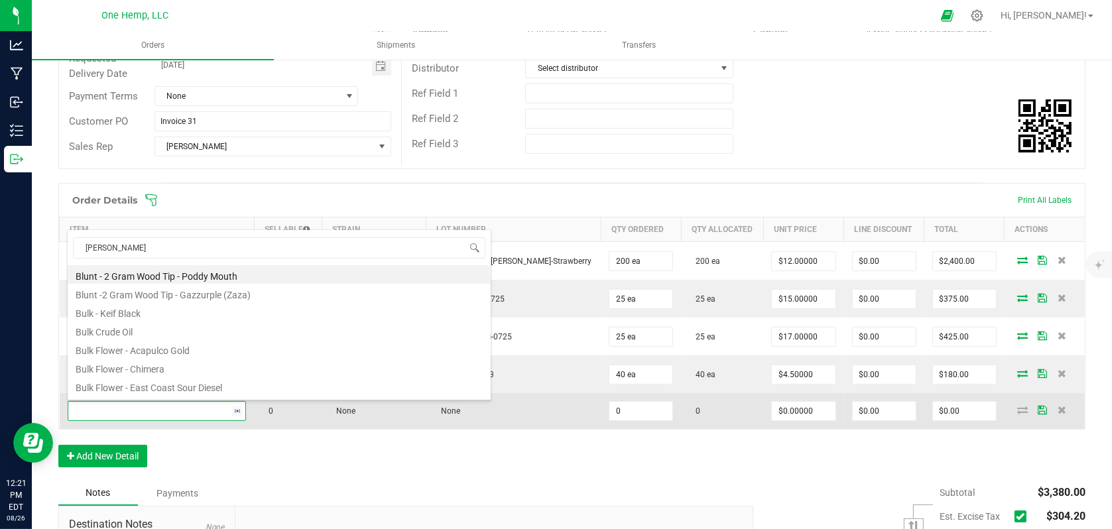
type input "poddy"
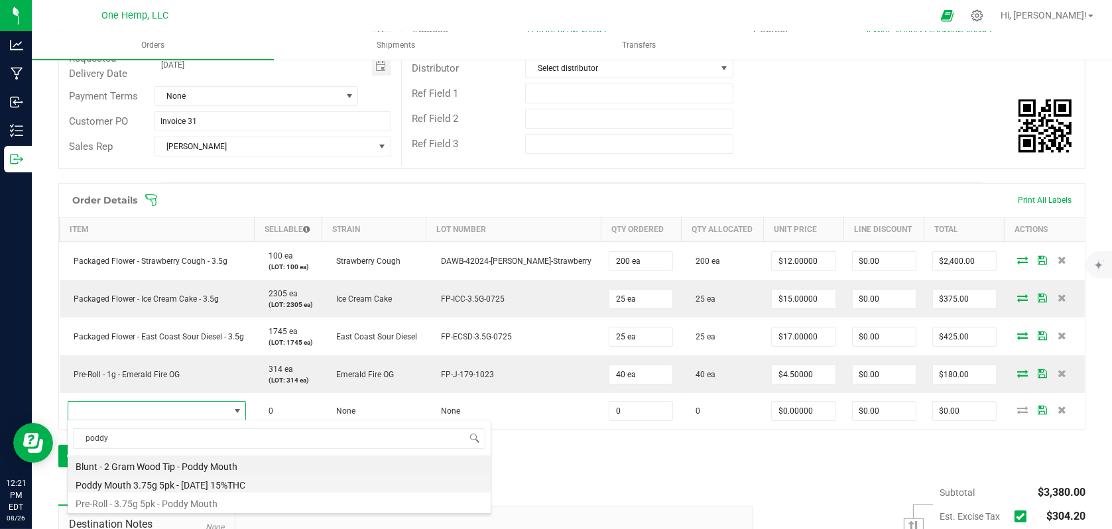
click at [170, 484] on li "Poddy Mouth 3.75g 5pk - [DATE] 15%THC" at bounding box center [279, 483] width 423 height 19
type input "0 ea"
type input "$15.00000"
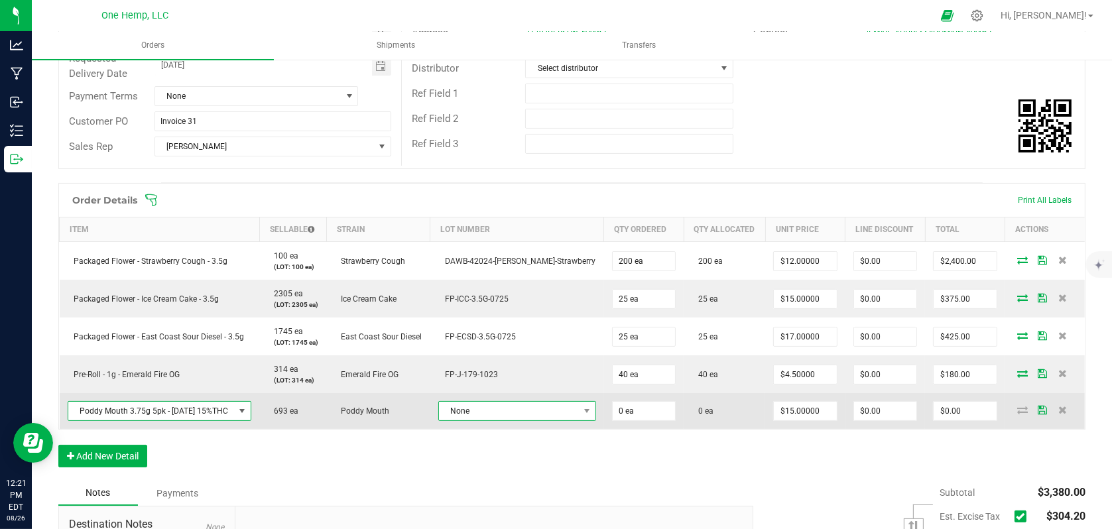
click at [579, 405] on span at bounding box center [587, 411] width 17 height 19
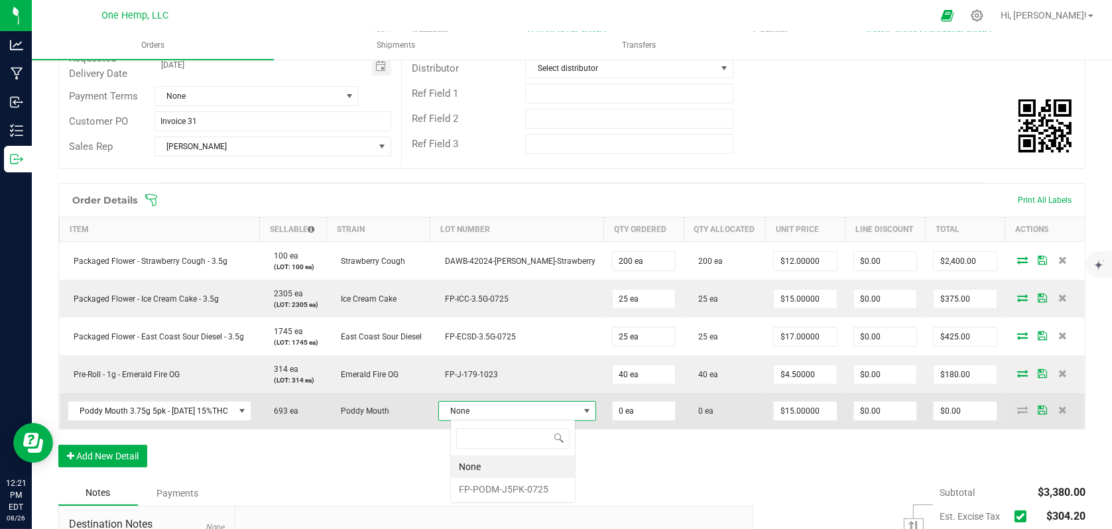
scroll to position [19, 122]
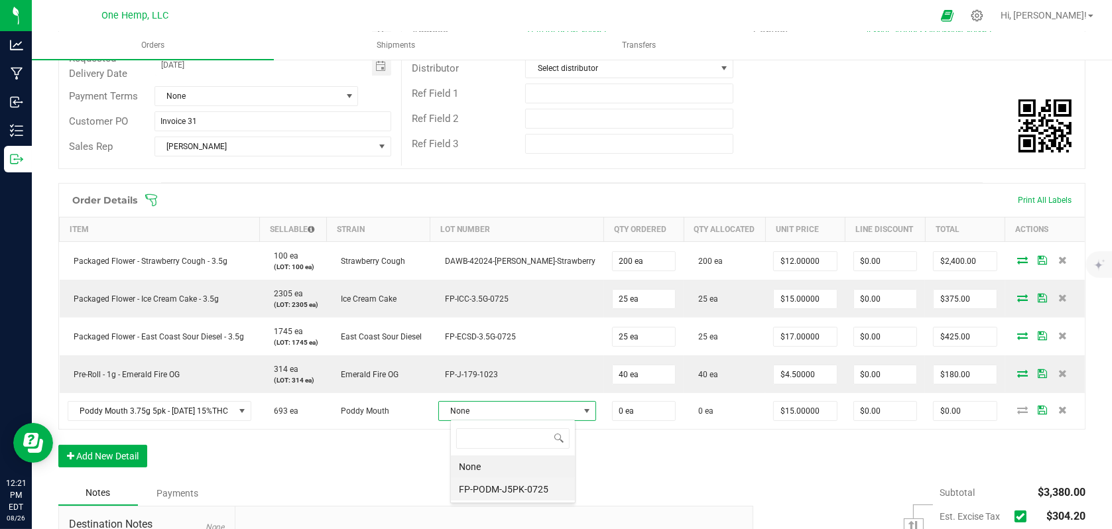
click at [521, 485] on li "FP-PODM-J5PK-0725" at bounding box center [513, 489] width 124 height 23
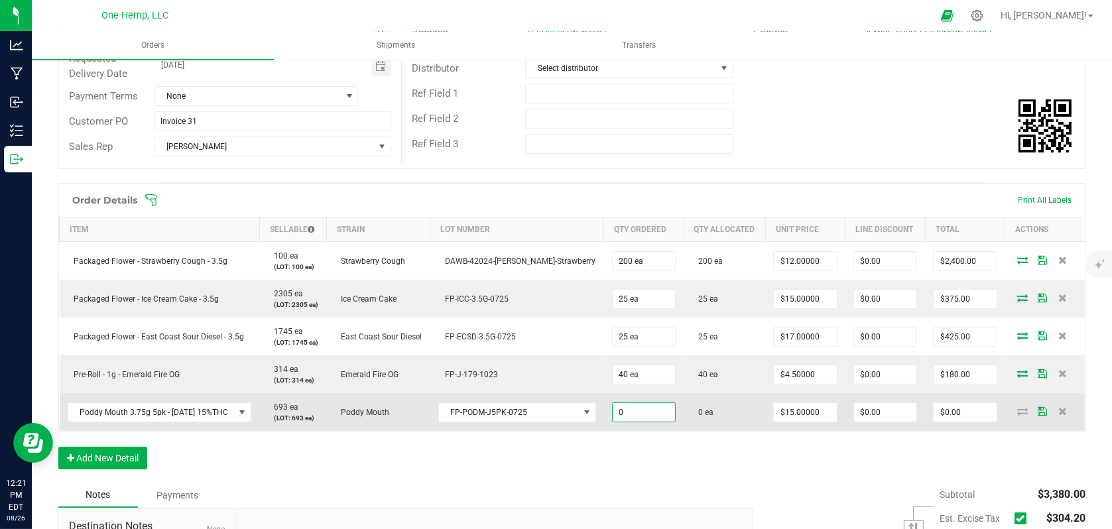
click at [643, 415] on input "0" at bounding box center [644, 412] width 62 height 19
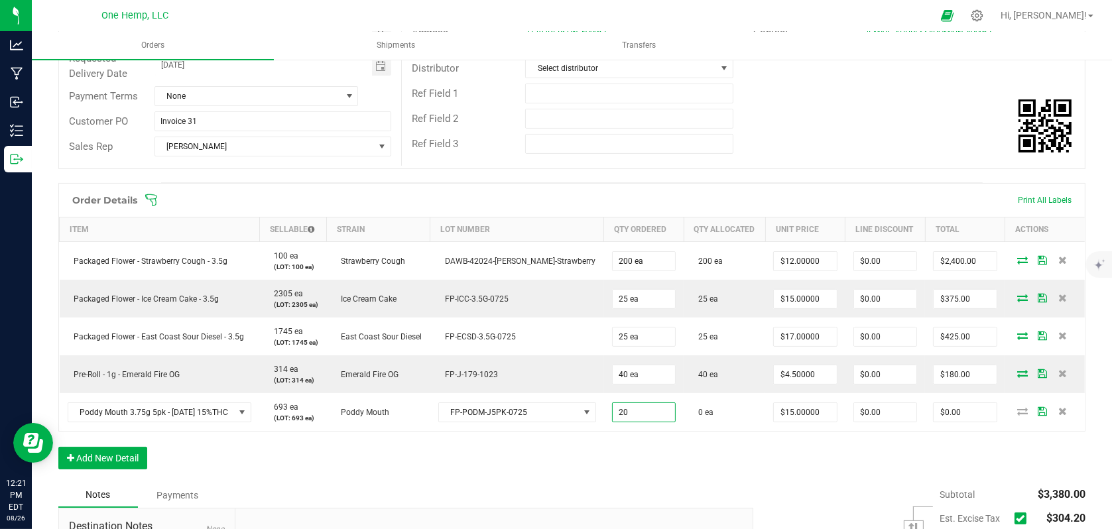
type input "20 ea"
type input "$300.00"
click at [767, 466] on div "Order Details Print All Labels Item Sellable Strain Lot Number Qty Ordered Qty …" at bounding box center [571, 333] width 1027 height 300
click at [808, 416] on input "15" at bounding box center [805, 412] width 62 height 19
type input "$12.00000"
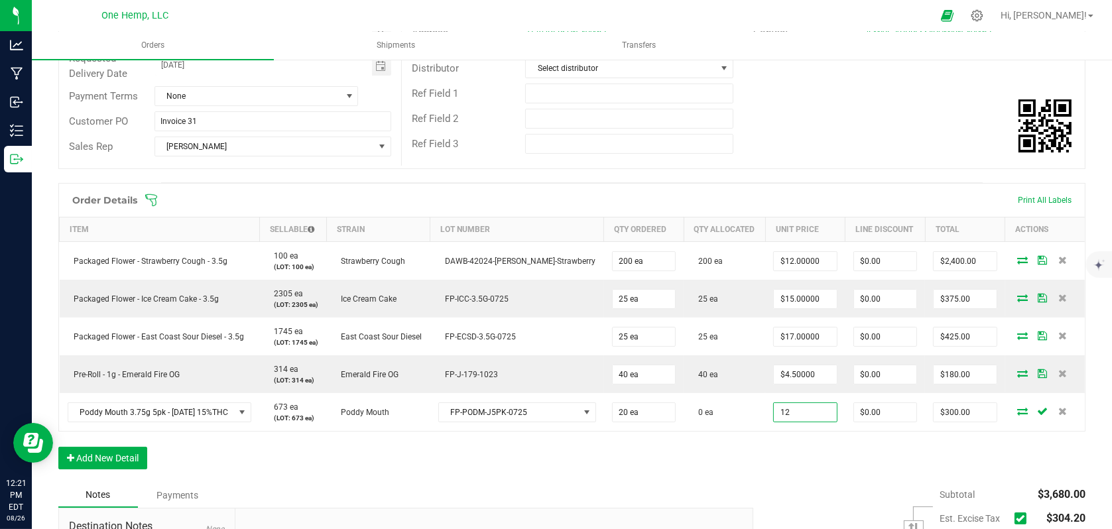
type input "$240.00"
click at [800, 460] on div "Order Details Print All Labels Item Sellable Strain Lot Number Qty Ordered Qty …" at bounding box center [571, 333] width 1027 height 300
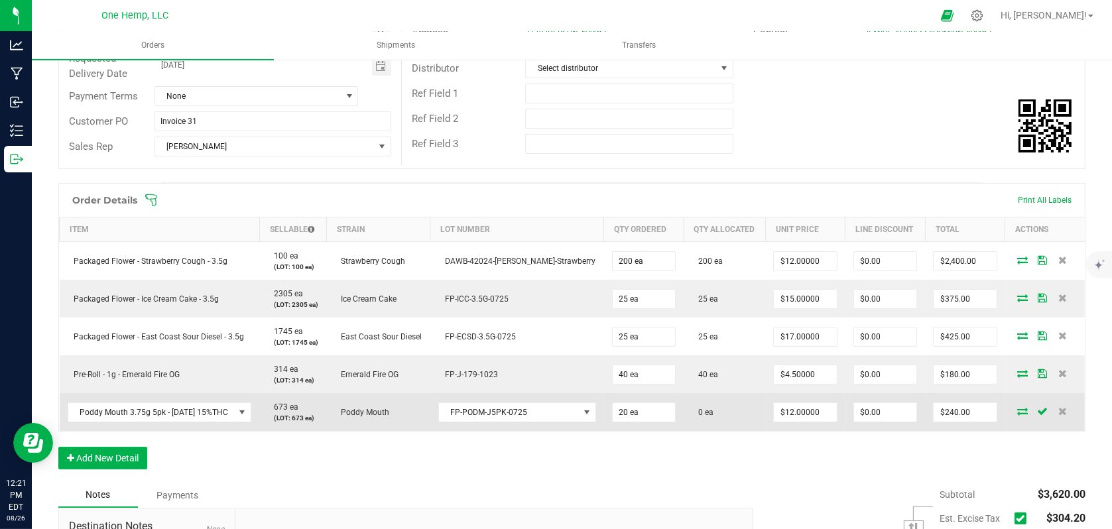
click at [1013, 409] on span at bounding box center [1023, 411] width 20 height 8
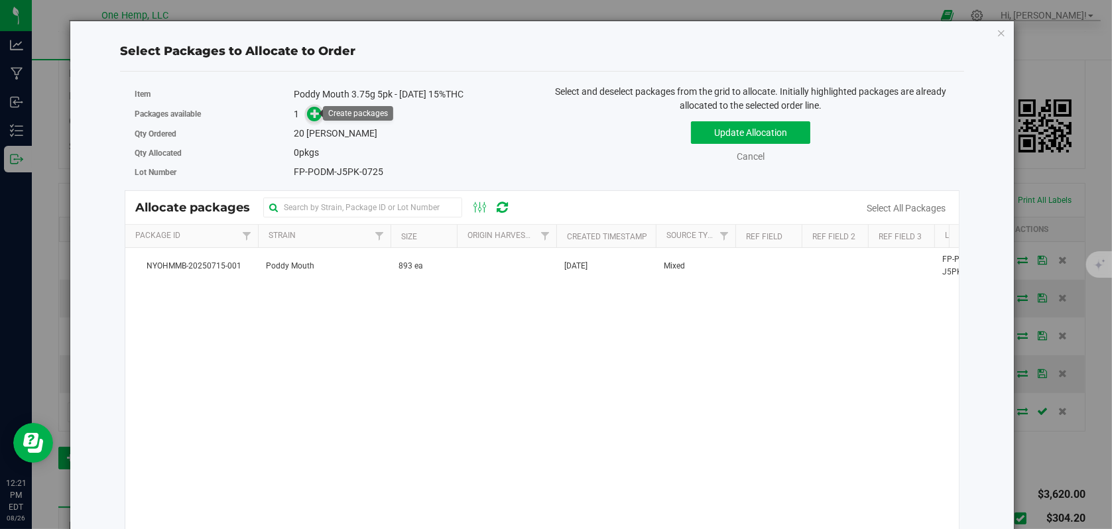
click at [315, 121] on span at bounding box center [314, 113] width 15 height 15
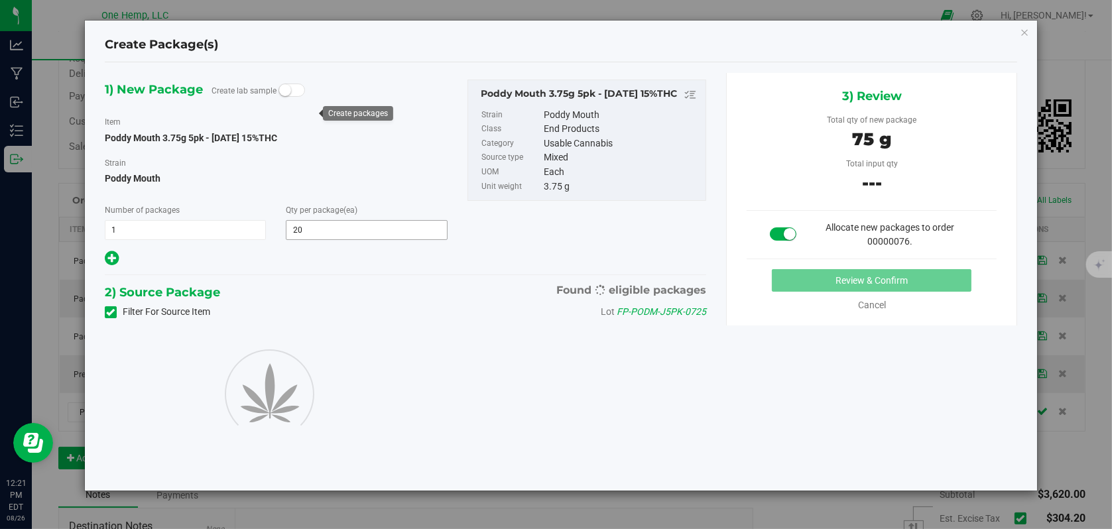
type input "20"
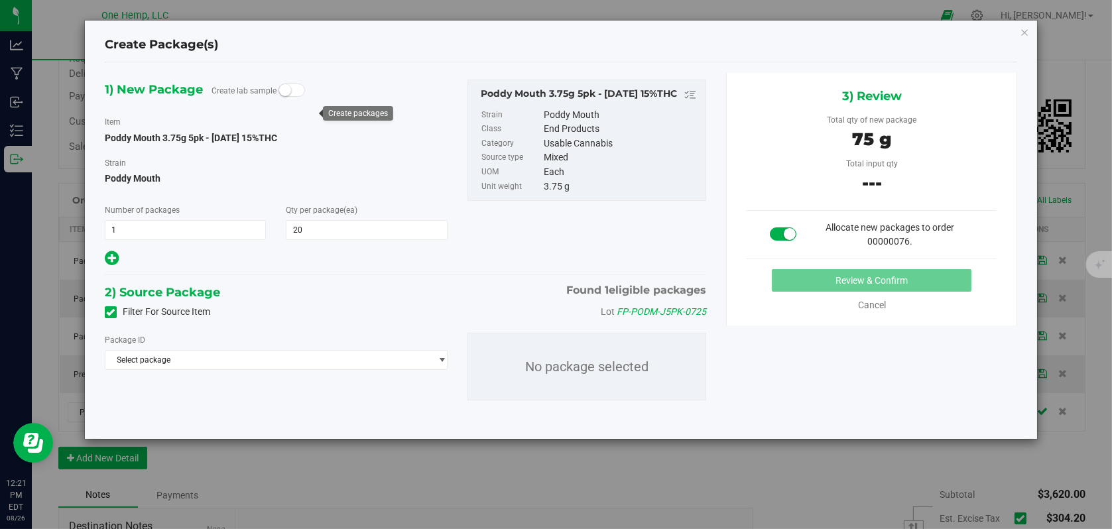
click at [101, 309] on div "Filter For Source Item Lot FP-PODM-J5PK-0725" at bounding box center [405, 312] width 621 height 20
click at [108, 312] on icon at bounding box center [111, 312] width 9 height 0
click at [0, 0] on input "Filter For Source Item" at bounding box center [0, 0] width 0 height 0
click at [257, 362] on span "Select package" at bounding box center [267, 360] width 325 height 19
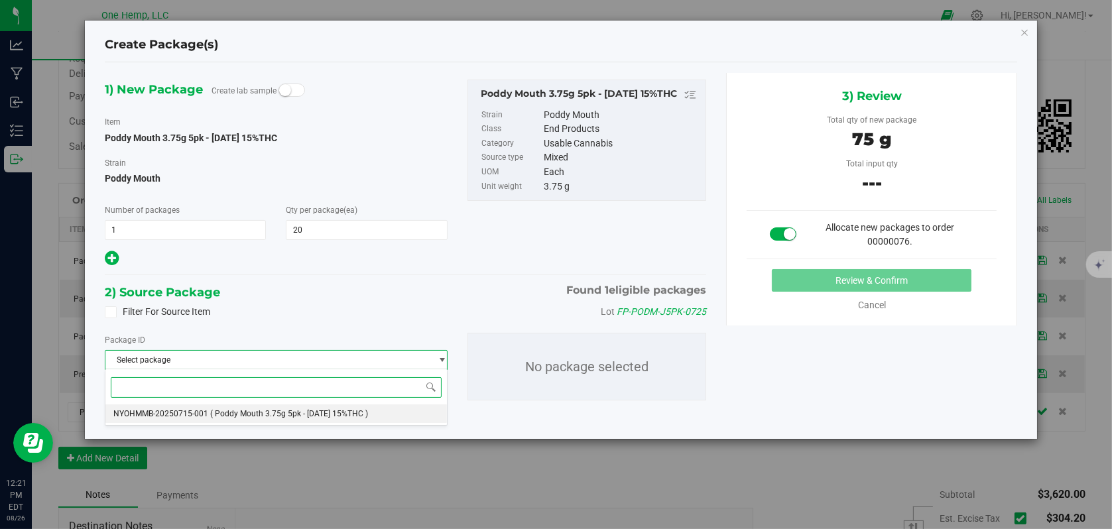
click at [253, 417] on span "( Poddy Mouth 3.75g 5pk - [DATE] 15%THC )" at bounding box center [289, 413] width 158 height 9
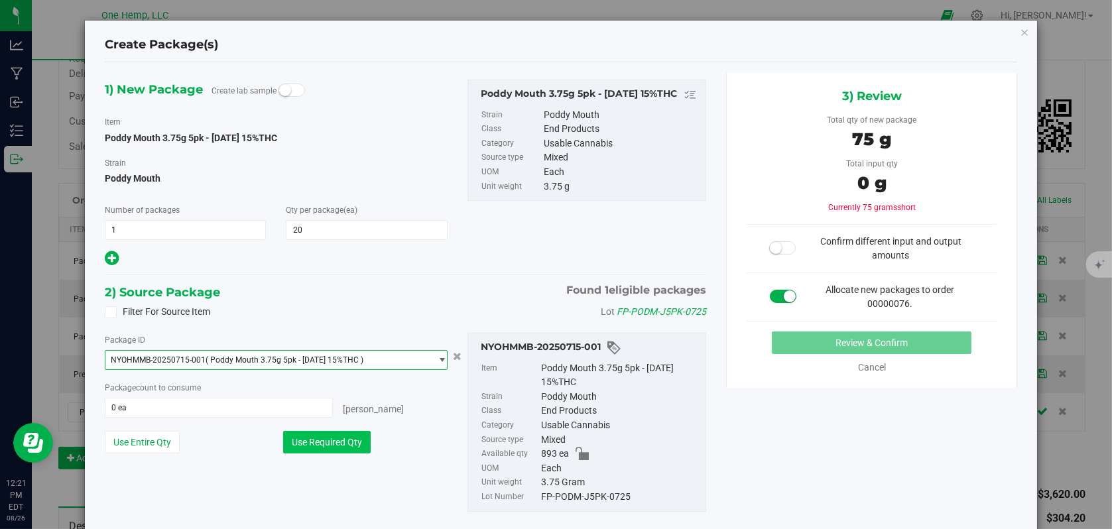
click at [308, 437] on button "Use Required Qty" at bounding box center [327, 442] width 88 height 23
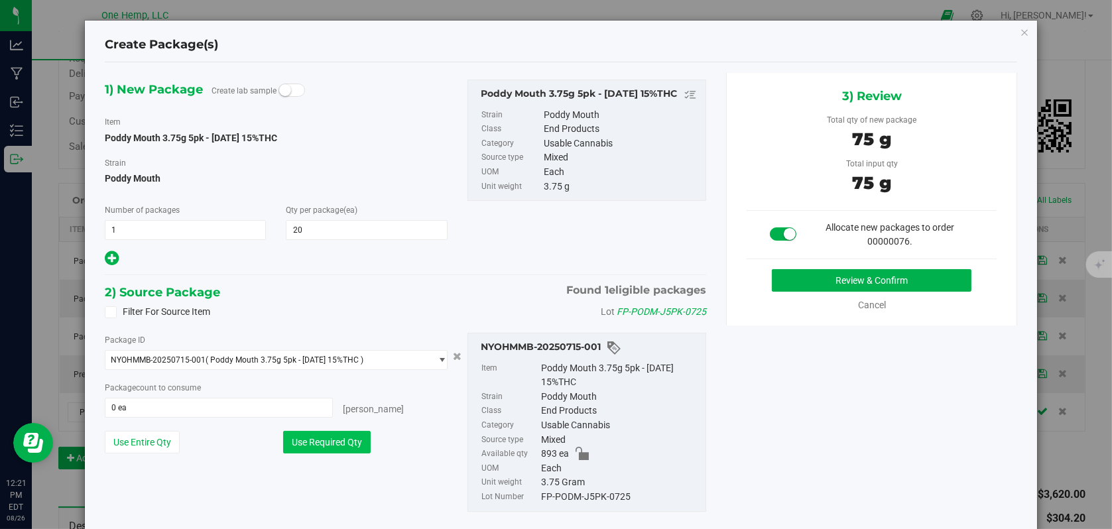
type input "20 ea"
click at [803, 281] on button "Review & Confirm" at bounding box center [872, 280] width 200 height 23
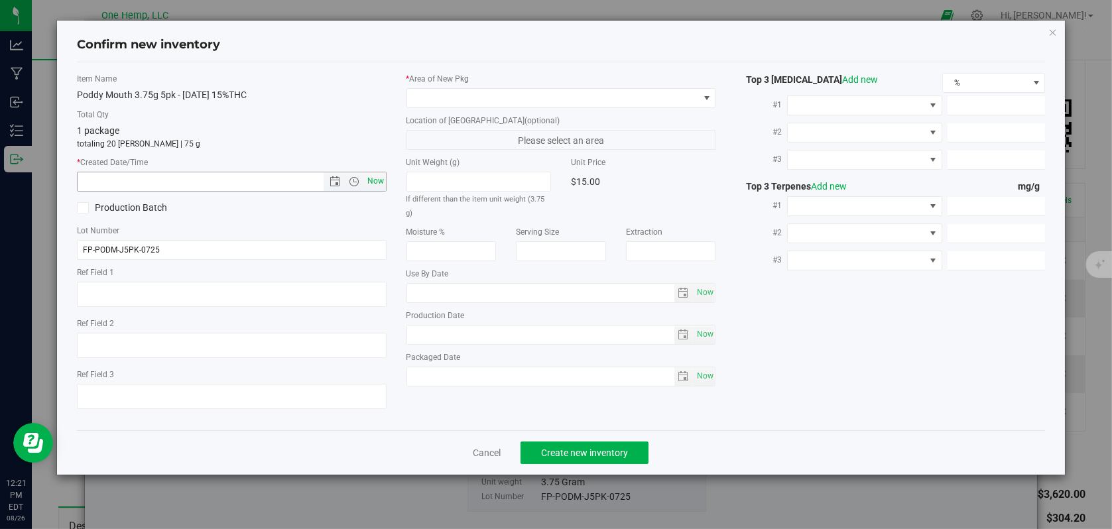
click at [377, 184] on span "Now" at bounding box center [375, 181] width 23 height 19
type input "[DATE] 12:21 PM"
click at [708, 103] on span at bounding box center [706, 98] width 17 height 19
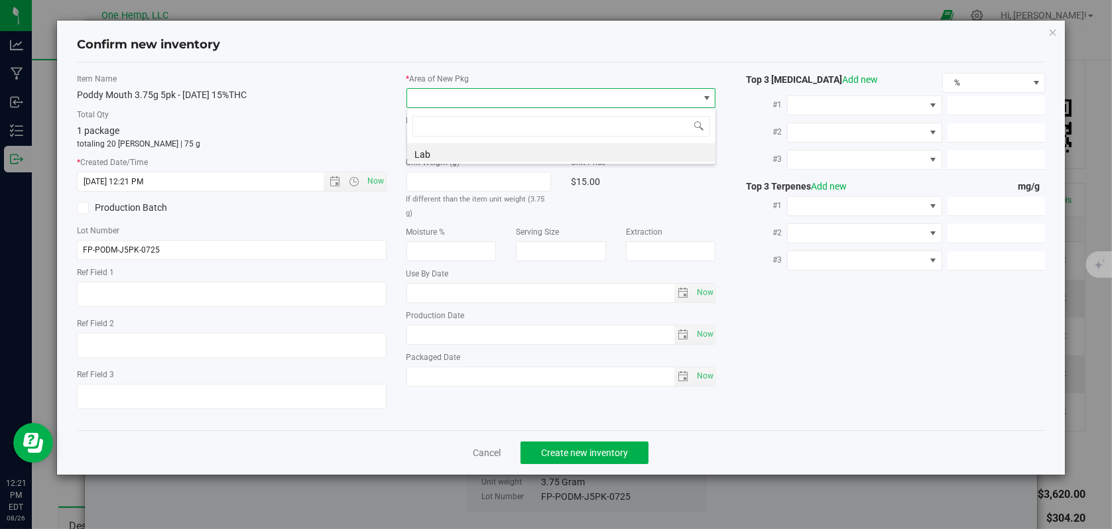
scroll to position [19, 310]
click at [453, 151] on li "Lab" at bounding box center [561, 152] width 308 height 19
click at [598, 448] on span "Create new inventory" at bounding box center [584, 453] width 87 height 11
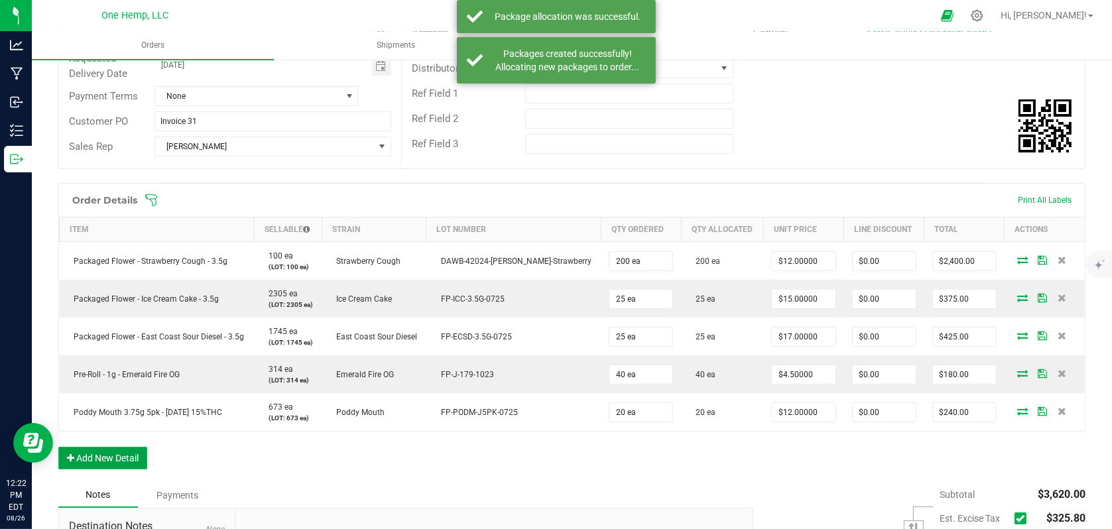
click at [135, 452] on button "Add New Detail" at bounding box center [102, 458] width 89 height 23
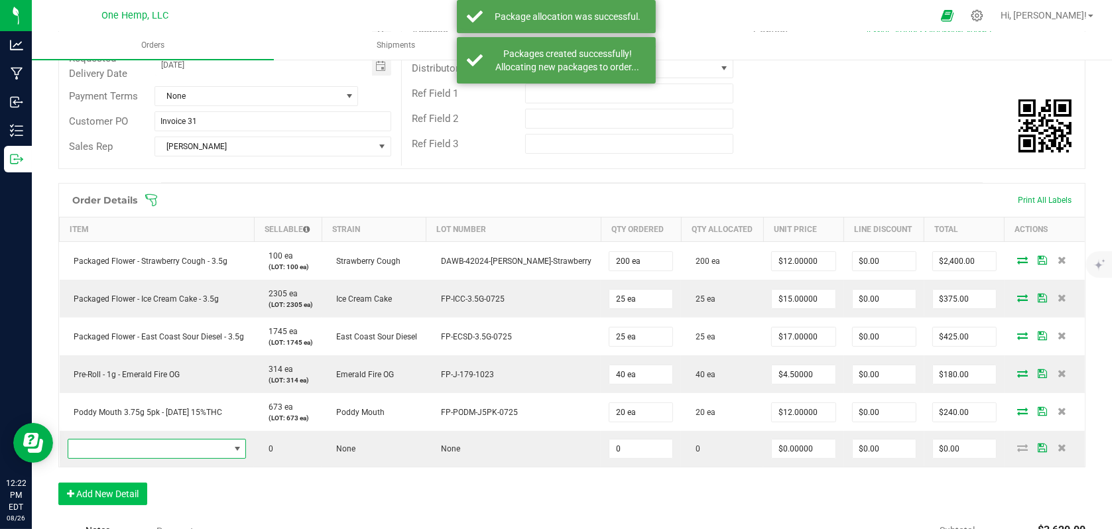
click at [135, 452] on span "NO DATA FOUND" at bounding box center [148, 449] width 161 height 19
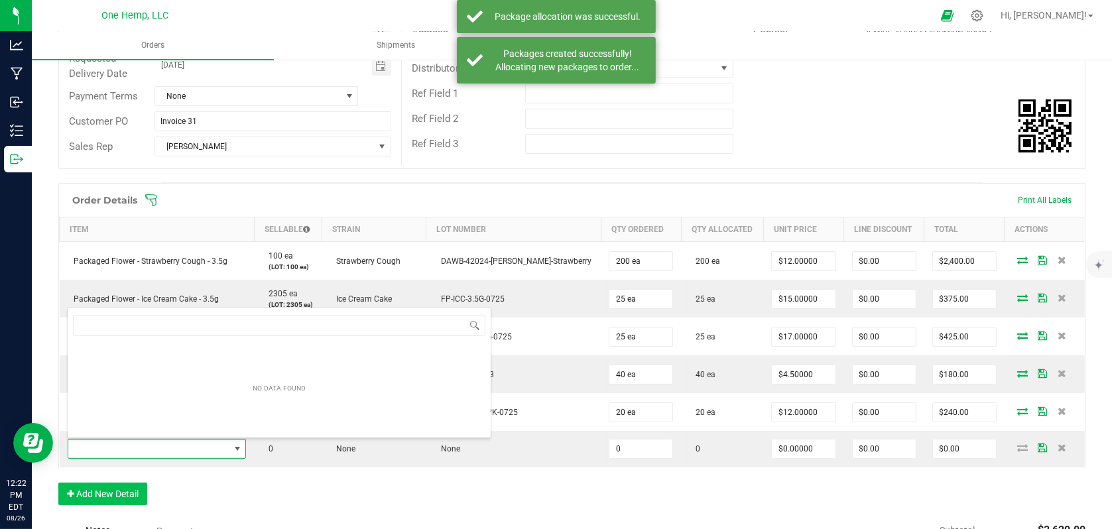
scroll to position [19, 182]
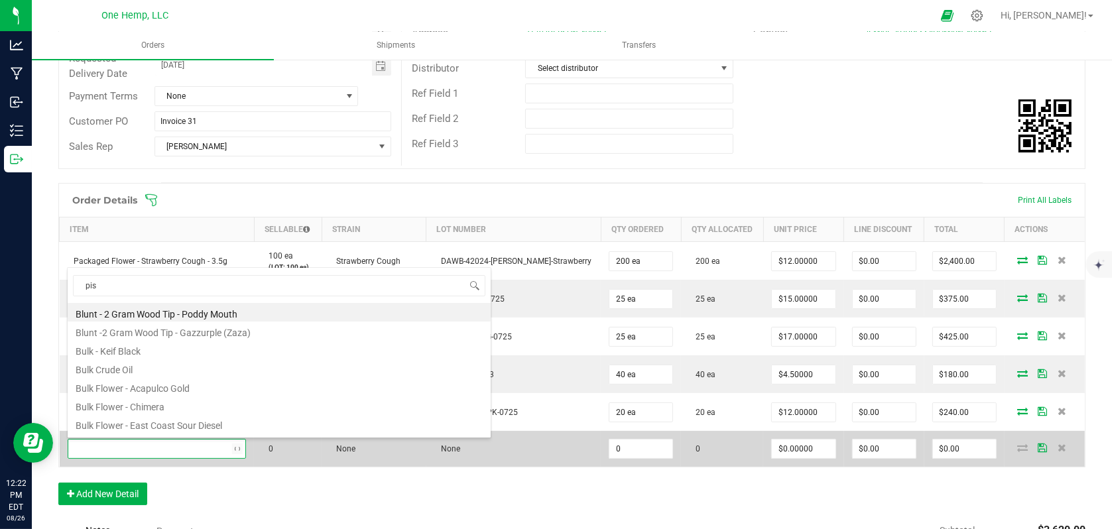
type input "pist"
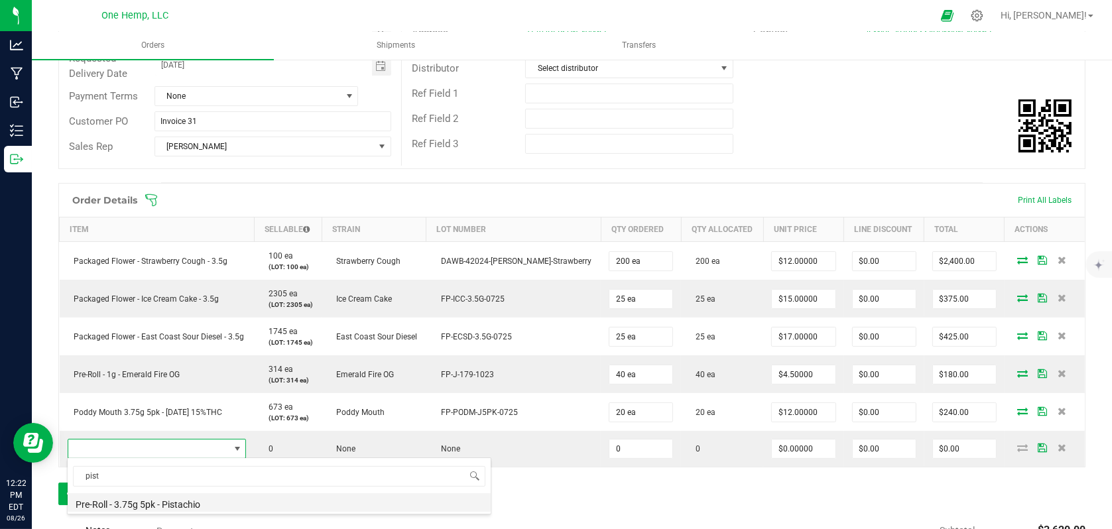
click at [134, 505] on li "Pre-Roll - 3.75g 5pk - Pistachio" at bounding box center [279, 502] width 423 height 19
type input "0 ea"
type input "$18.00000"
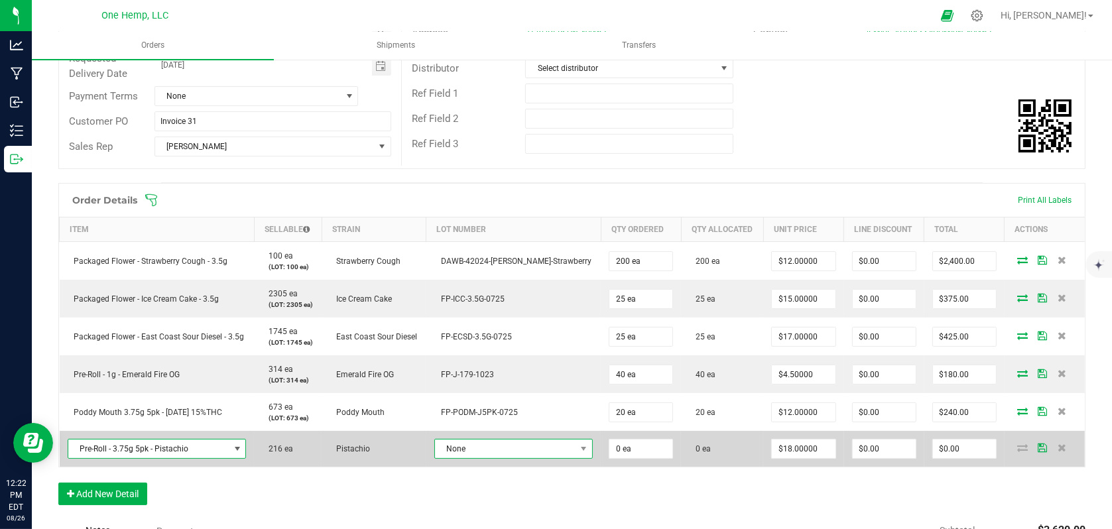
click at [547, 444] on span "None" at bounding box center [505, 449] width 141 height 19
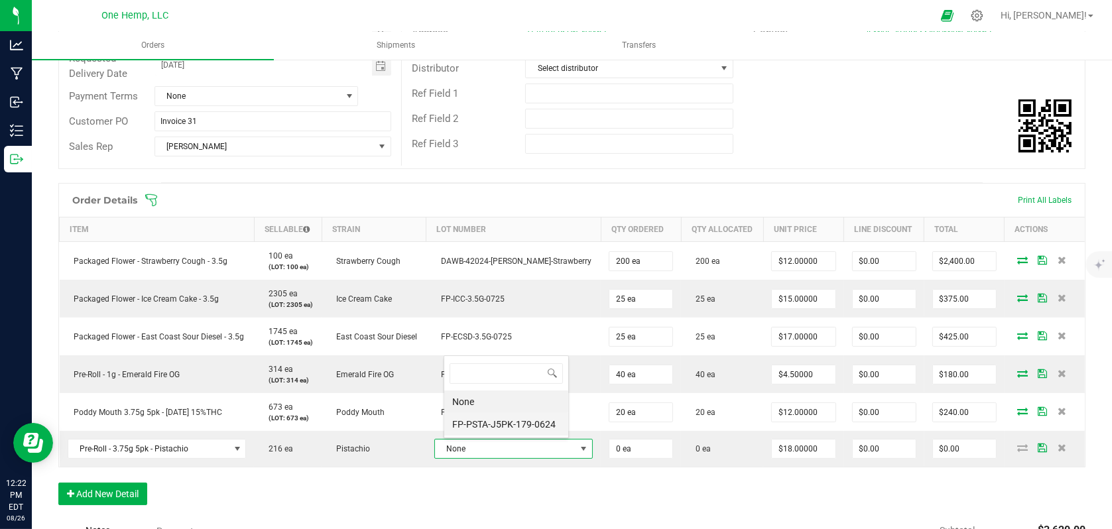
click at [489, 428] on li "FP-PSTA-J5PK-179-0624" at bounding box center [506, 424] width 124 height 23
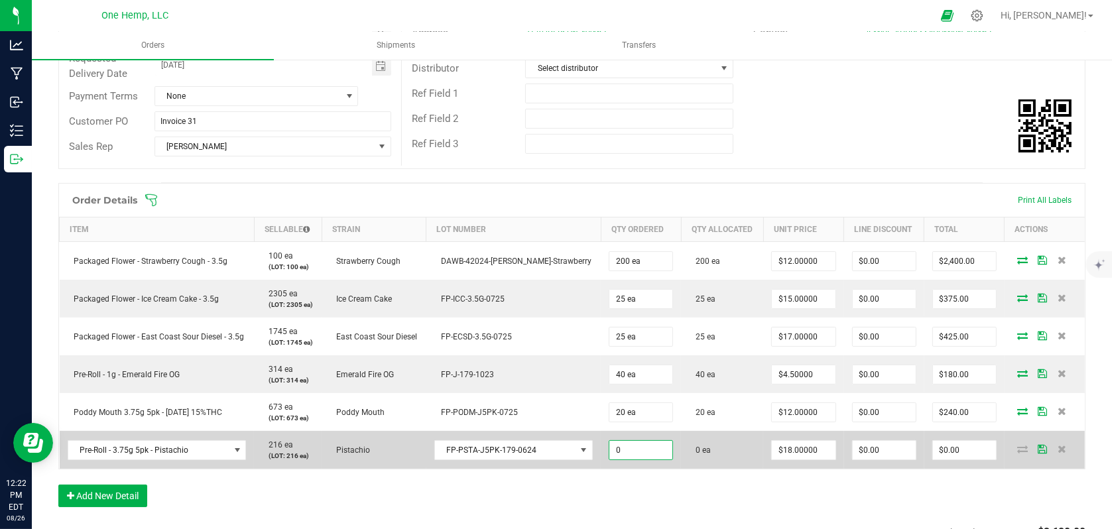
click at [623, 454] on input "0" at bounding box center [641, 450] width 63 height 19
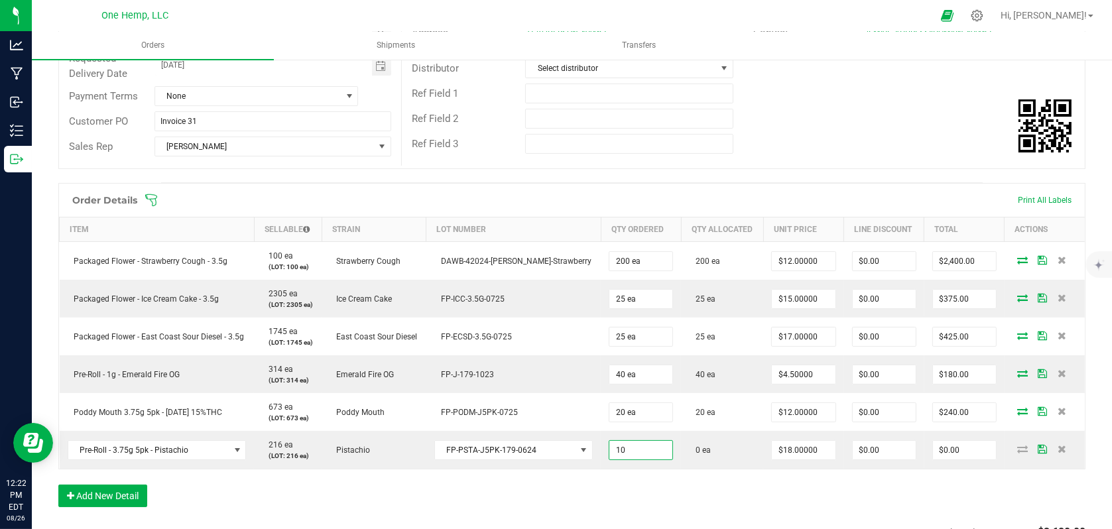
type input "10 ea"
type input "$180.00"
click at [783, 503] on div "Order Details Print All Labels Item Sellable Strain Lot Number Qty Ordered Qty …" at bounding box center [571, 352] width 1027 height 338
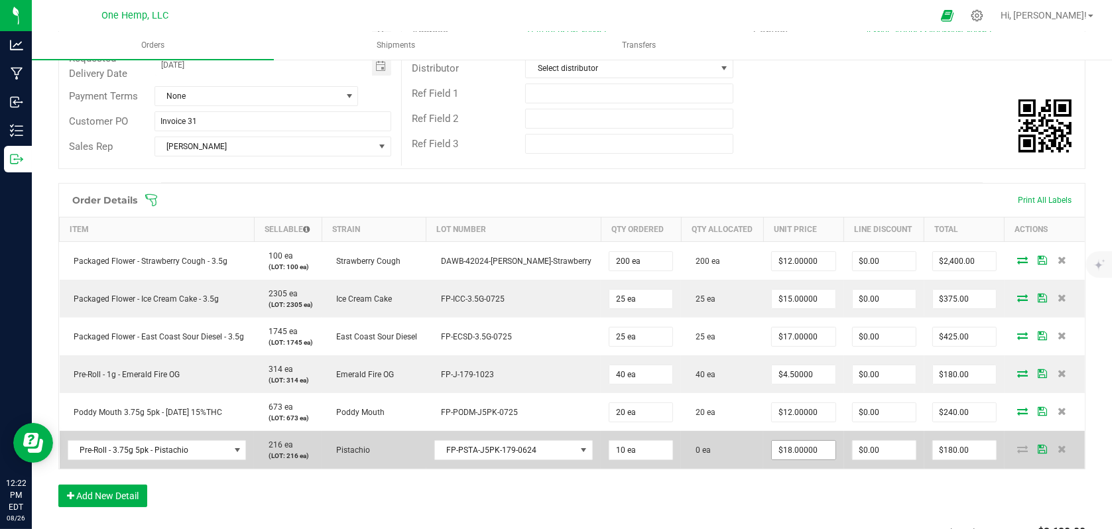
type input "18"
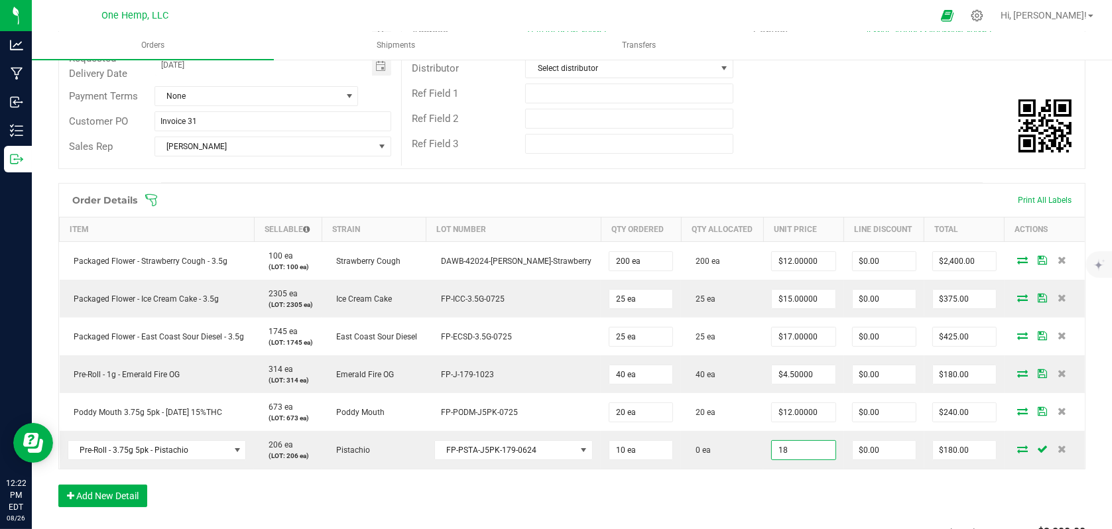
click at [814, 447] on input "18" at bounding box center [803, 450] width 63 height 19
type input "$15.00000"
type input "$150.00"
click at [791, 497] on div "Order Details Print All Labels Item Sellable Strain Lot Number Qty Ordered Qty …" at bounding box center [571, 352] width 1027 height 338
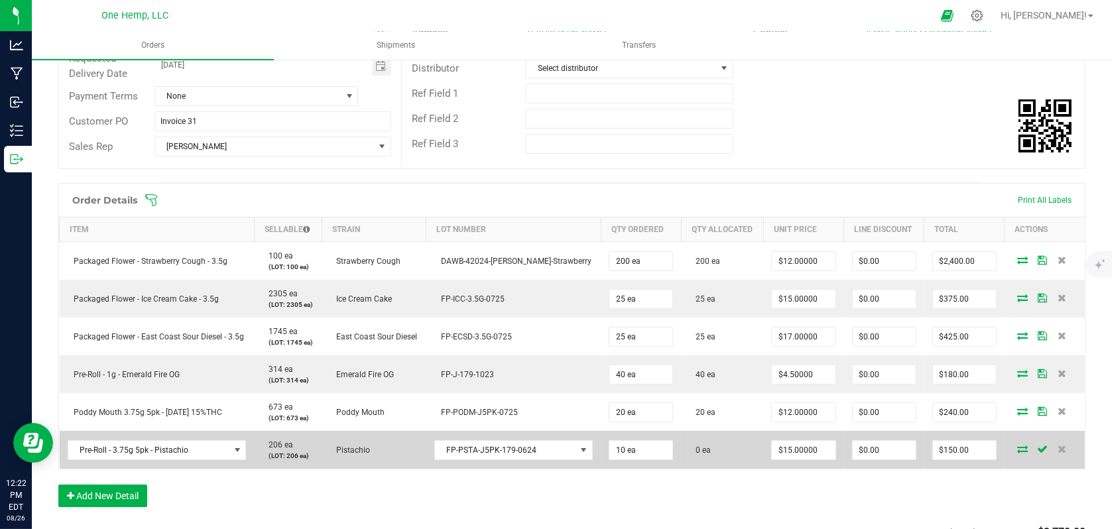
click at [1017, 448] on icon at bounding box center [1022, 449] width 11 height 8
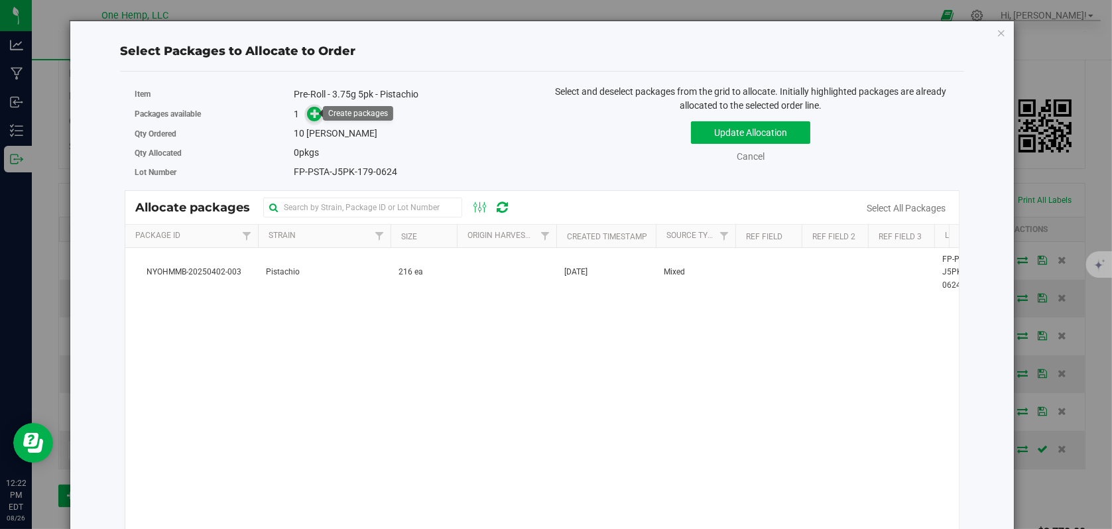
click at [311, 110] on icon at bounding box center [314, 113] width 9 height 9
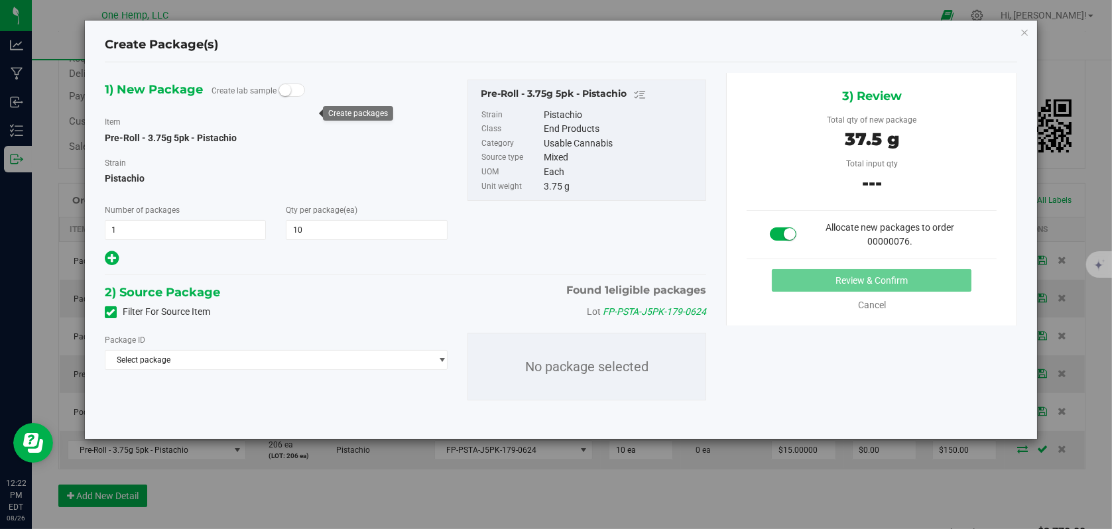
click at [109, 318] on label "Filter For Source Item" at bounding box center [157, 312] width 105 height 14
click at [0, 0] on input "Filter For Source Item" at bounding box center [0, 0] width 0 height 0
click at [198, 354] on span "Select package" at bounding box center [267, 360] width 325 height 19
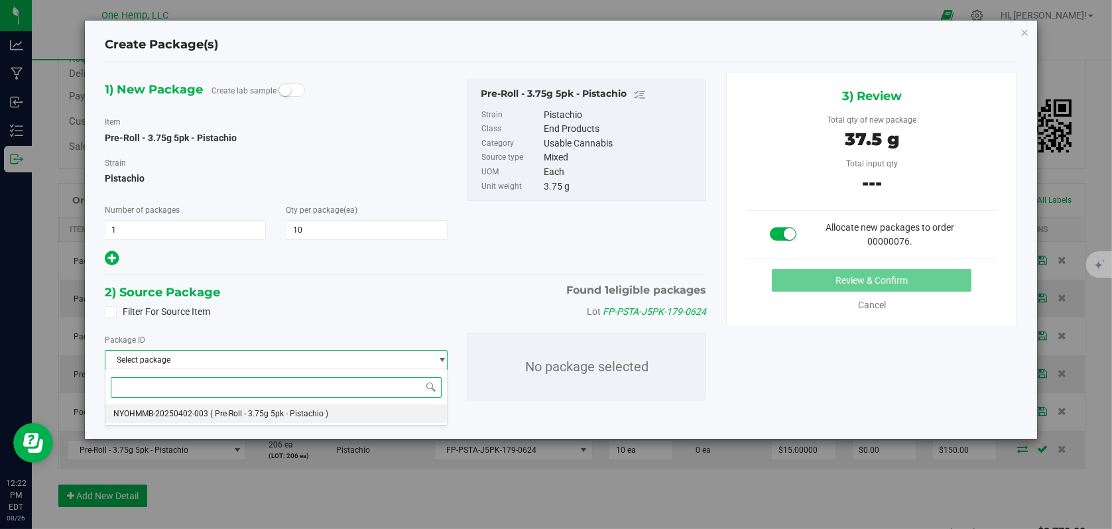
click at [213, 413] on span "( Pre-Roll - 3.75g 5pk - Pistachio )" at bounding box center [269, 413] width 118 height 9
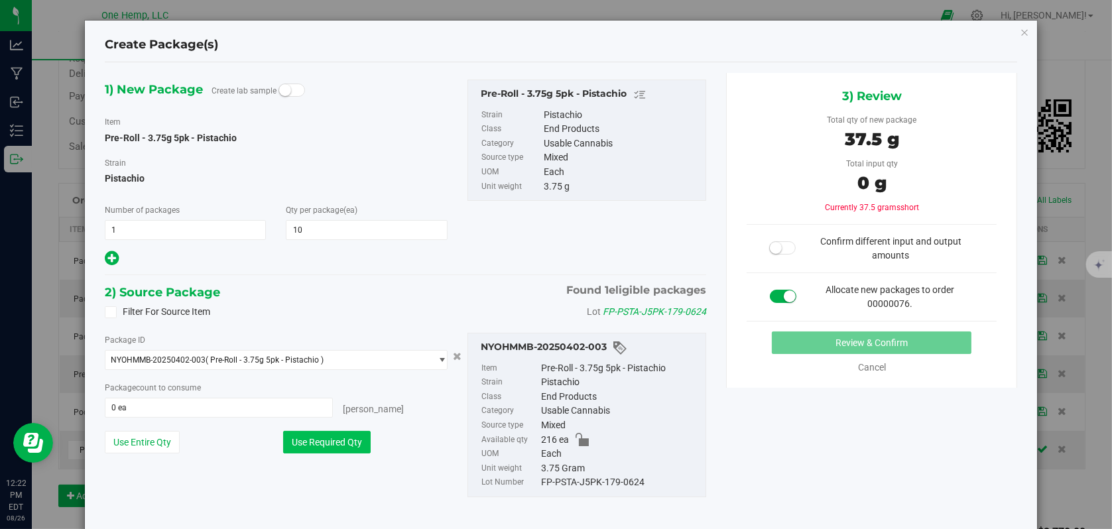
click at [322, 441] on button "Use Required Qty" at bounding box center [327, 442] width 88 height 23
type input "10 ea"
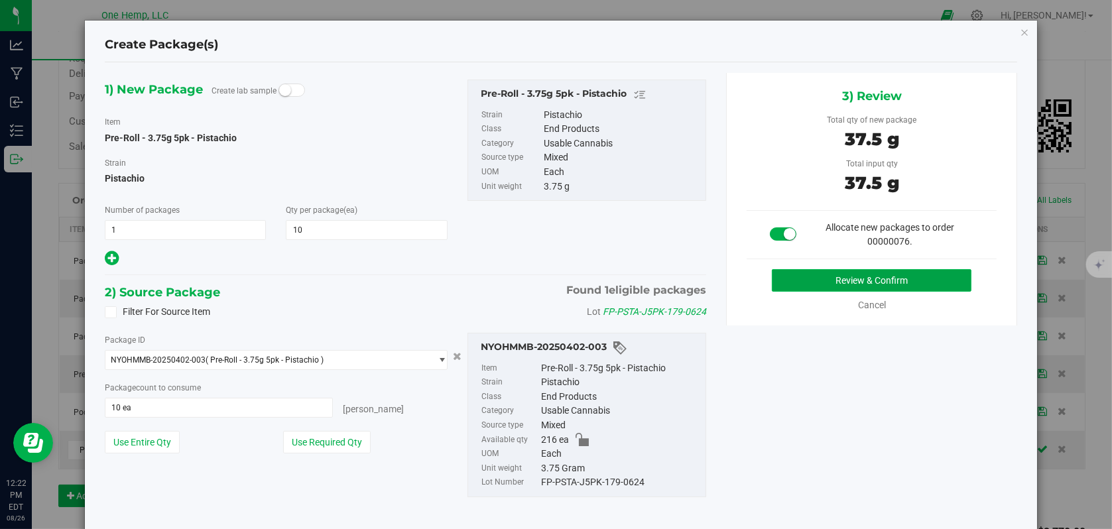
click at [878, 283] on button "Review & Confirm" at bounding box center [872, 280] width 200 height 23
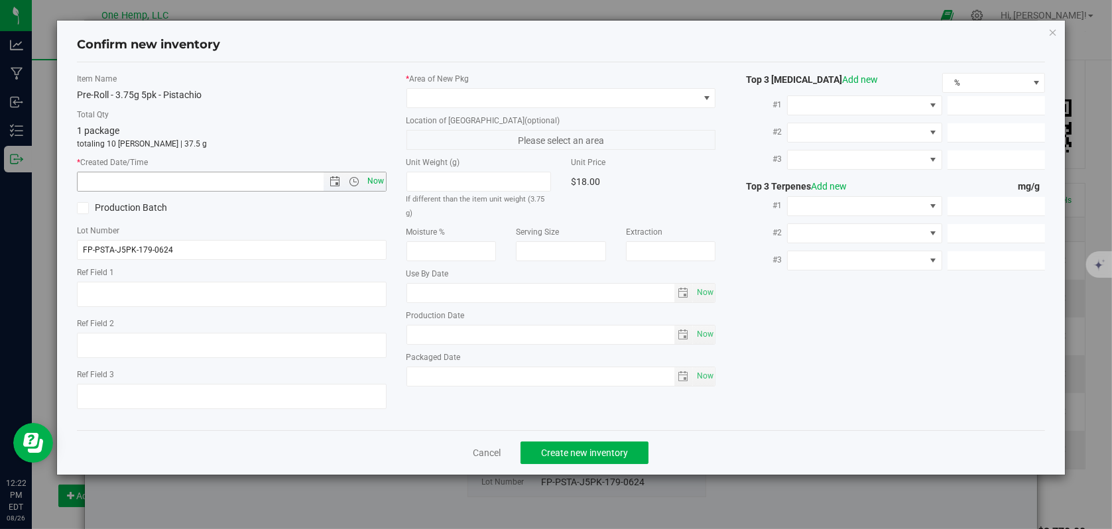
click at [379, 183] on span "Now" at bounding box center [375, 181] width 23 height 19
type input "[DATE] 12:22 PM"
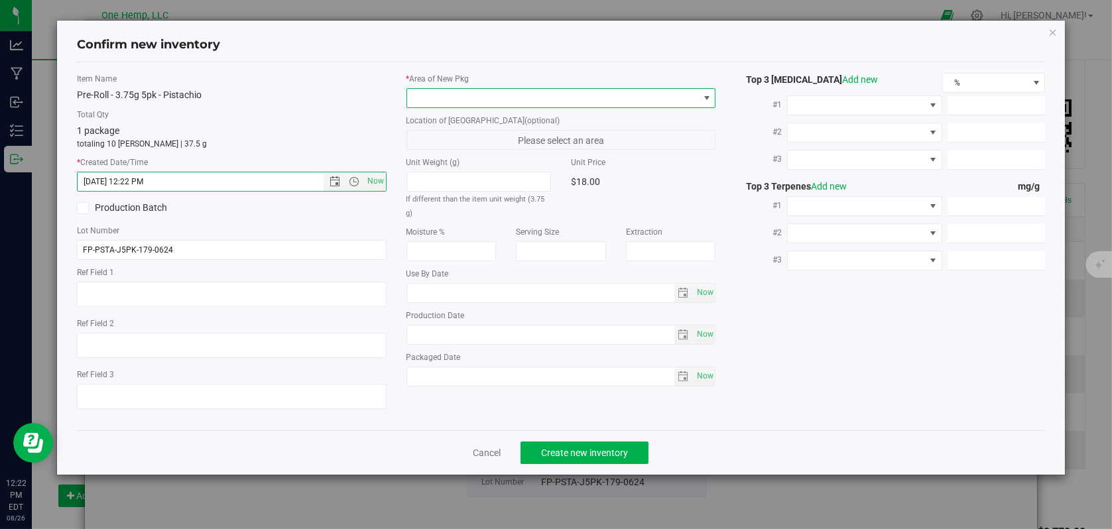
click at [708, 96] on span at bounding box center [707, 98] width 11 height 11
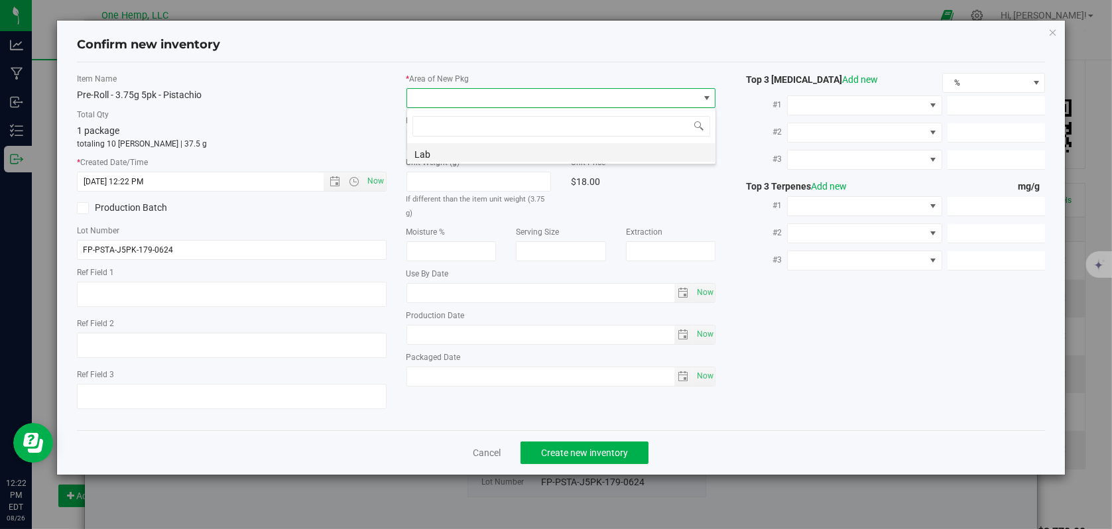
click at [458, 158] on li "Lab" at bounding box center [561, 152] width 308 height 19
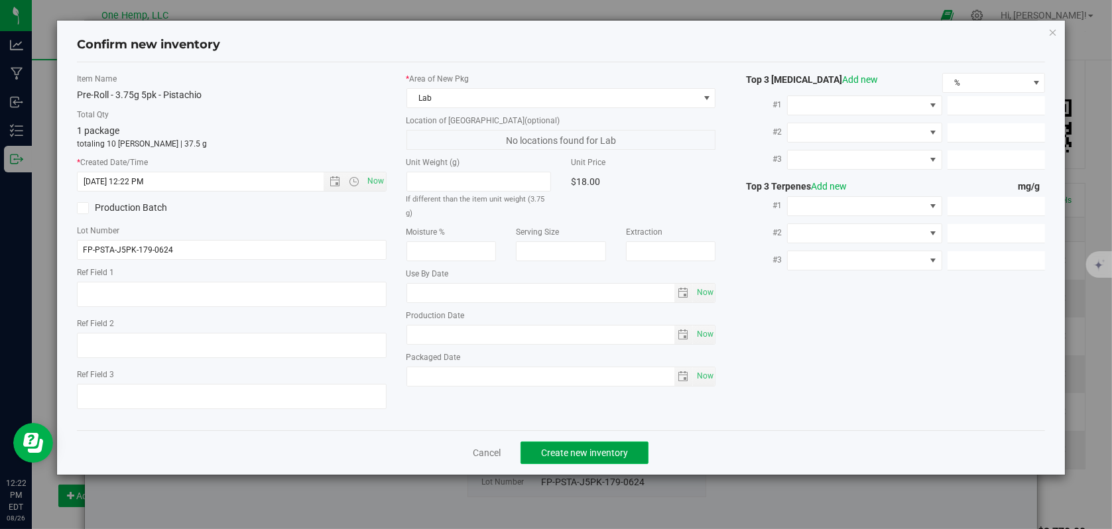
click at [573, 450] on span "Create new inventory" at bounding box center [584, 453] width 87 height 11
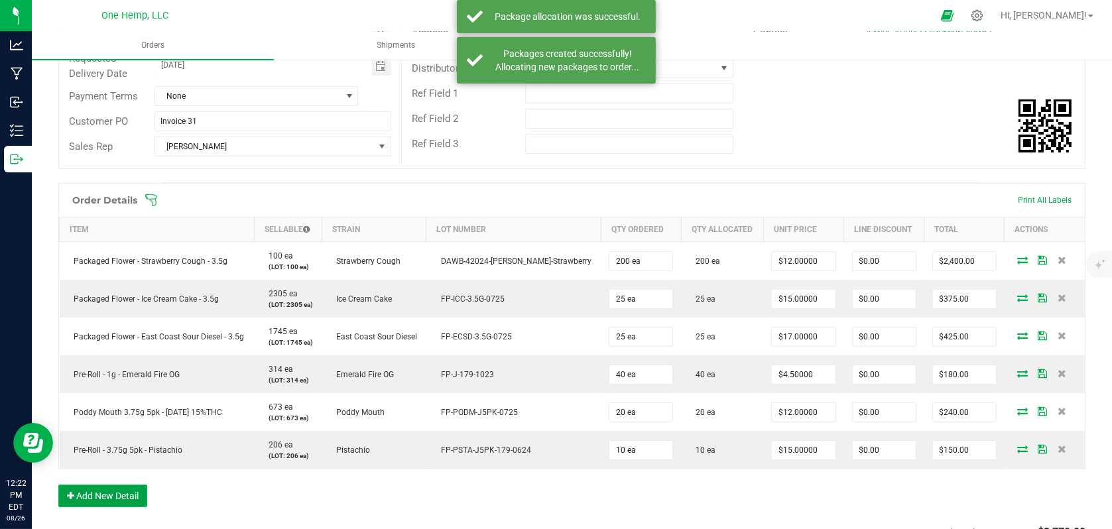
click at [86, 491] on button "Add New Detail" at bounding box center [102, 496] width 89 height 23
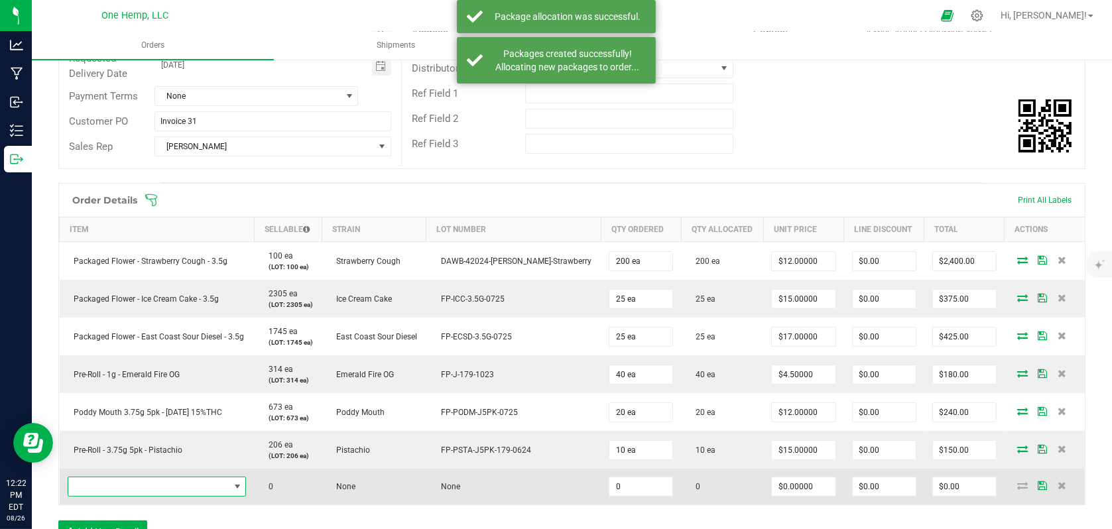
click at [139, 485] on span "NO DATA FOUND" at bounding box center [148, 487] width 161 height 19
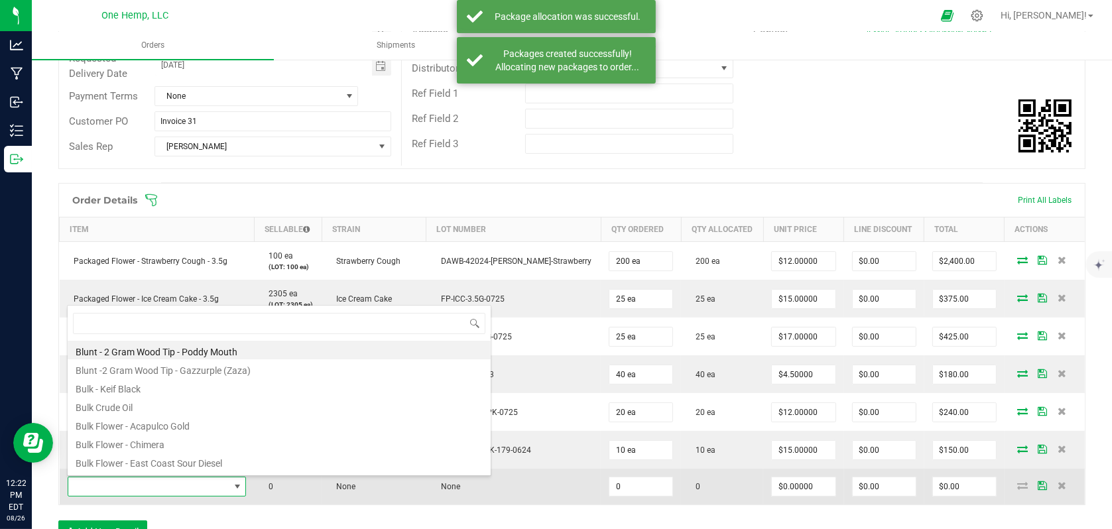
scroll to position [19, 182]
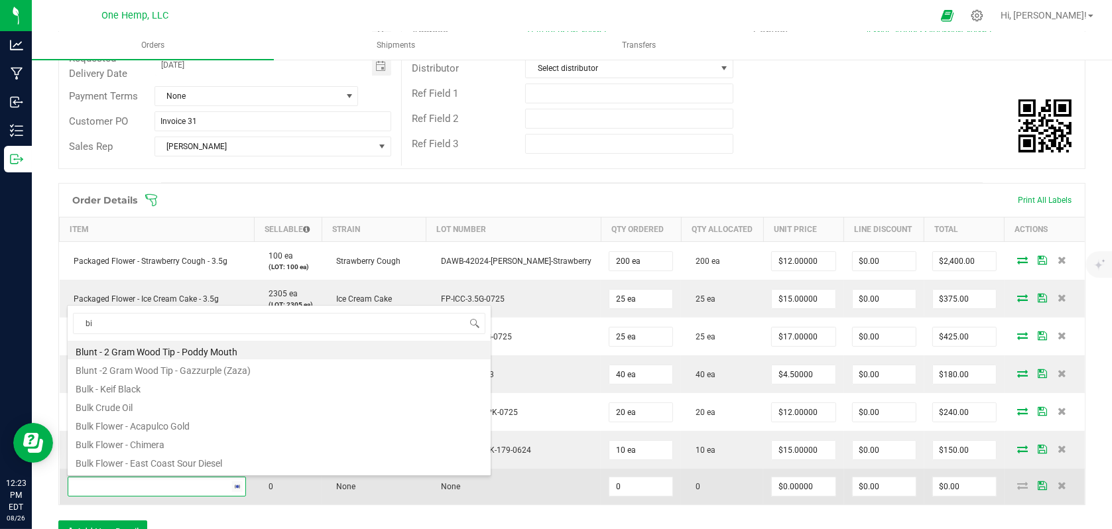
type input "big"
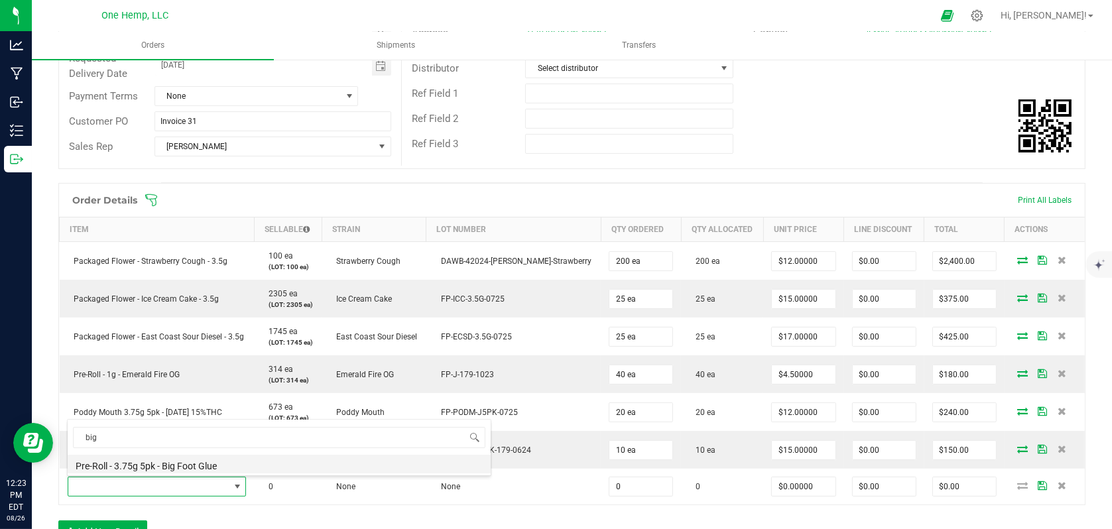
click at [164, 461] on li "Pre-Roll - 3.75g 5pk - Big Foot Glue" at bounding box center [279, 464] width 423 height 19
type input "0 ea"
type input "$19.00000"
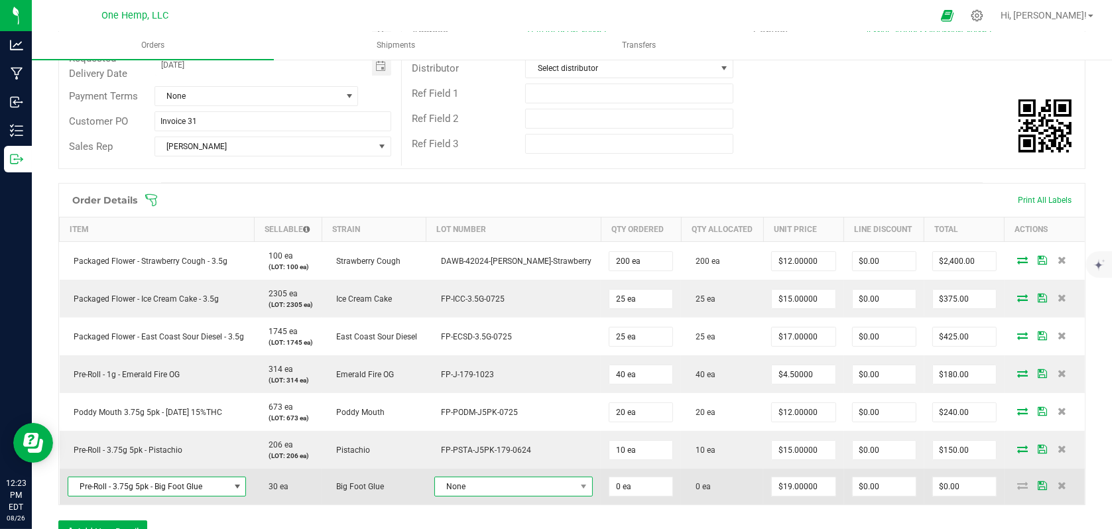
click at [576, 480] on span at bounding box center [584, 487] width 17 height 19
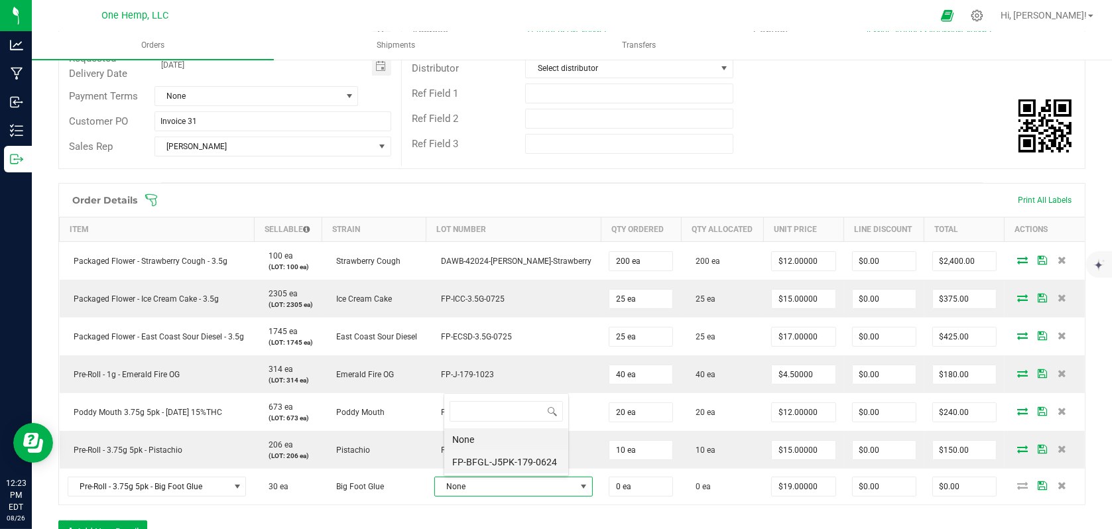
click at [502, 469] on li "FP-BFGL-J5PK-179-0624" at bounding box center [506, 462] width 124 height 23
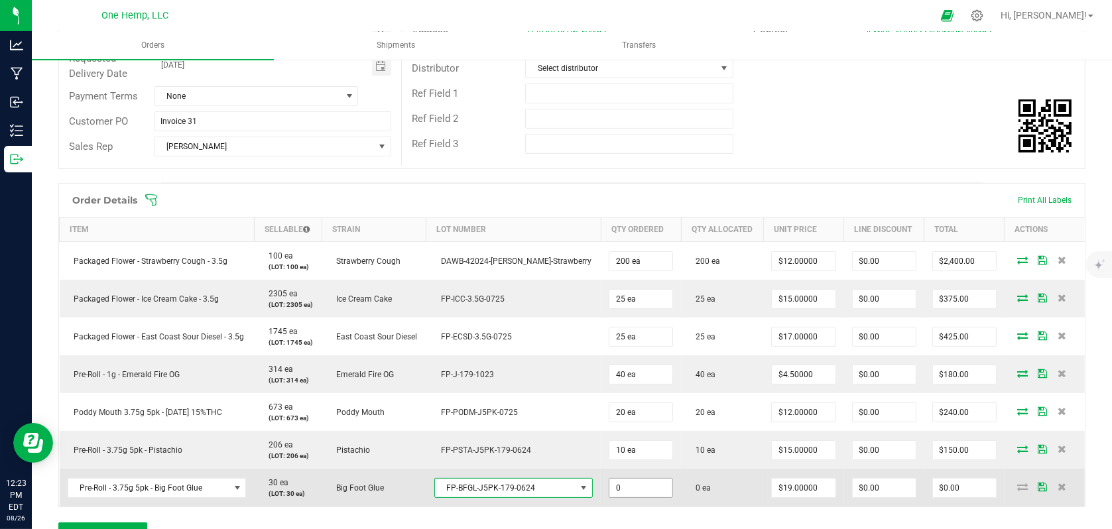
click at [616, 488] on input "0" at bounding box center [641, 488] width 63 height 19
type input "10 ea"
type input "$190.00"
click at [737, 497] on td "0 ea" at bounding box center [722, 488] width 82 height 38
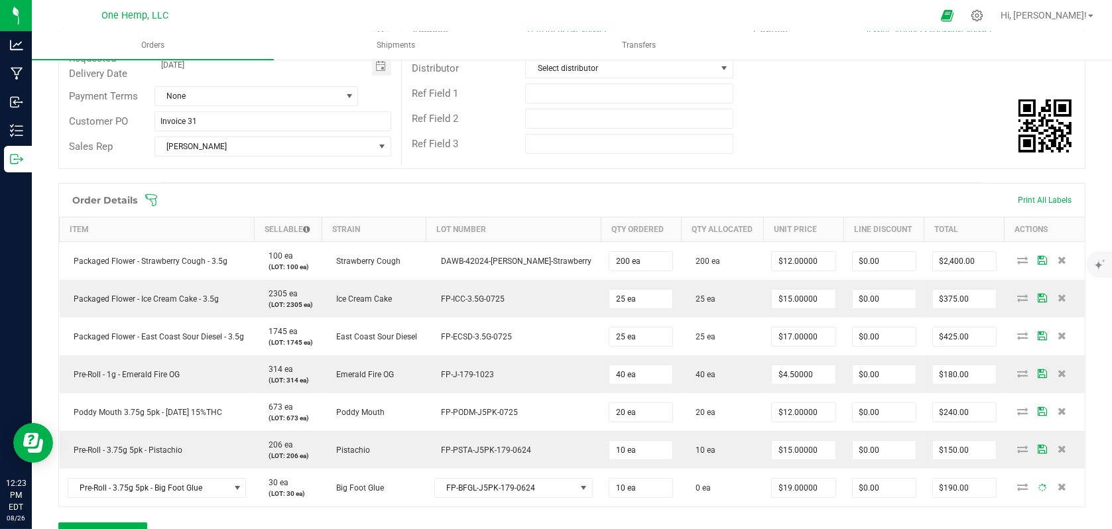
click at [738, 521] on div "Order Details Print All Labels Item Sellable Strain Lot Number Qty Ordered Qty …" at bounding box center [571, 370] width 1027 height 375
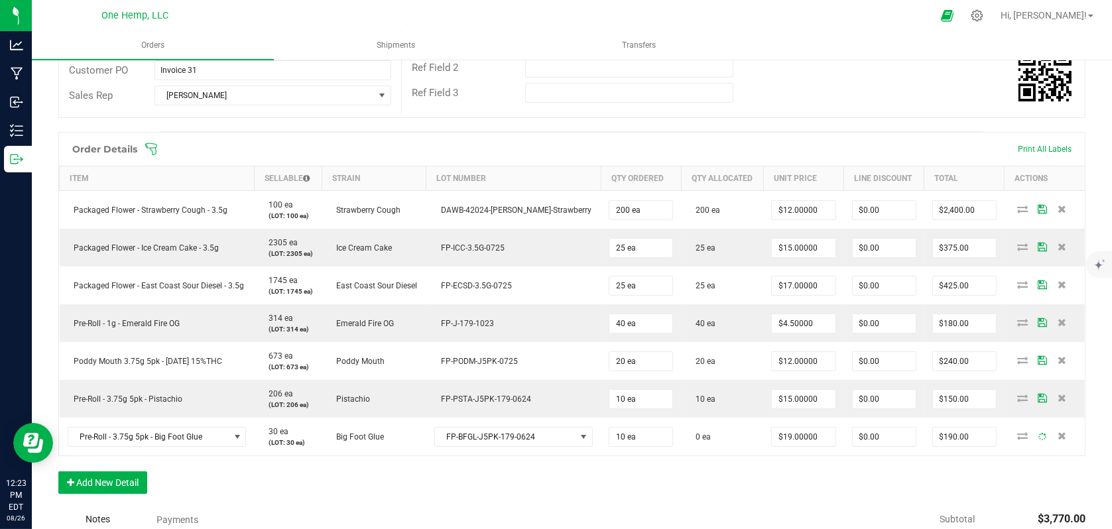
scroll to position [332, 0]
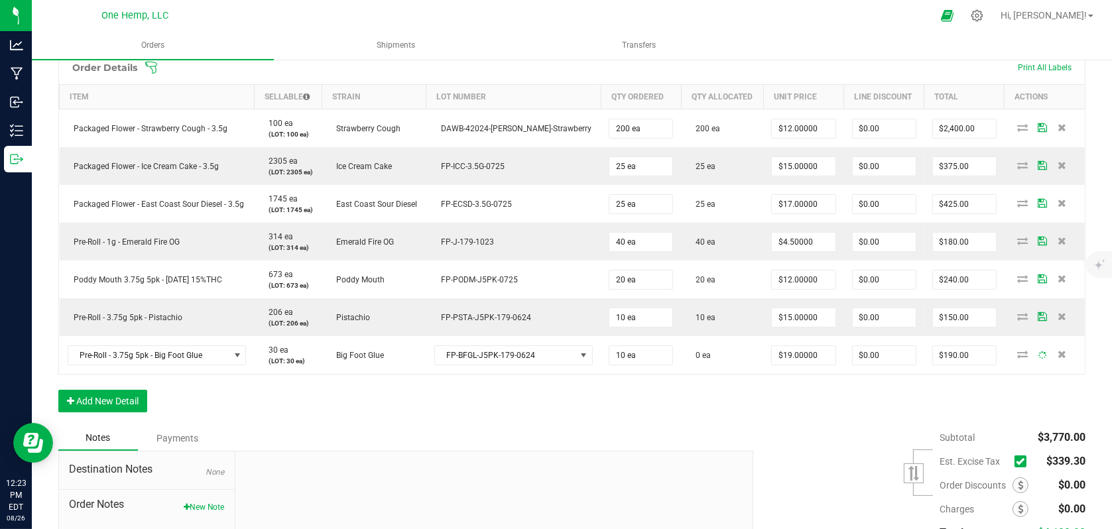
click at [727, 405] on div "Order Details Print All Labels Item Sellable Strain Lot Number Qty Ordered Qty …" at bounding box center [571, 237] width 1027 height 375
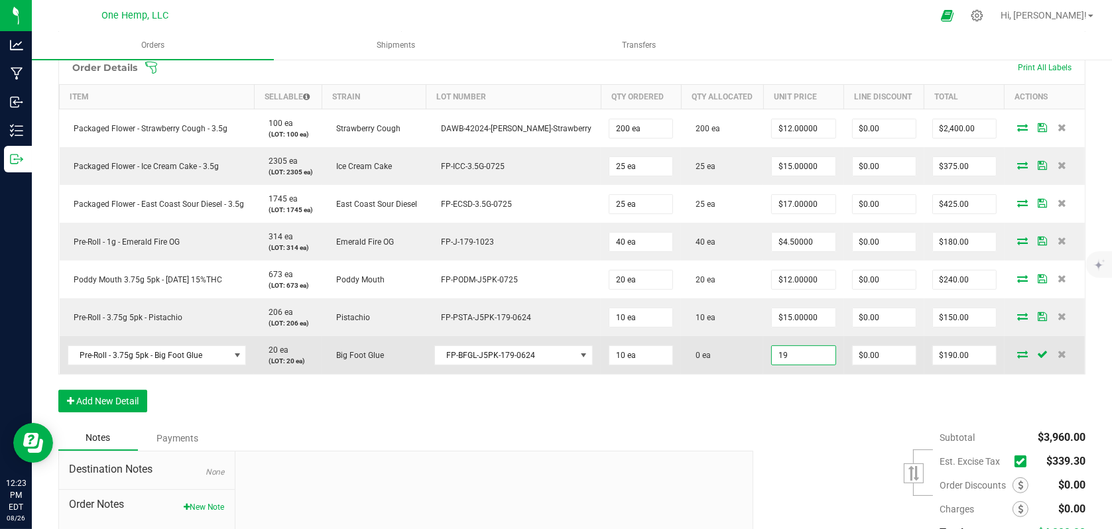
click at [793, 354] on input "19" at bounding box center [803, 355] width 63 height 19
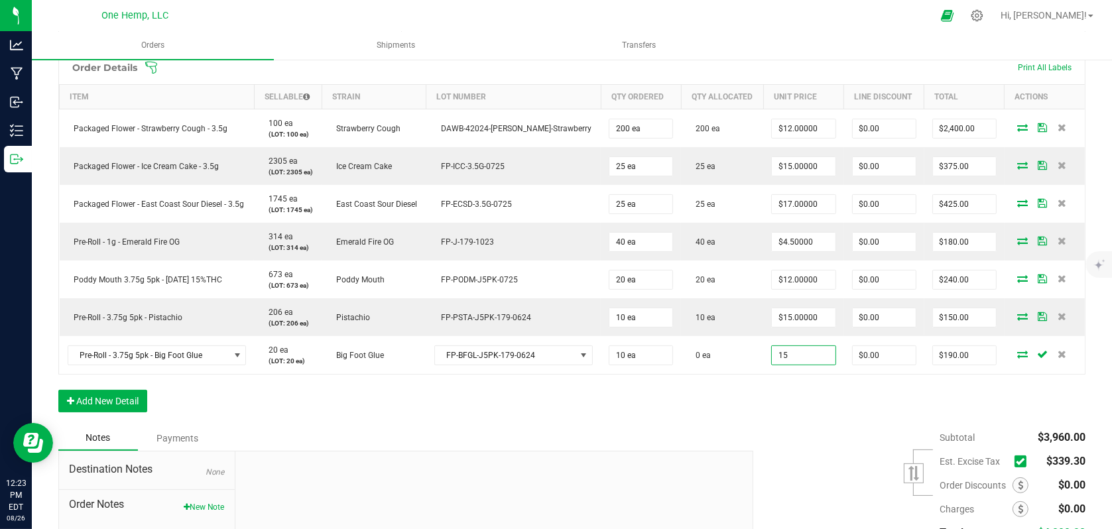
type input "$15.00000"
type input "$150.00"
click at [798, 397] on div "Order Details Print All Labels Item Sellable Strain Lot Number Qty Ordered Qty …" at bounding box center [571, 237] width 1027 height 375
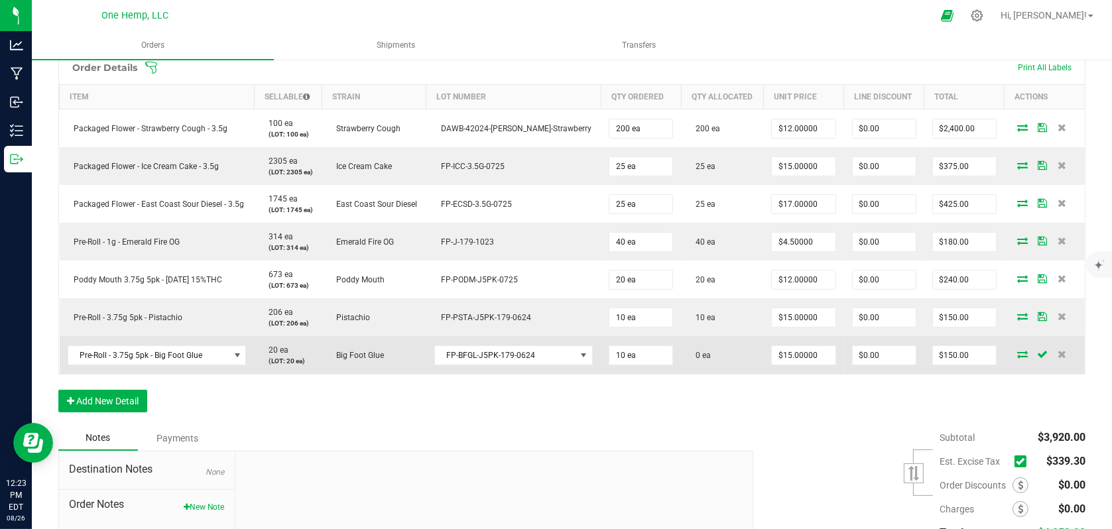
click at [1017, 353] on icon at bounding box center [1022, 354] width 11 height 8
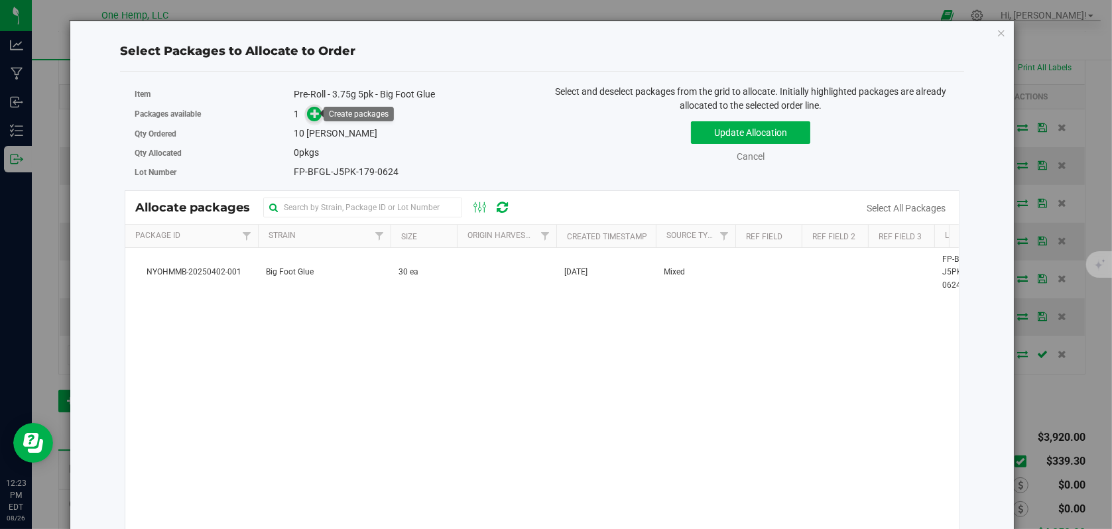
click at [312, 115] on icon at bounding box center [314, 113] width 9 height 9
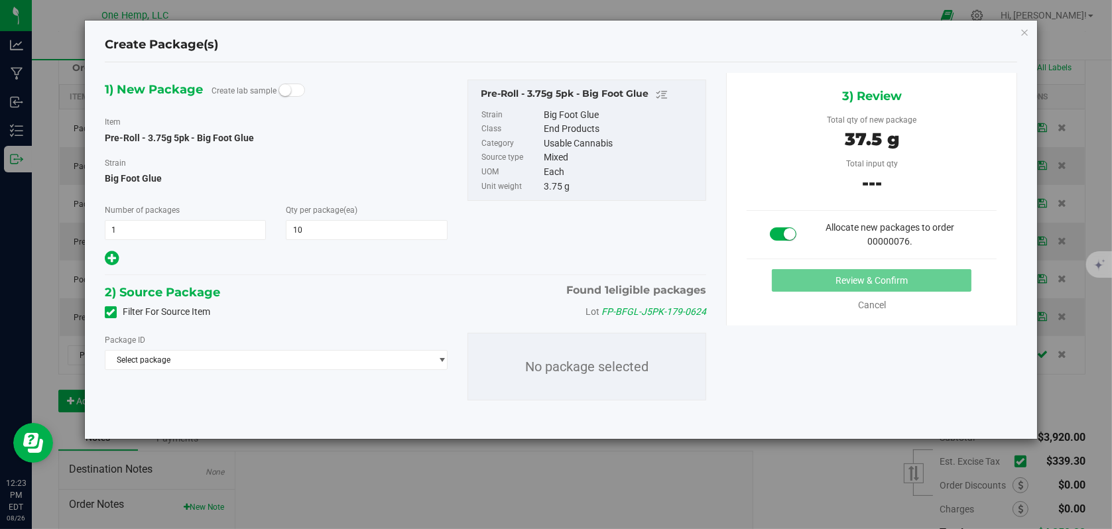
click at [114, 312] on icon at bounding box center [111, 312] width 9 height 0
click at [0, 0] on input "Filter For Source Item" at bounding box center [0, 0] width 0 height 0
click at [307, 362] on span "Select package" at bounding box center [267, 360] width 325 height 19
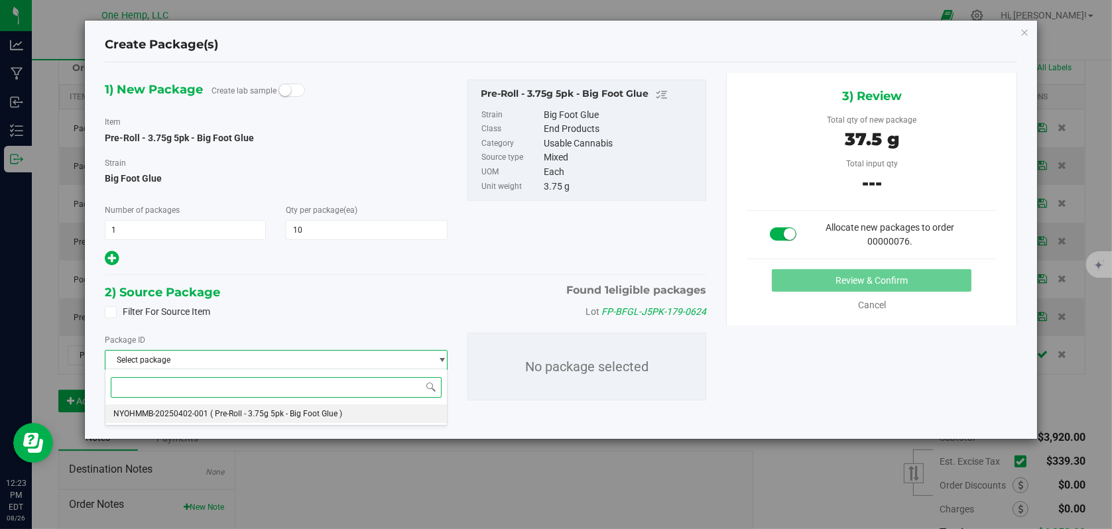
click at [267, 406] on li "NYOHMMB-20250402-001 ( Pre-Roll - 3.75g 5pk - Big Foot Glue )" at bounding box center [276, 414] width 342 height 19
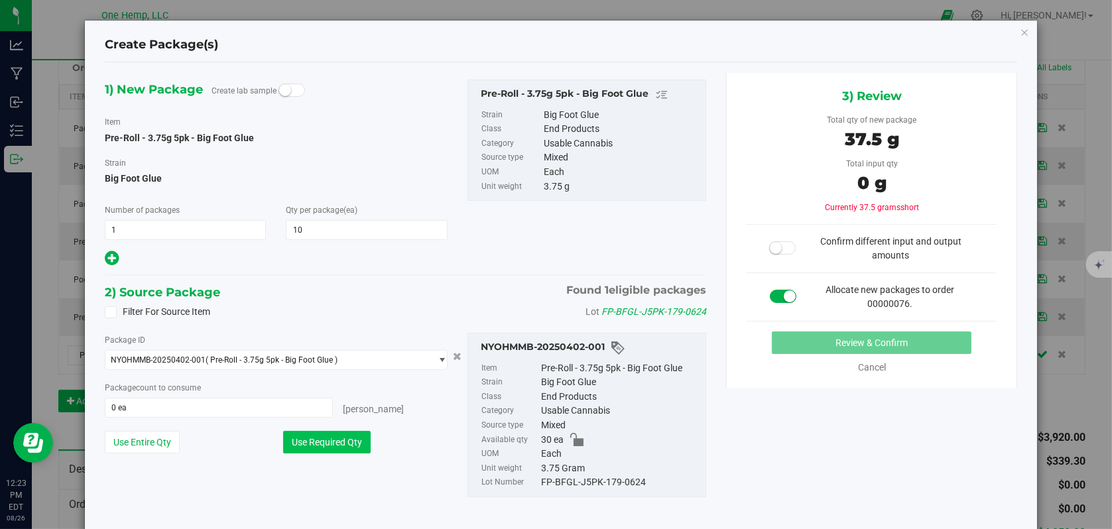
click at [318, 439] on button "Use Required Qty" at bounding box center [327, 442] width 88 height 23
type input "10 ea"
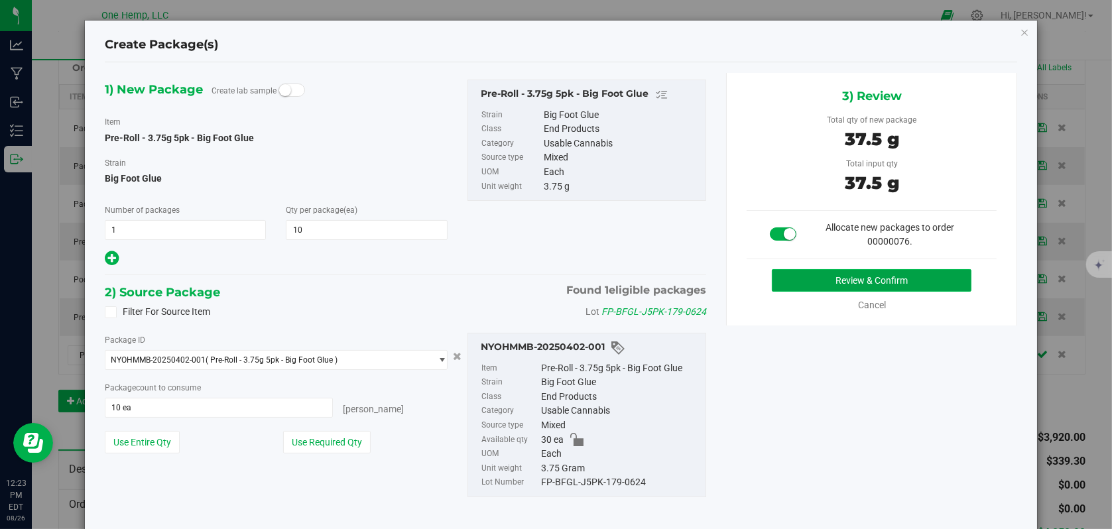
click at [819, 280] on button "Review & Confirm" at bounding box center [872, 280] width 200 height 23
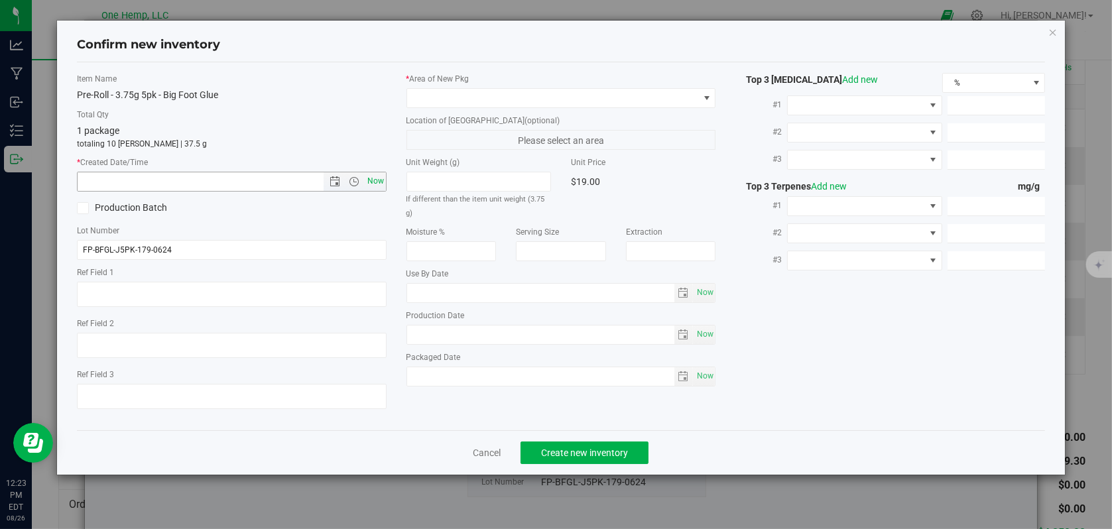
click at [372, 178] on span "Now" at bounding box center [375, 181] width 23 height 19
type input "[DATE] 12:23 PM"
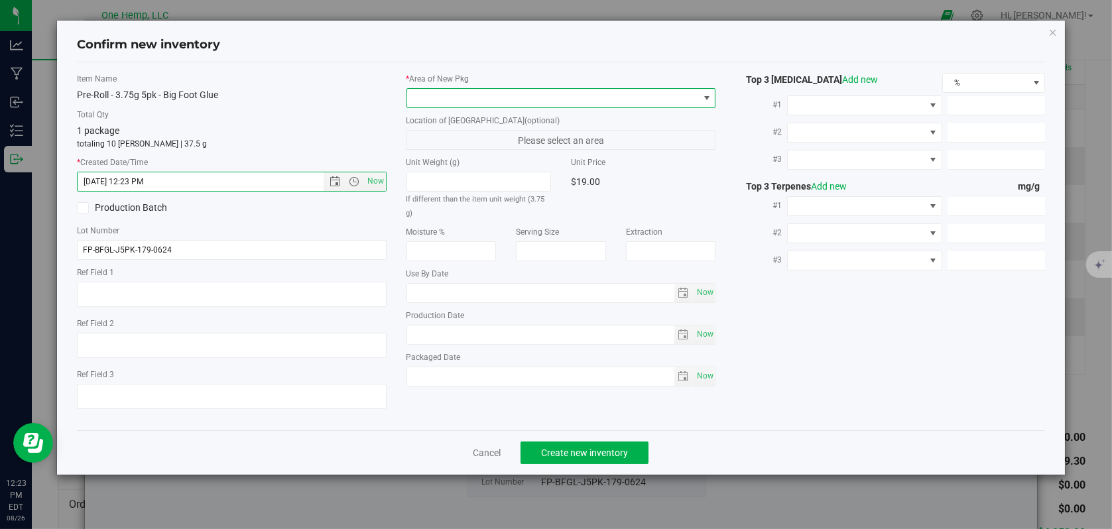
click at [708, 102] on span at bounding box center [707, 98] width 11 height 11
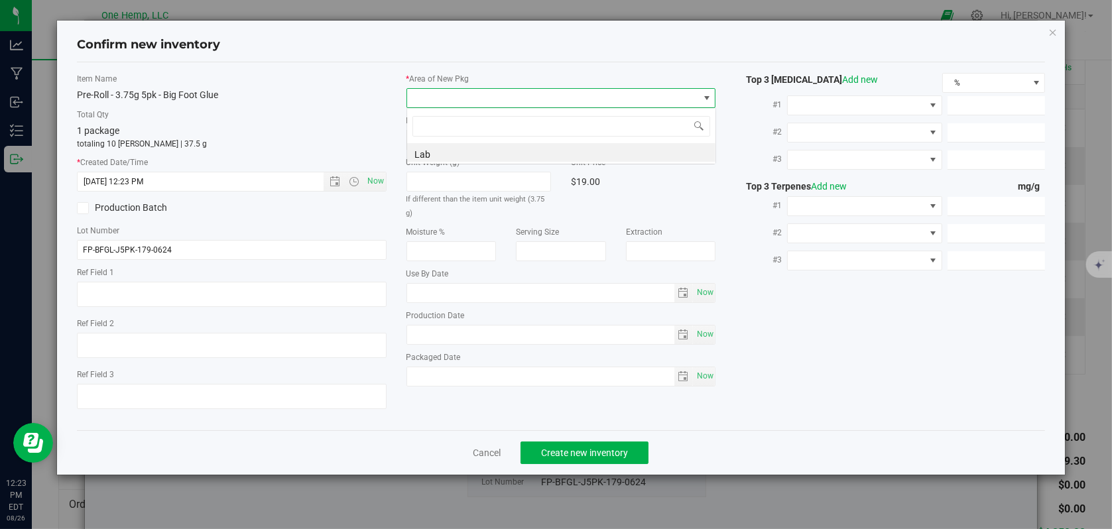
scroll to position [19, 310]
click at [422, 147] on li "Lab" at bounding box center [561, 152] width 308 height 19
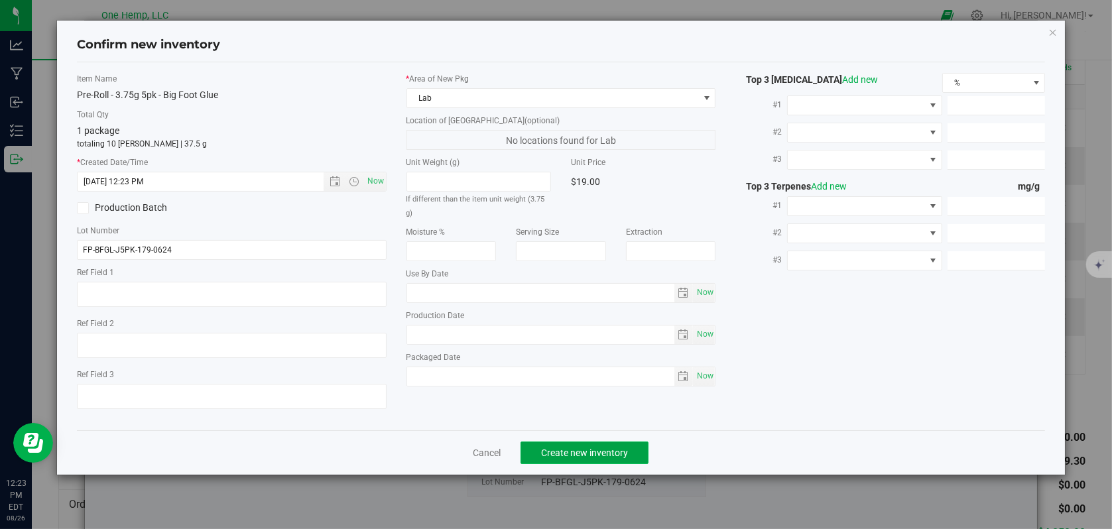
click at [575, 448] on span "Create new inventory" at bounding box center [584, 453] width 87 height 11
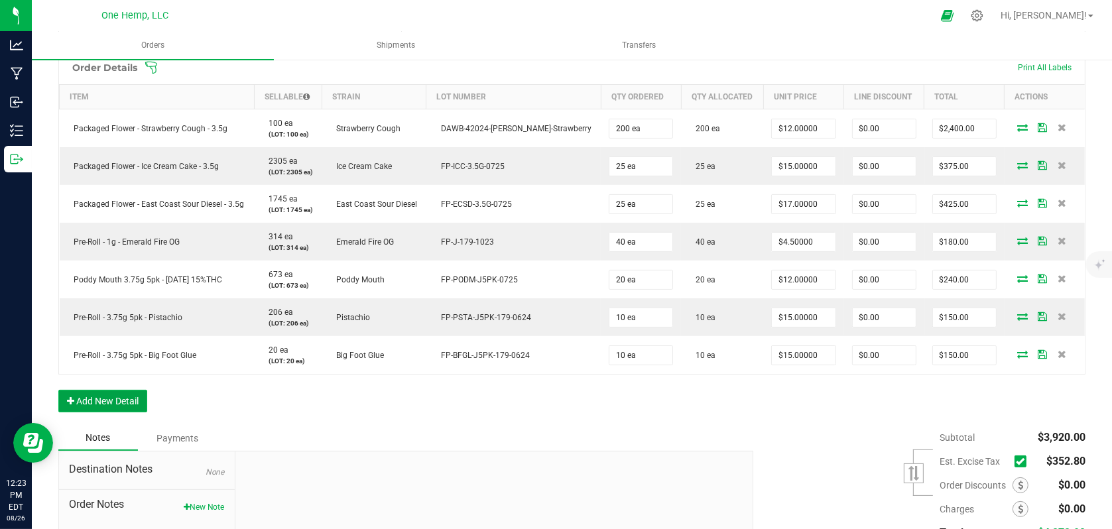
click at [112, 397] on button "Add New Detail" at bounding box center [102, 401] width 89 height 23
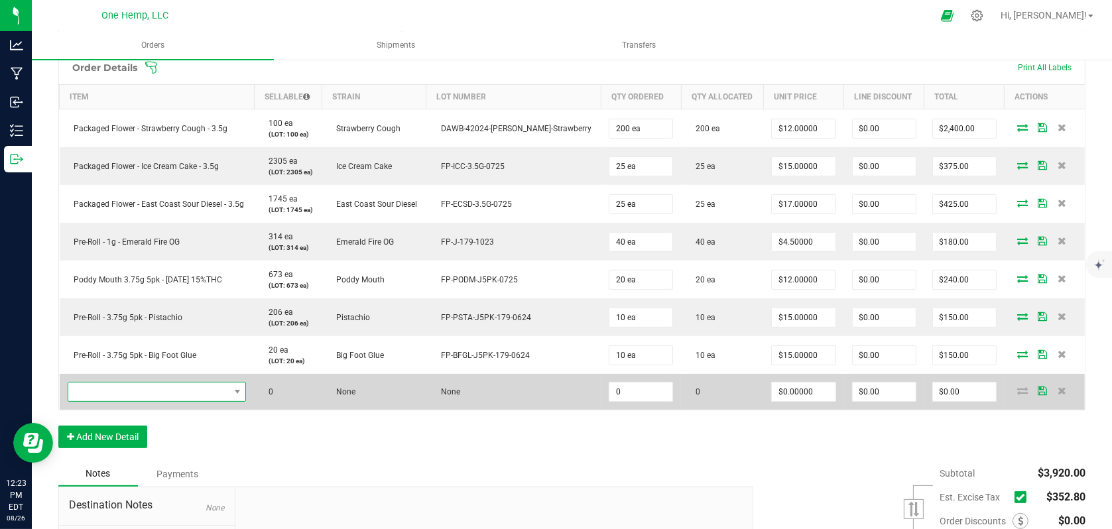
click at [140, 388] on span "NO DATA FOUND" at bounding box center [148, 392] width 161 height 19
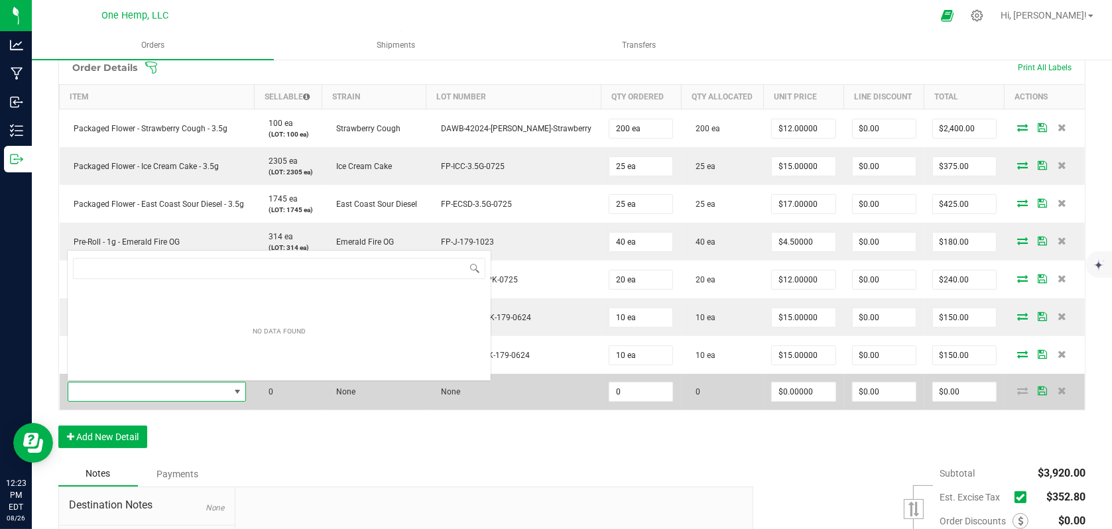
scroll to position [19, 182]
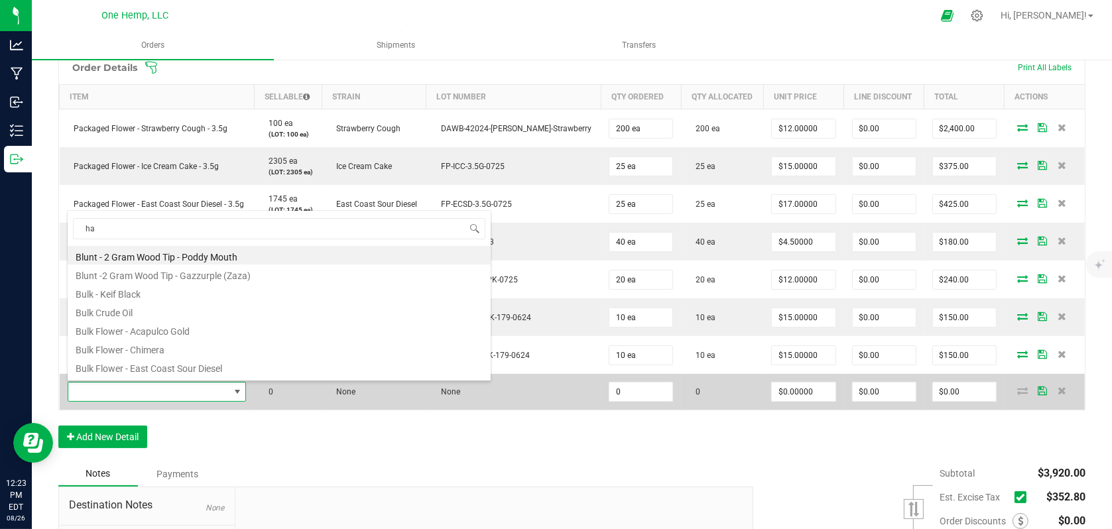
type input "has"
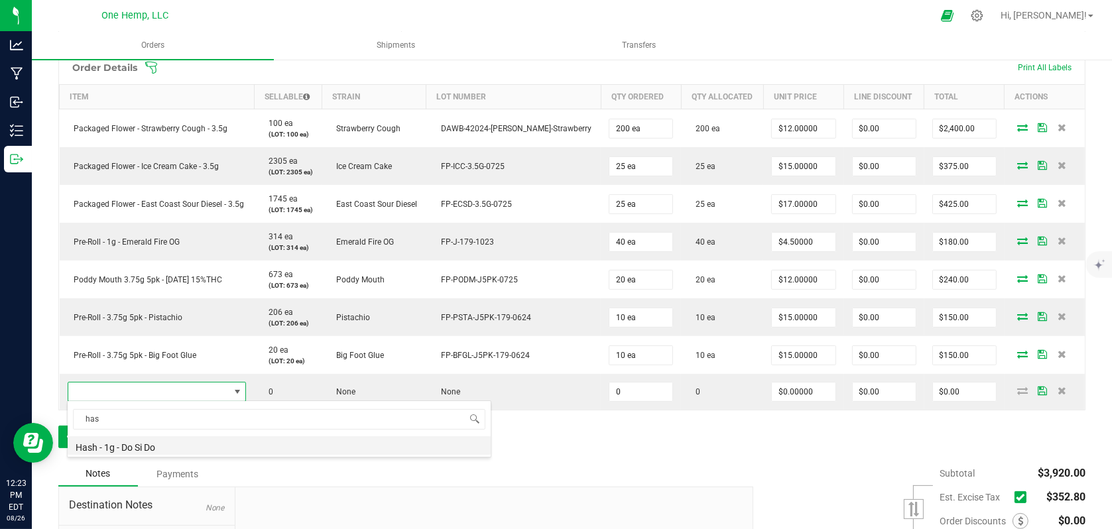
click at [117, 442] on li "Hash - 1g - Do Si Do" at bounding box center [279, 445] width 423 height 19
type input "0 ea"
type input "$24.00000"
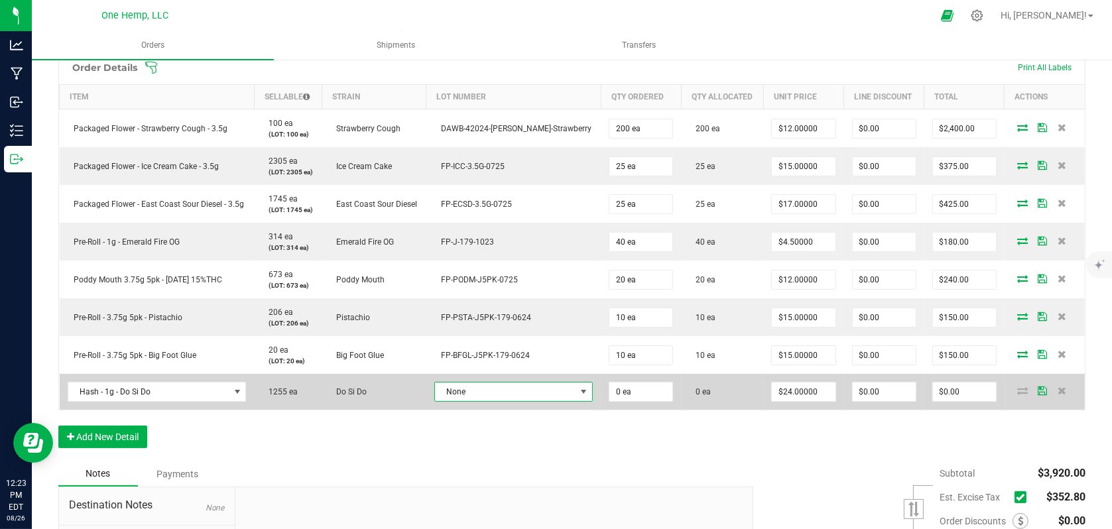
click at [545, 393] on span "None" at bounding box center [505, 392] width 141 height 19
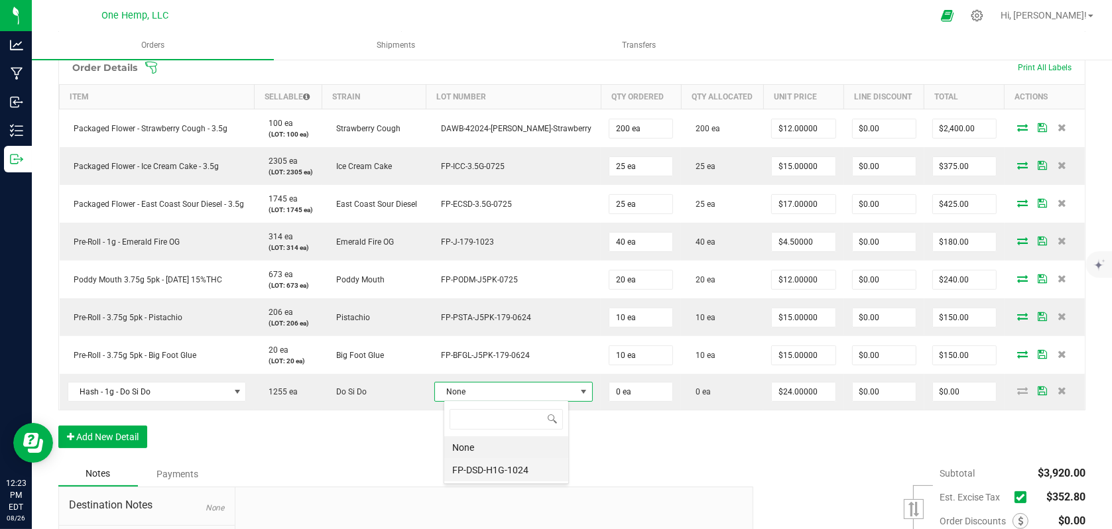
click at [495, 472] on li "FP-DSD-H1G-1024" at bounding box center [506, 470] width 124 height 23
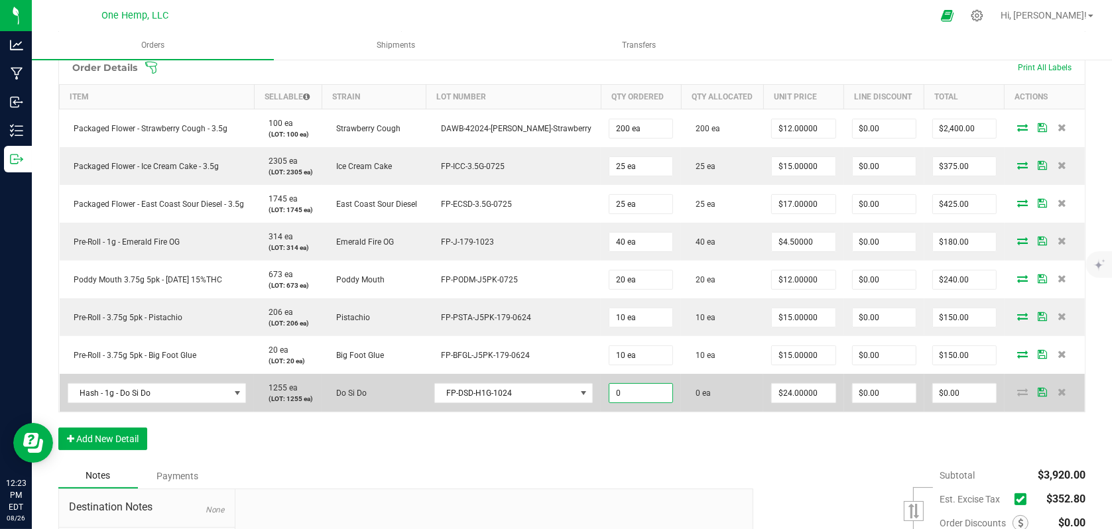
click at [622, 396] on input "0" at bounding box center [641, 393] width 63 height 19
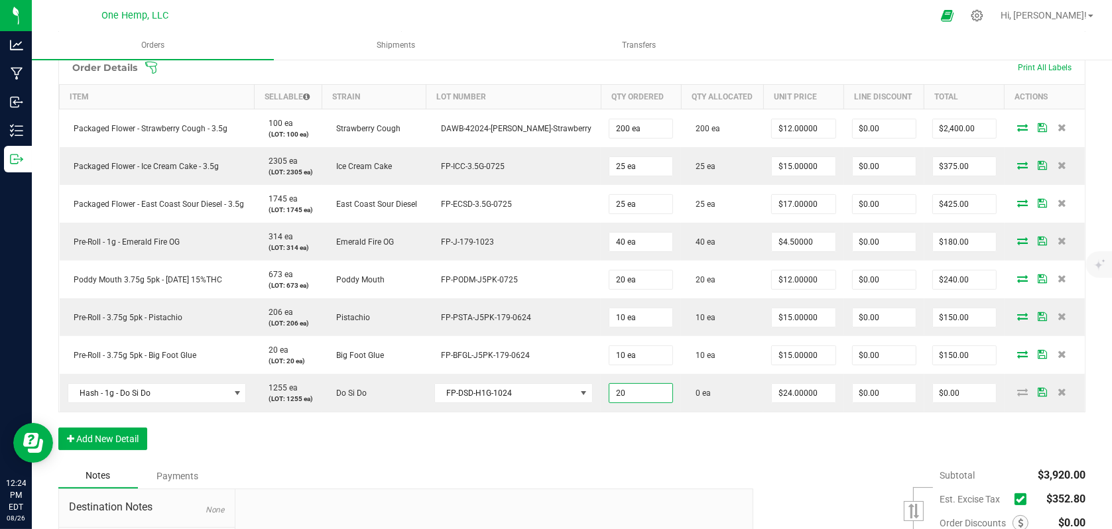
type input "20 ea"
type input "$480.00"
click at [670, 459] on div "Order Details Print All Labels Item Sellable Strain Lot Number Qty Ordered Qty …" at bounding box center [571, 256] width 1027 height 413
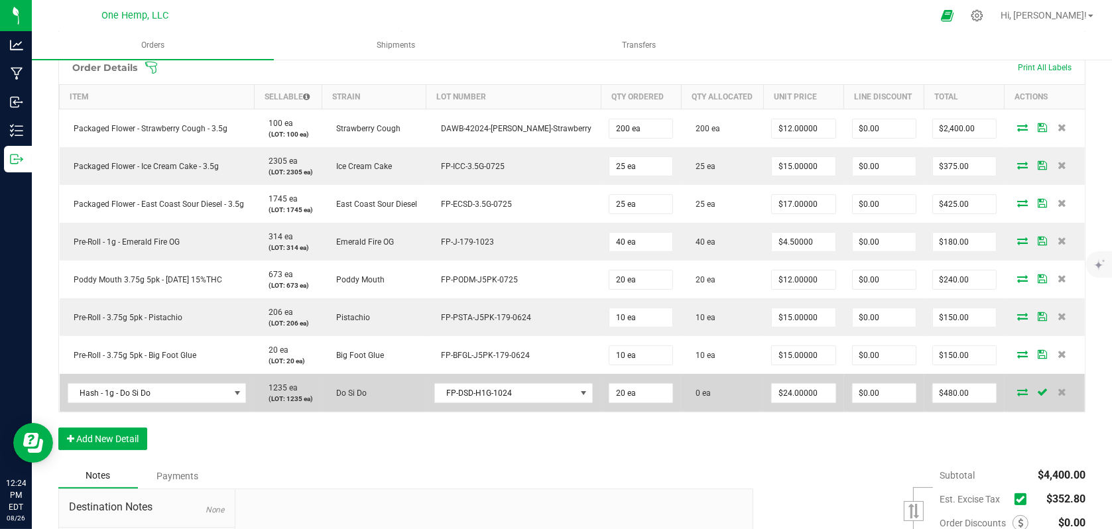
click at [1017, 388] on icon at bounding box center [1022, 392] width 11 height 8
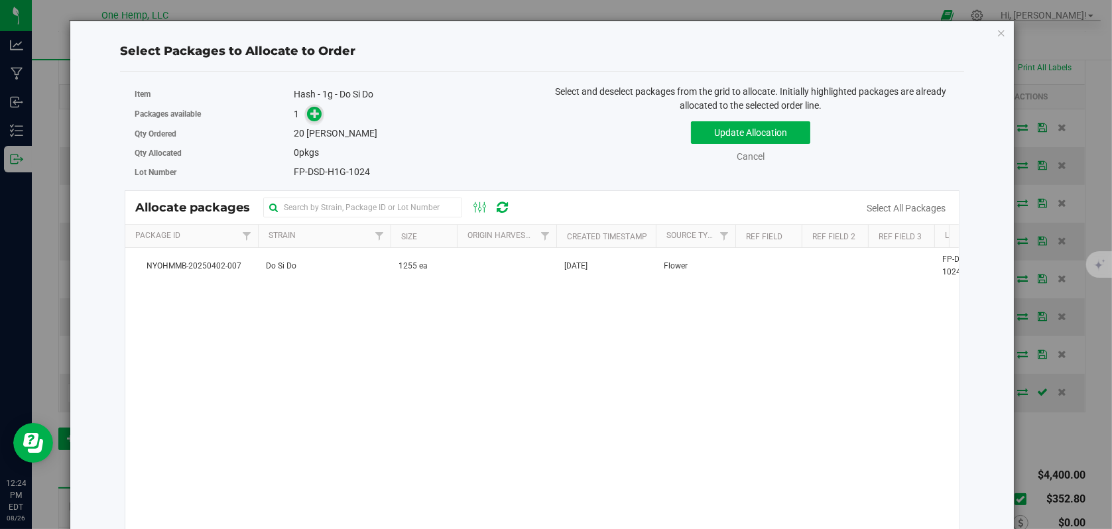
click at [314, 121] on span at bounding box center [314, 114] width 15 height 15
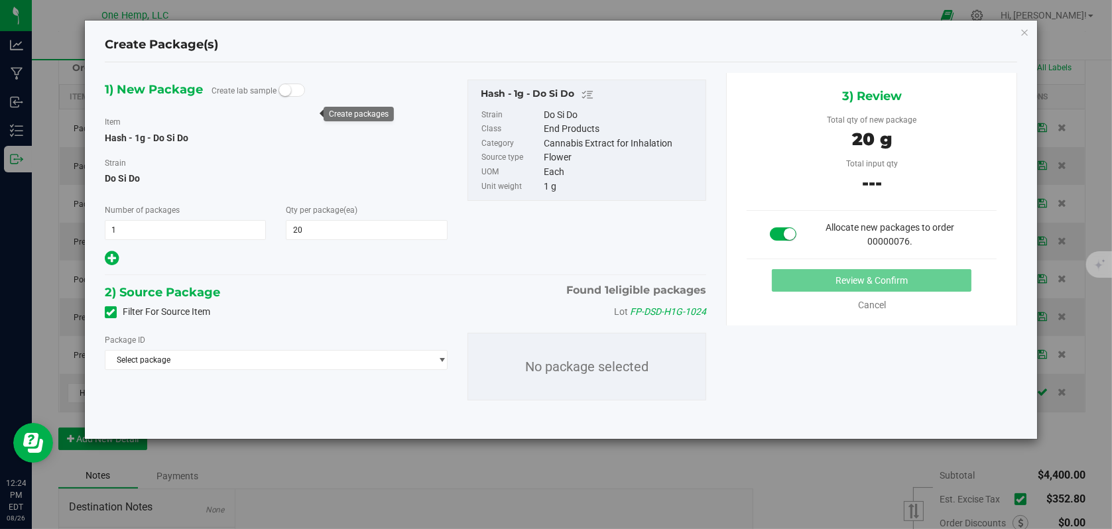
click at [111, 312] on icon at bounding box center [111, 312] width 9 height 0
click at [0, 0] on input "Filter For Source Item" at bounding box center [0, 0] width 0 height 0
click at [337, 363] on span "Select package" at bounding box center [267, 360] width 325 height 19
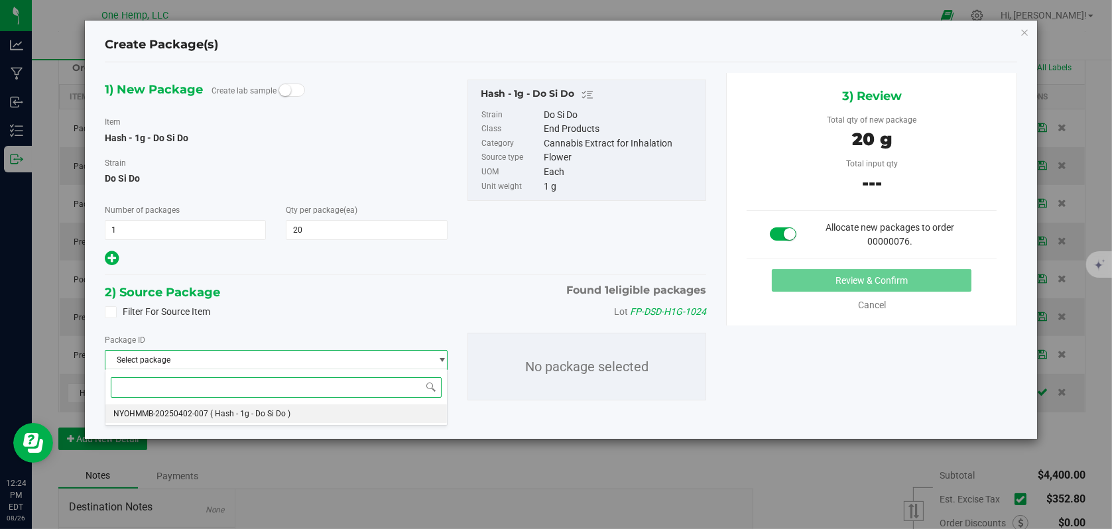
click at [293, 409] on li "NYOHMMB-20250402-007 ( Hash - 1g - Do Si Do )" at bounding box center [276, 414] width 342 height 19
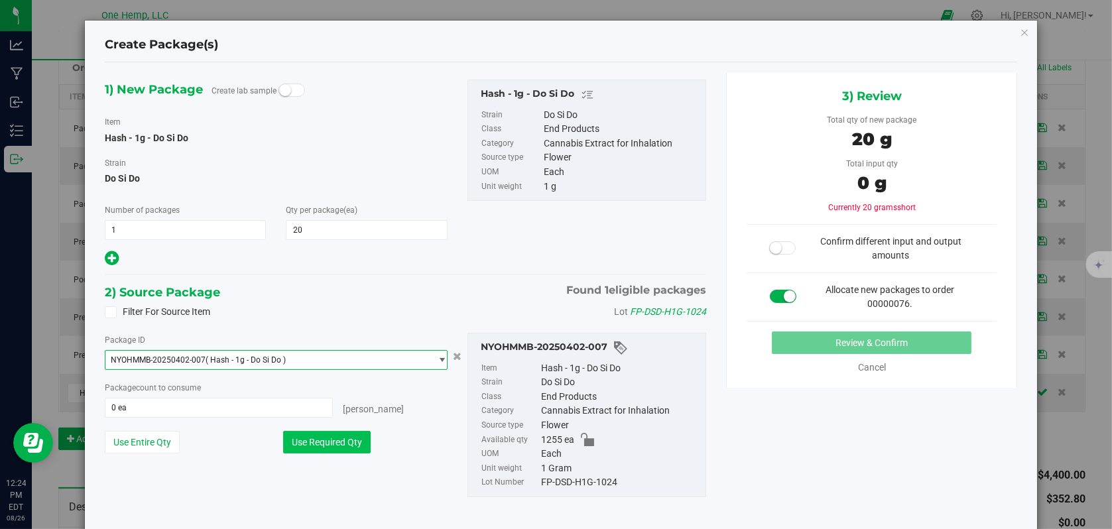
click at [336, 434] on button "Use Required Qty" at bounding box center [327, 442] width 88 height 23
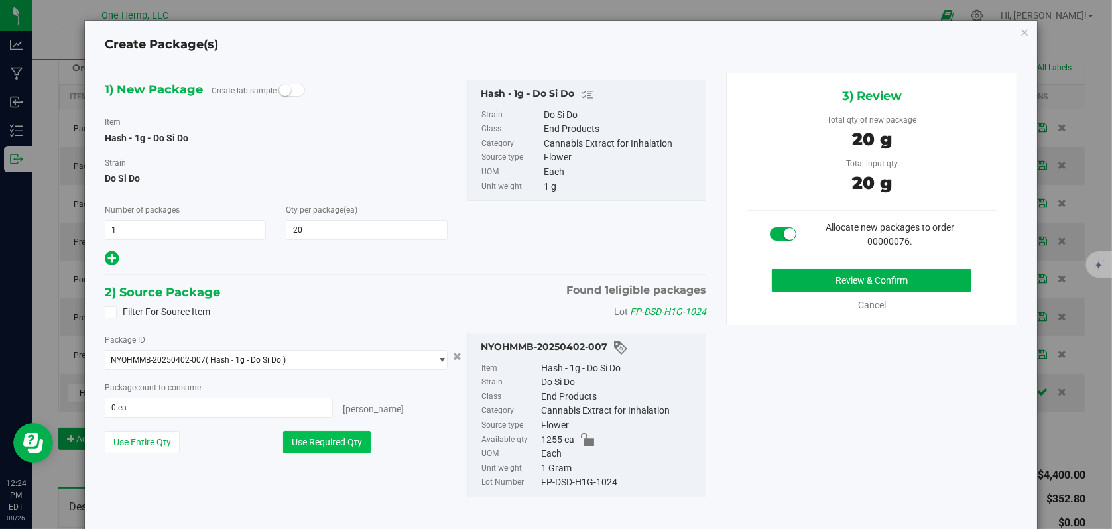
type input "20 ea"
click at [860, 282] on button "Review & Confirm" at bounding box center [872, 280] width 200 height 23
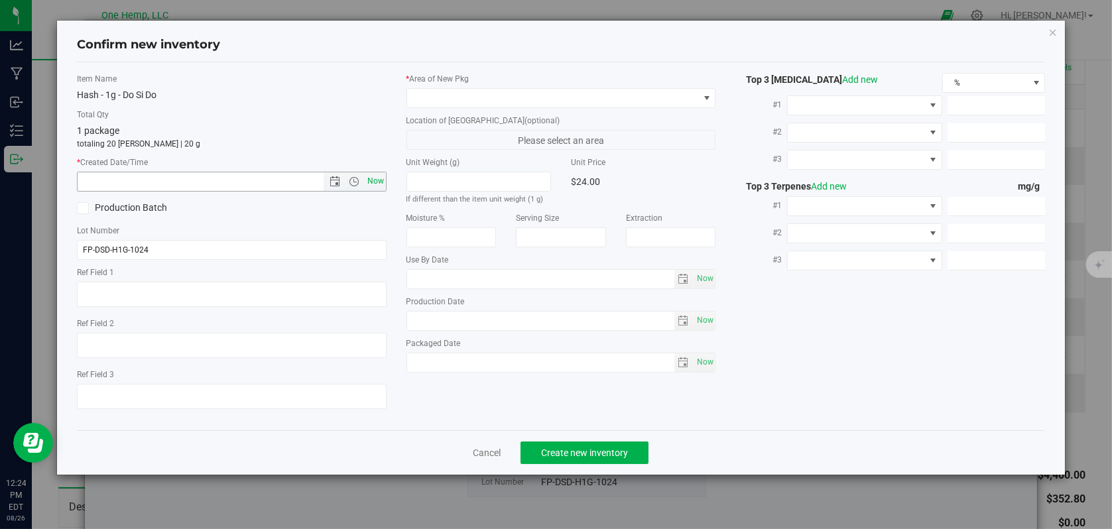
click at [381, 184] on span "Now" at bounding box center [375, 181] width 23 height 19
type input "[DATE] 12:24 PM"
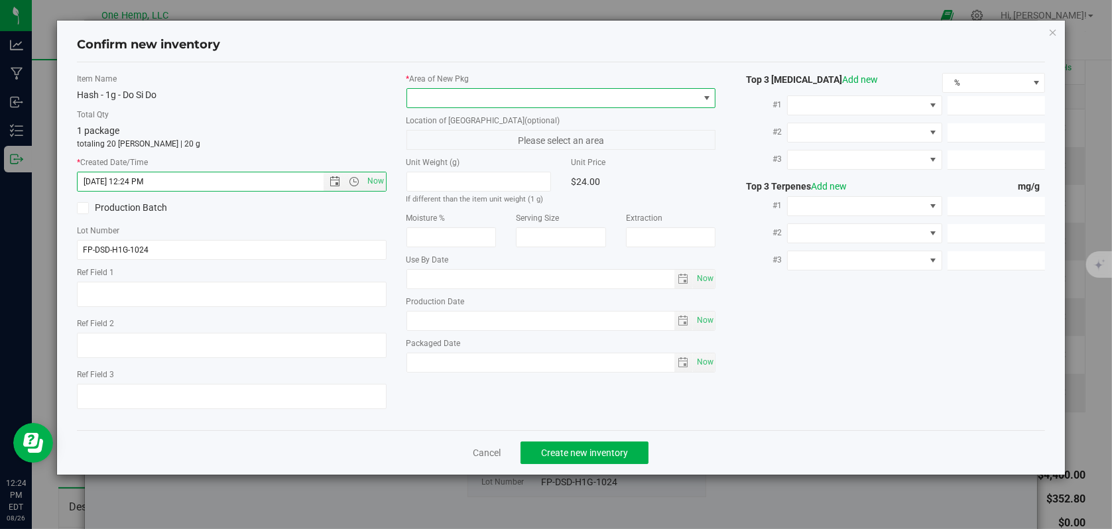
click at [704, 99] on span at bounding box center [707, 98] width 11 height 11
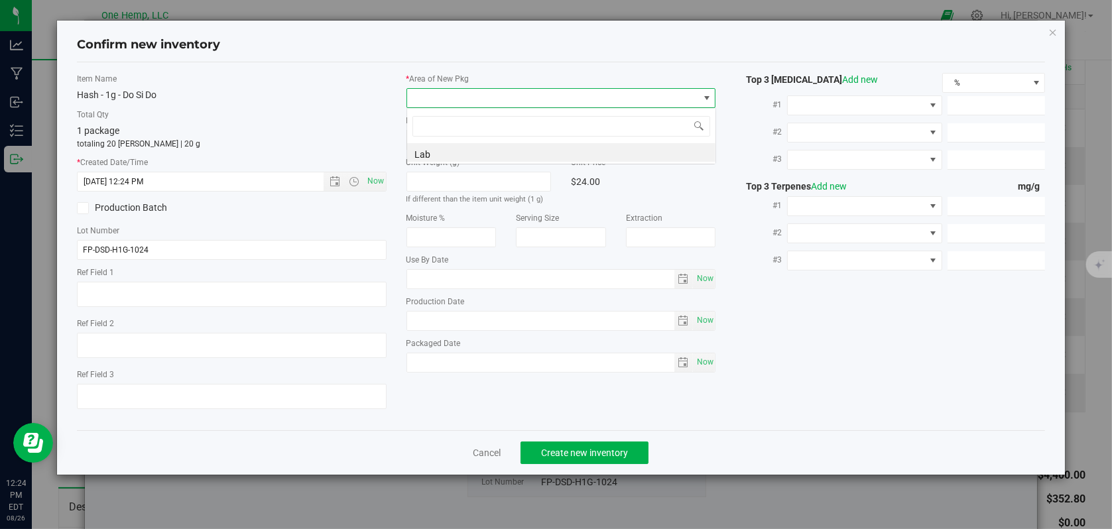
scroll to position [19, 310]
click at [444, 156] on li "Lab" at bounding box center [561, 152] width 308 height 19
click at [583, 454] on span "Create new inventory" at bounding box center [584, 453] width 87 height 11
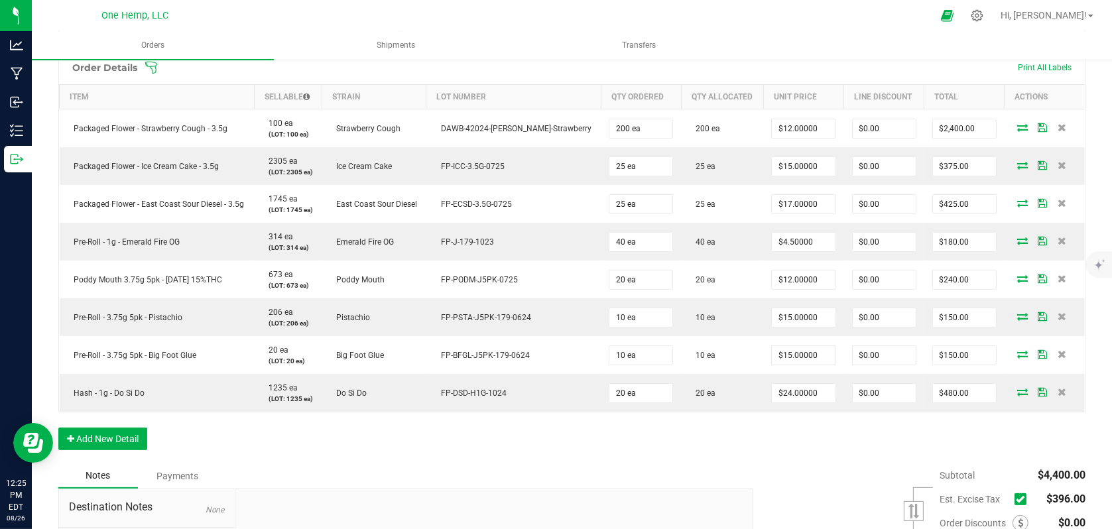
click at [1016, 499] on icon at bounding box center [1020, 499] width 9 height 0
click at [0, 0] on input "checkbox" at bounding box center [0, 0] width 0 height 0
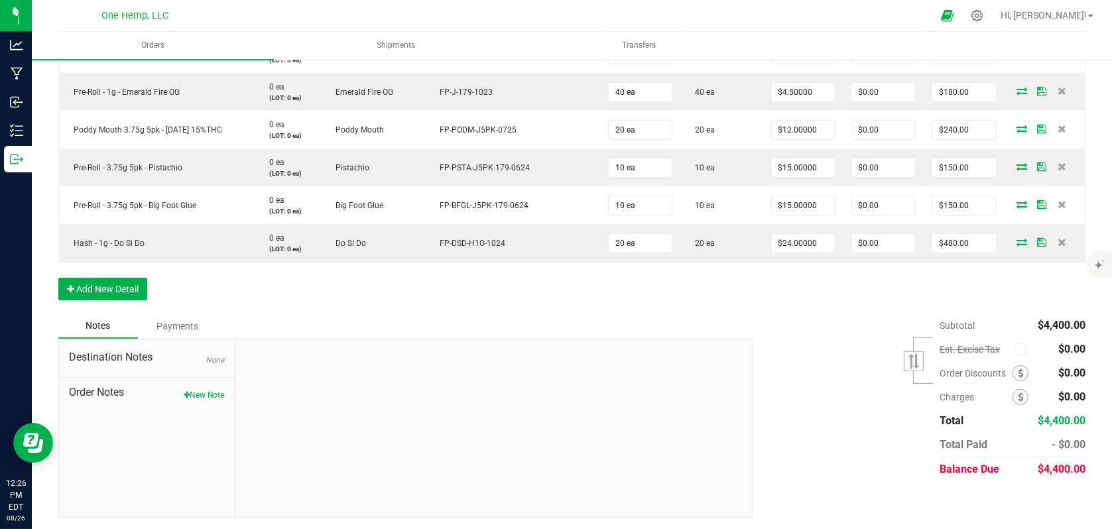
scroll to position [17, 0]
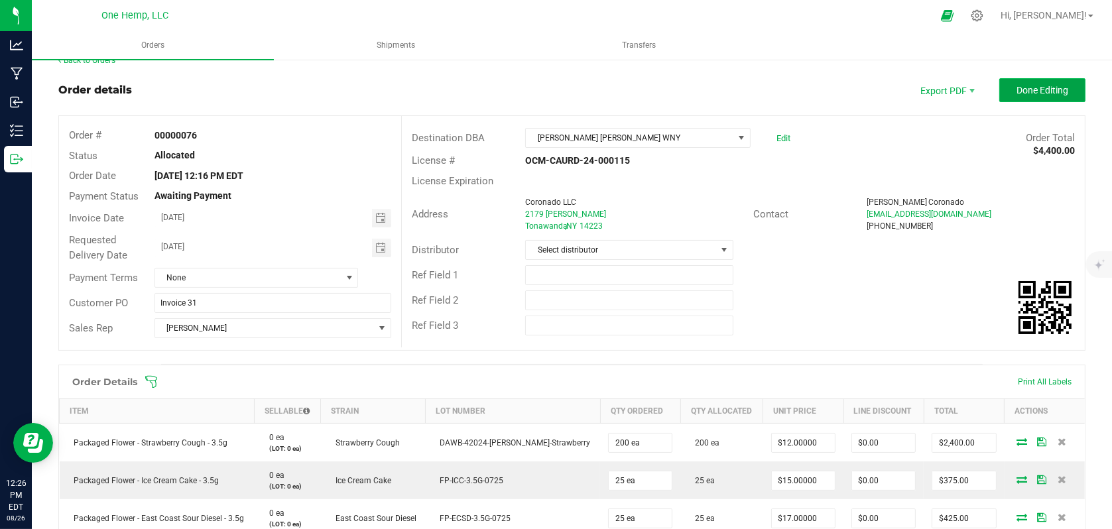
click at [1042, 99] on button "Done Editing" at bounding box center [1043, 90] width 86 height 24
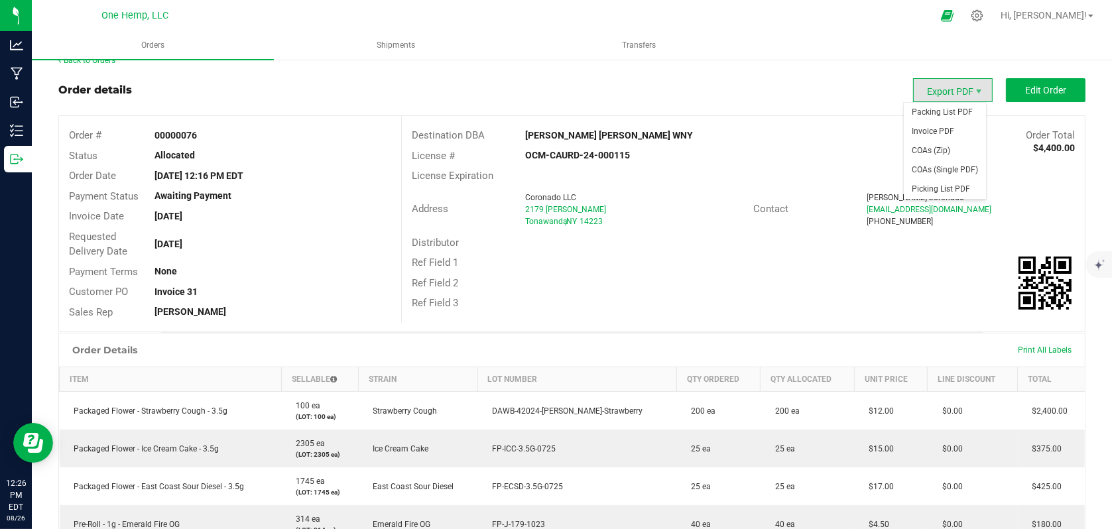
click at [949, 98] on span "Export PDF" at bounding box center [953, 90] width 80 height 24
click at [938, 131] on span "Invoice PDF" at bounding box center [945, 131] width 82 height 19
click at [964, 87] on span "Export PDF" at bounding box center [953, 90] width 80 height 24
click at [942, 110] on span "Packing List PDF" at bounding box center [945, 112] width 82 height 19
